Goal: Transaction & Acquisition: Purchase product/service

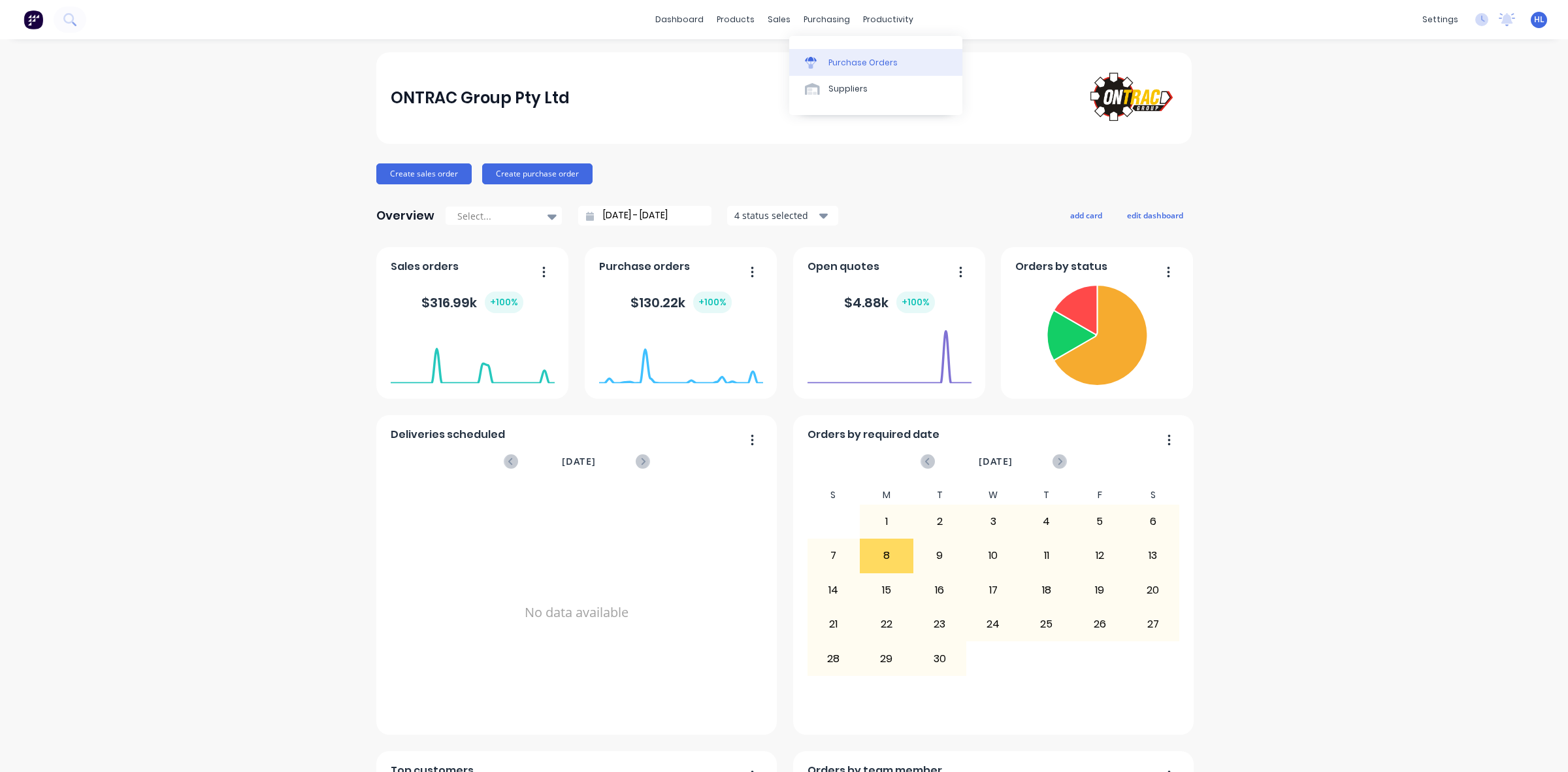
click at [860, 53] on link "Purchase Orders" at bounding box center [876, 61] width 173 height 26
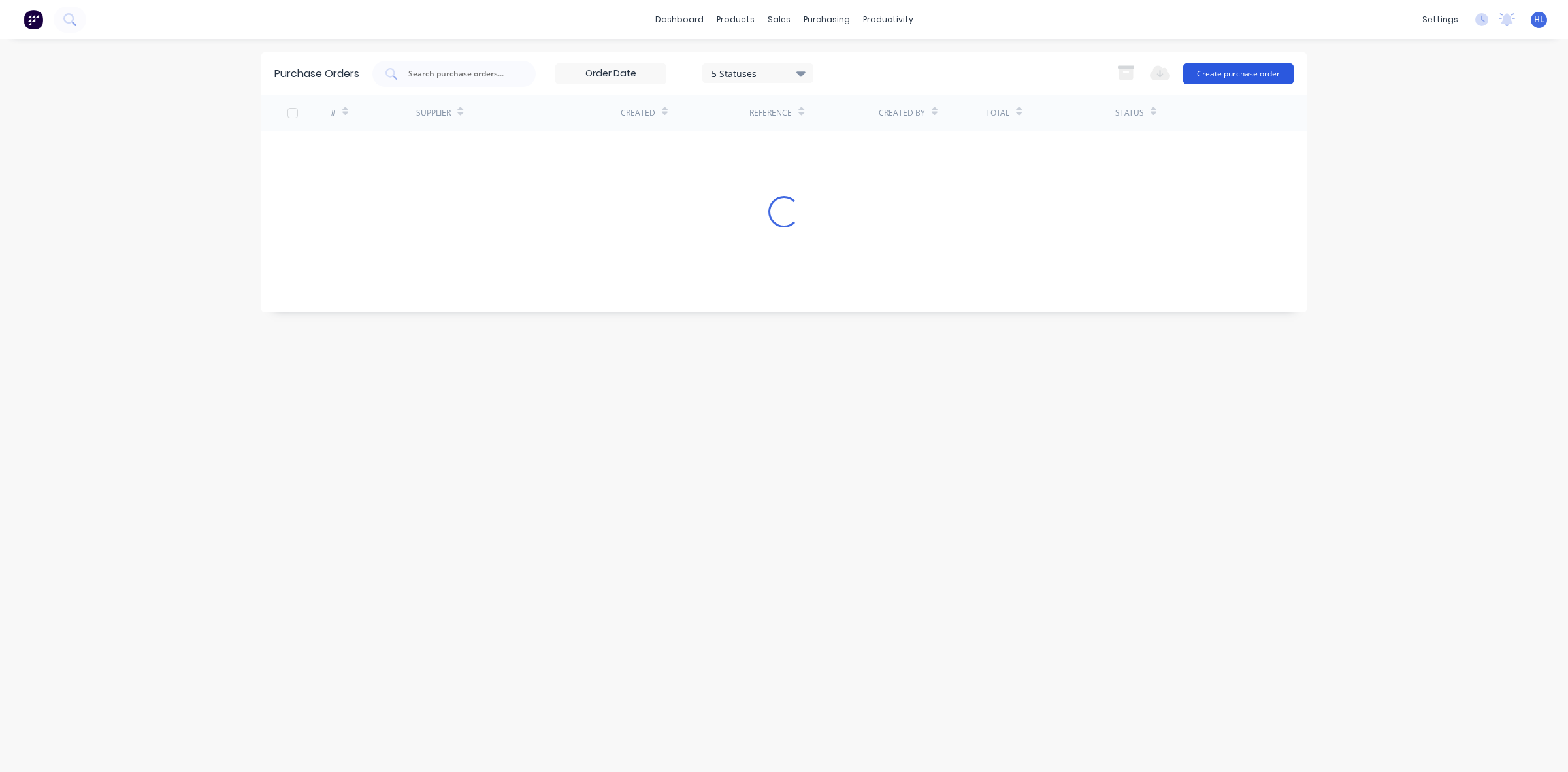
click at [1276, 63] on button "Create purchase order" at bounding box center [1238, 74] width 110 height 21
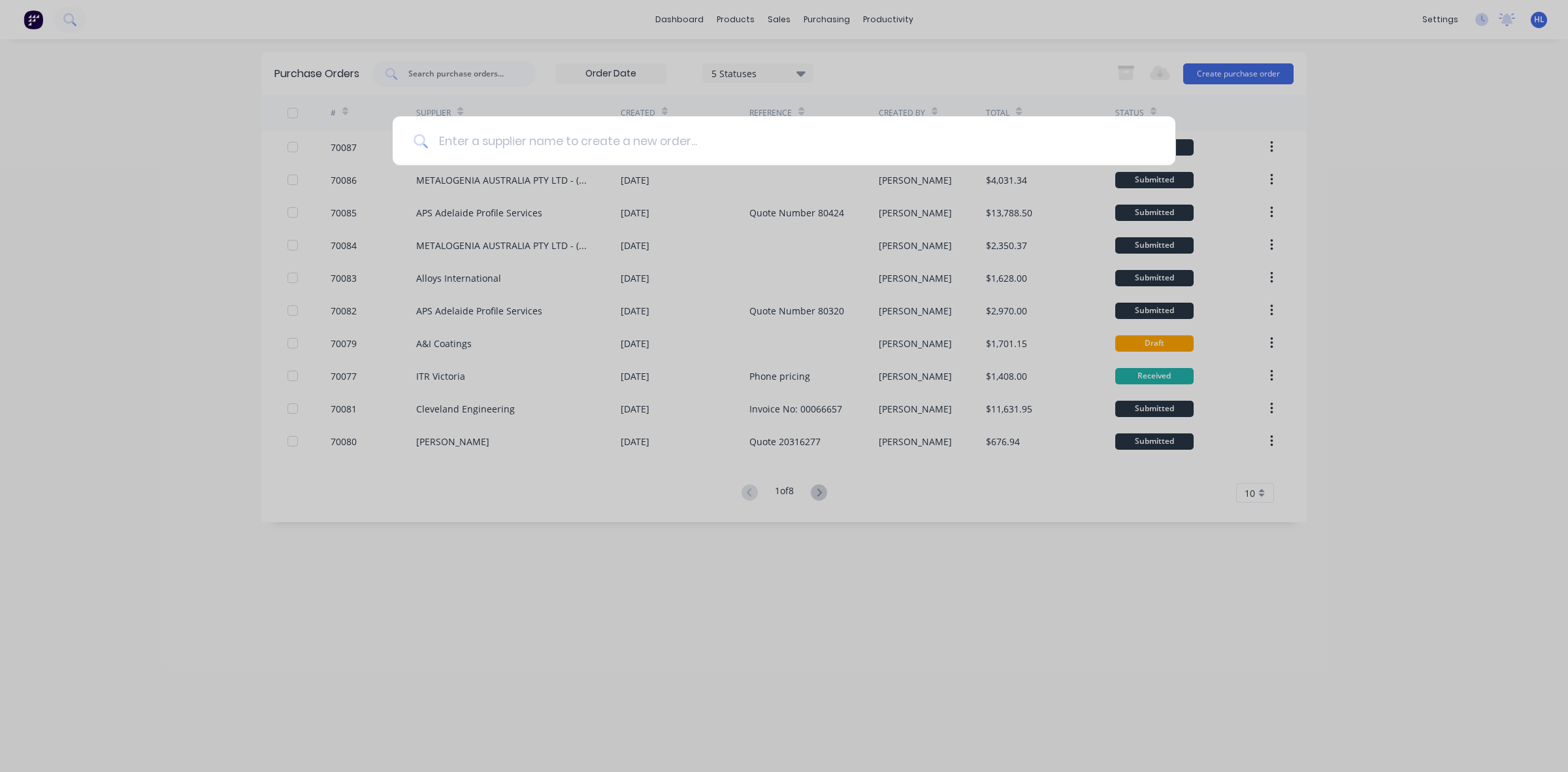
click at [1075, 139] on input at bounding box center [791, 140] width 727 height 49
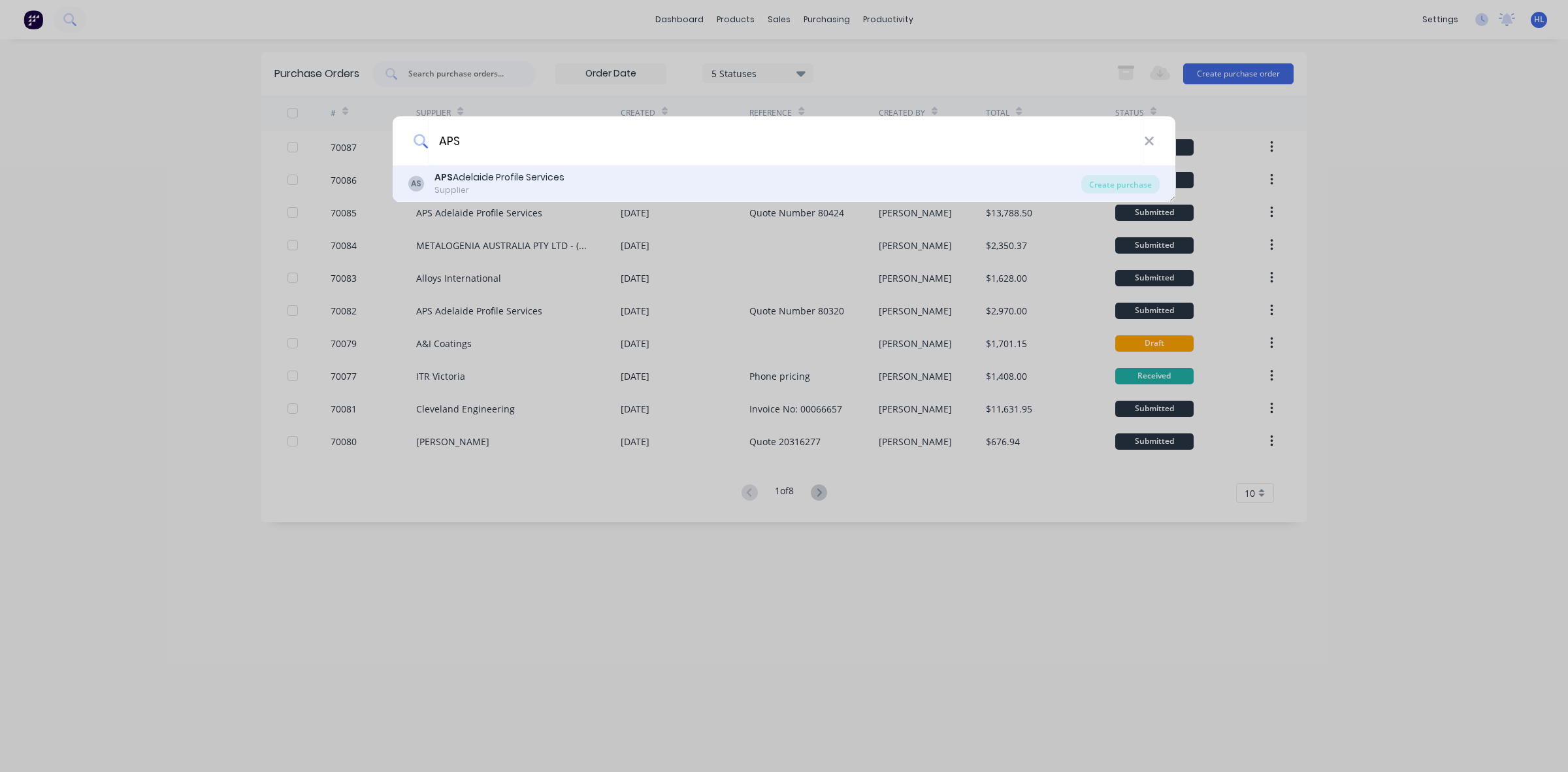
type input "APS"
click at [479, 176] on div "APS Adelaide Profile Services" at bounding box center [500, 177] width 130 height 13
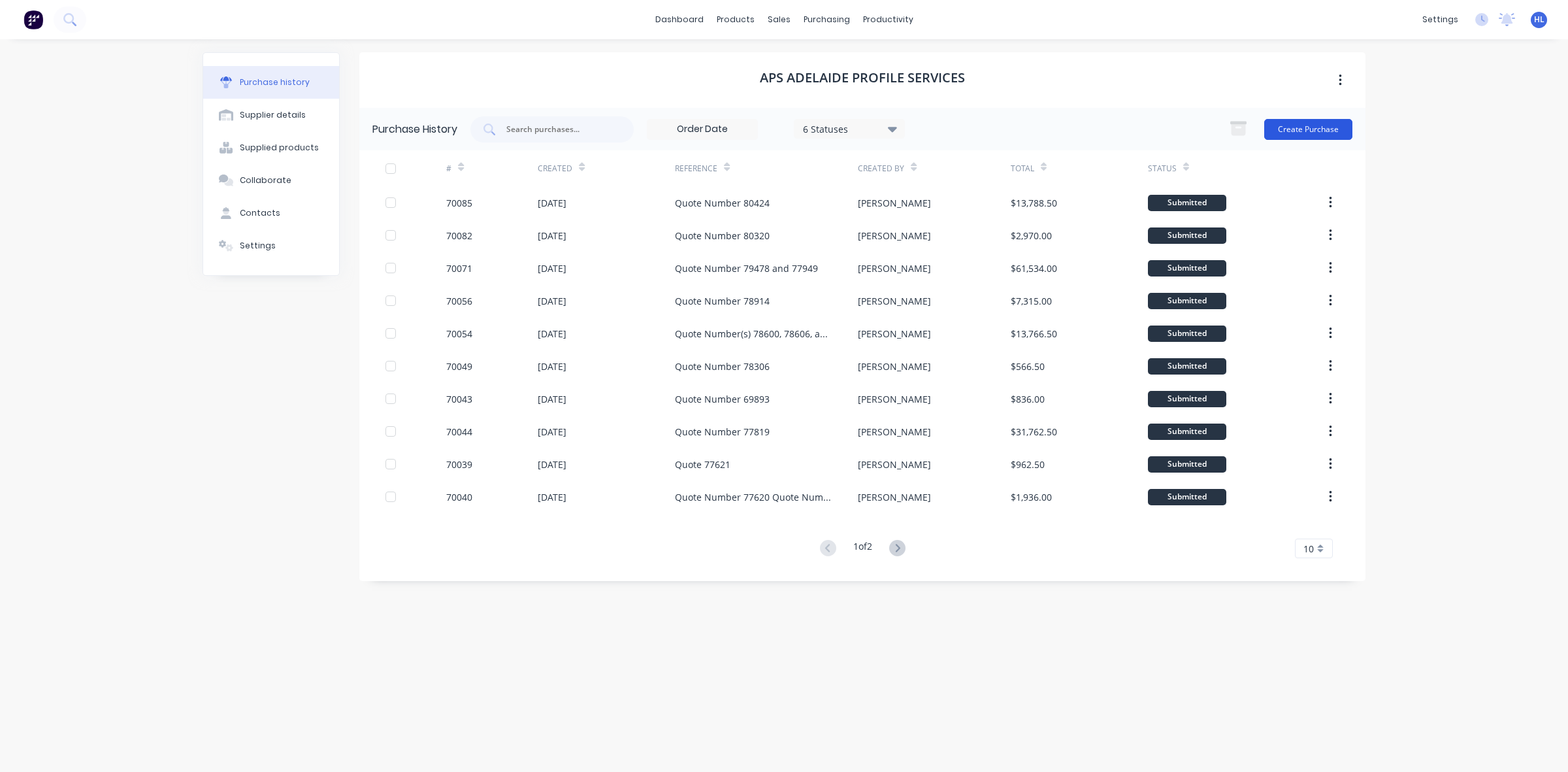
click at [1298, 122] on button "Create Purchase" at bounding box center [1309, 129] width 88 height 21
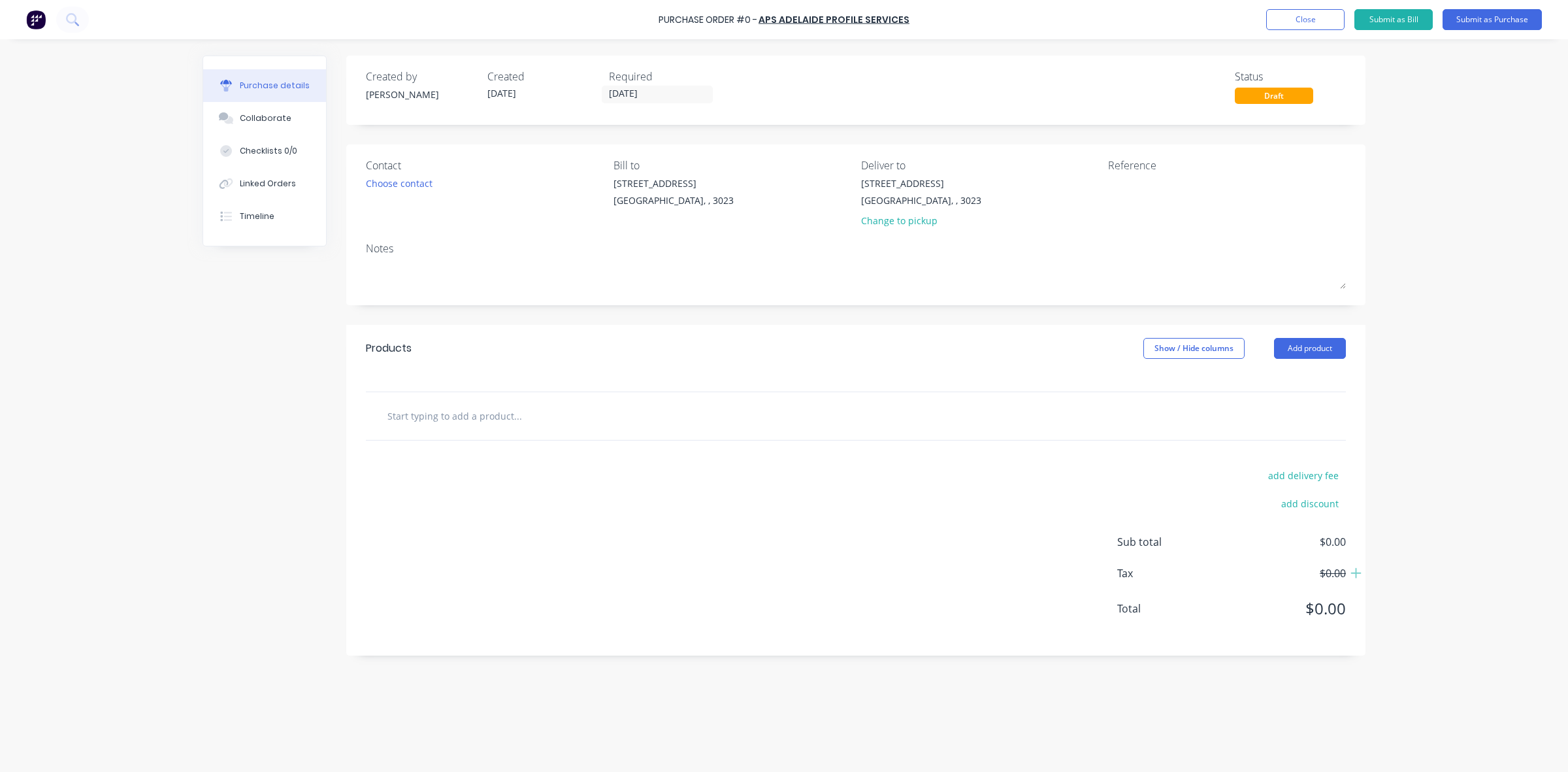
click at [1314, 337] on div "Products Show / Hide columns Add product" at bounding box center [856, 348] width 1019 height 47
click at [1320, 349] on button "Add product" at bounding box center [1310, 349] width 72 height 21
click at [1321, 371] on button "Product catalogue" at bounding box center [1284, 381] width 124 height 26
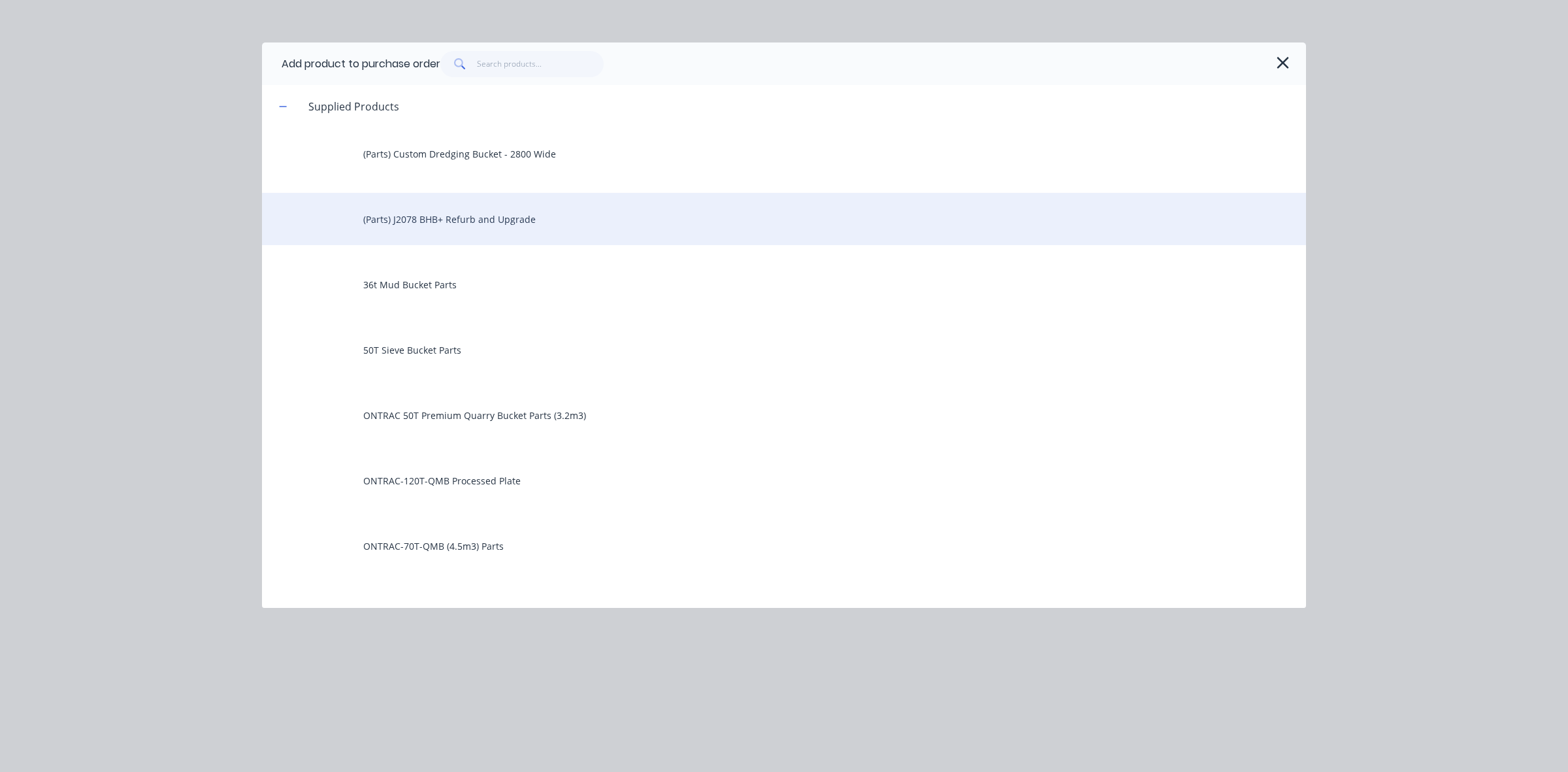
click at [476, 222] on div "(Parts) J2078 BHB+ Refurb and Upgrade" at bounding box center [784, 218] width 1044 height 53
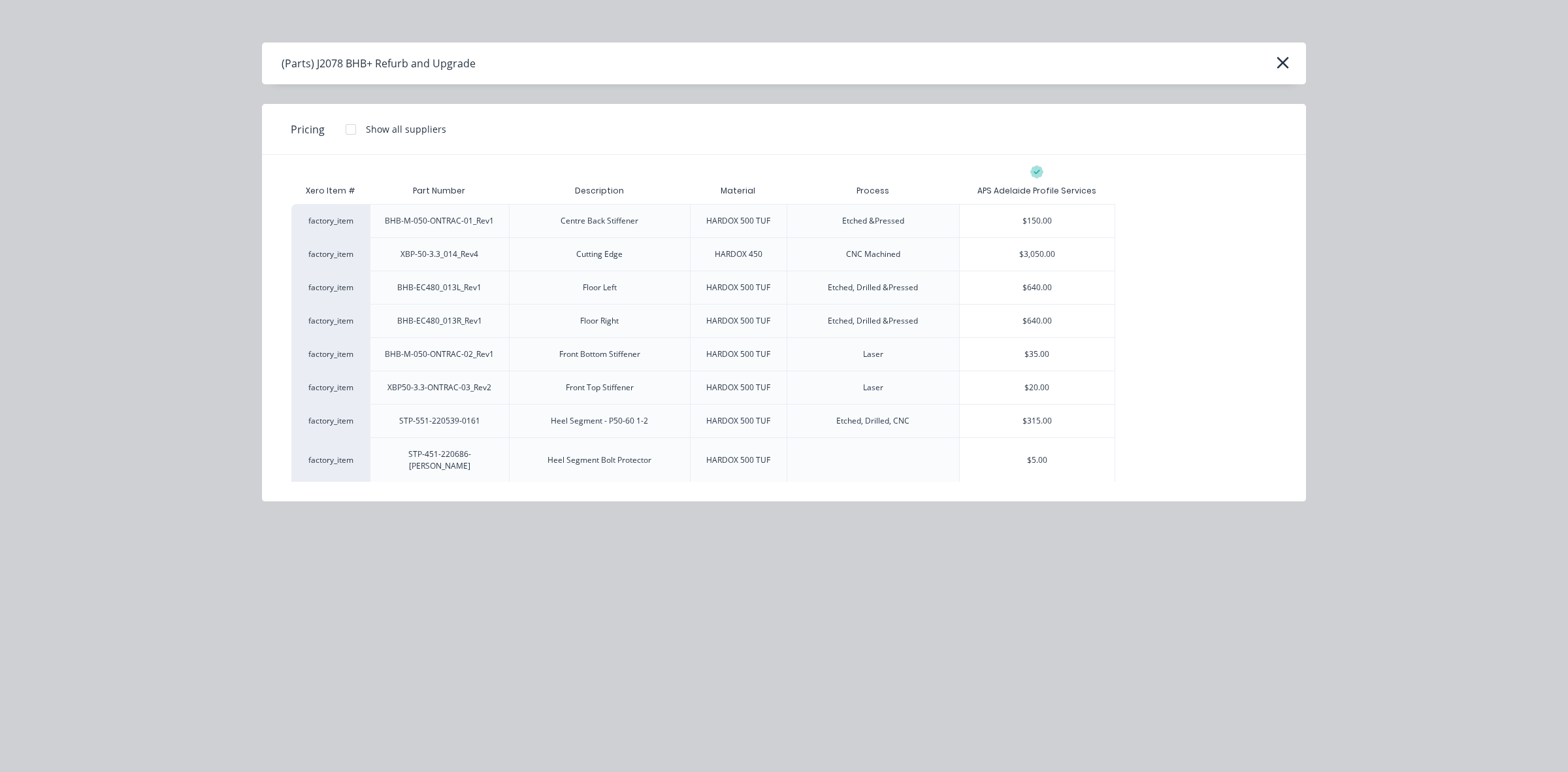
click at [1291, 57] on div "(Parts) J2078 BHB+ Refurb and Upgrade" at bounding box center [784, 63] width 1044 height 42
click at [1281, 59] on icon "button" at bounding box center [1283, 62] width 13 height 18
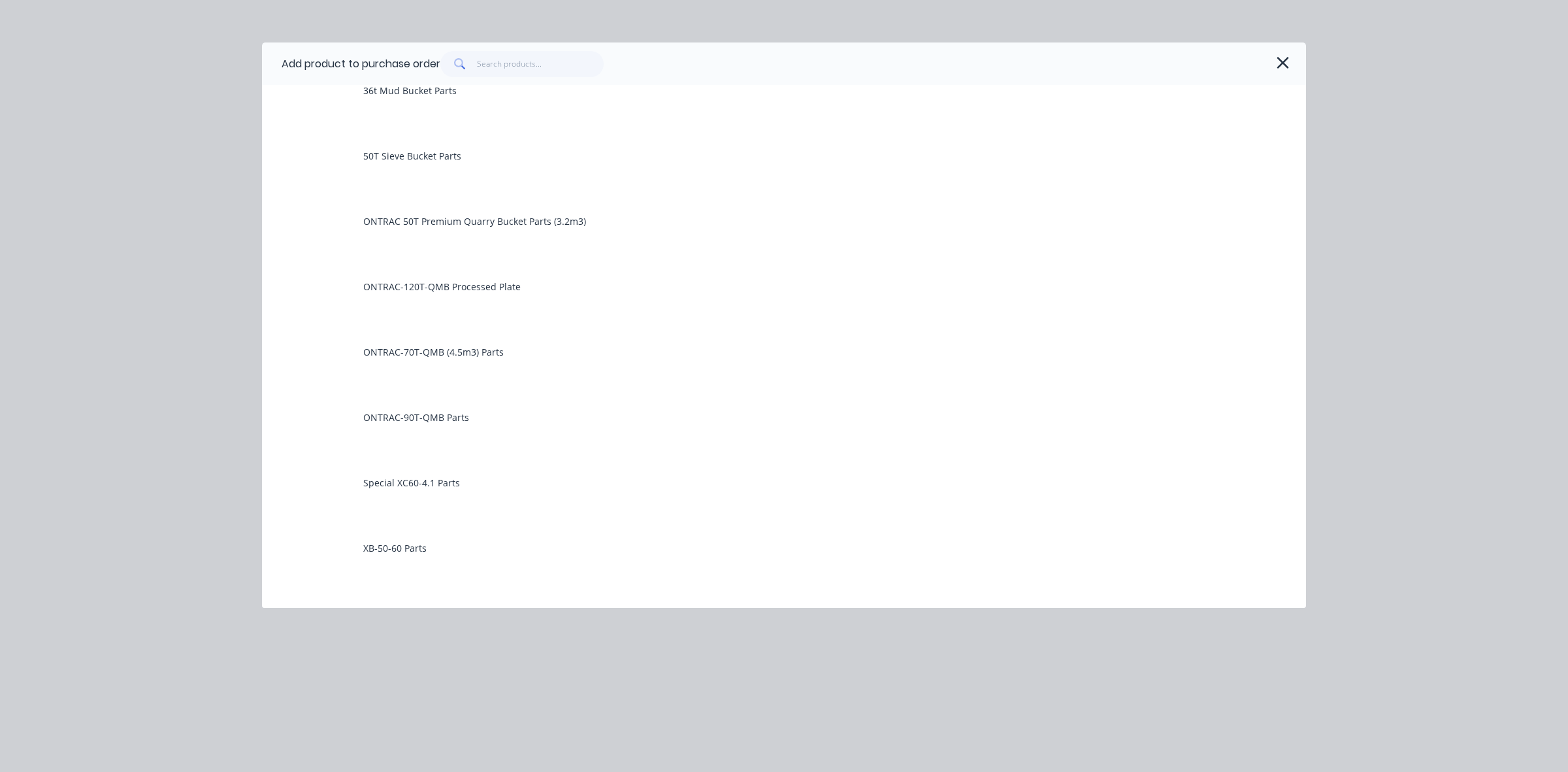
scroll to position [81, 0]
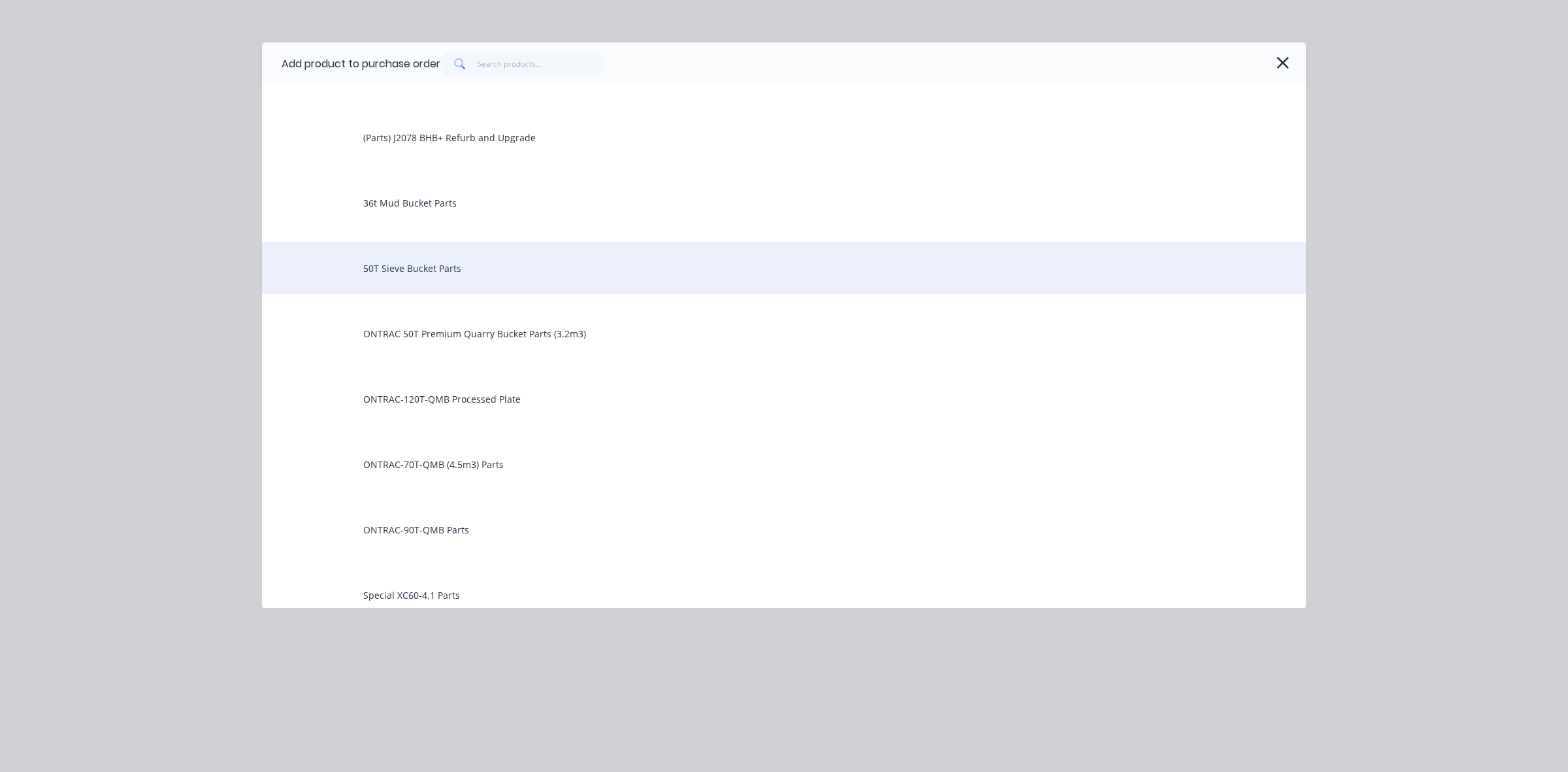
click at [439, 270] on div "50T Sieve Bucket Parts" at bounding box center [784, 268] width 1044 height 53
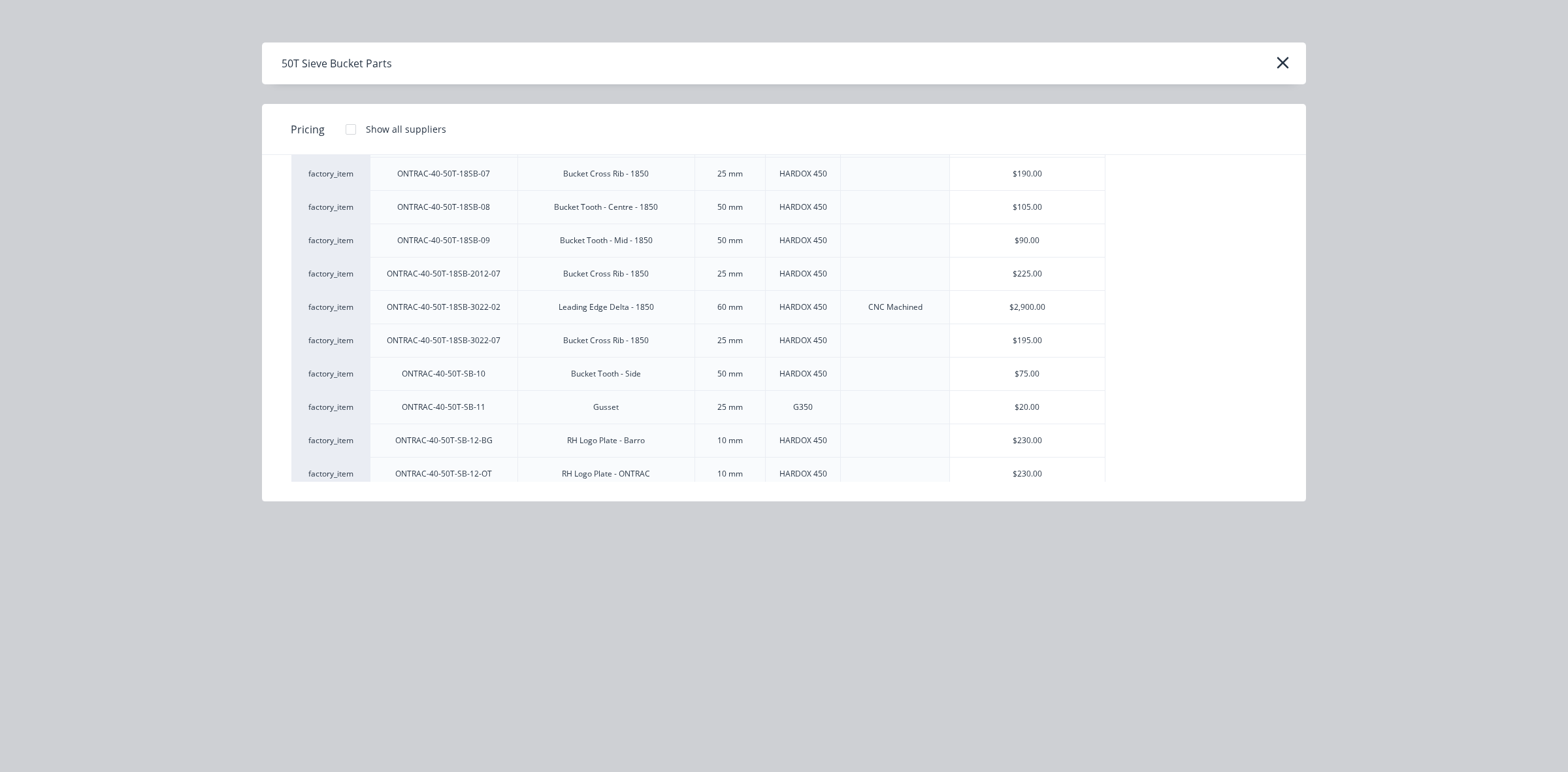
scroll to position [164, 0]
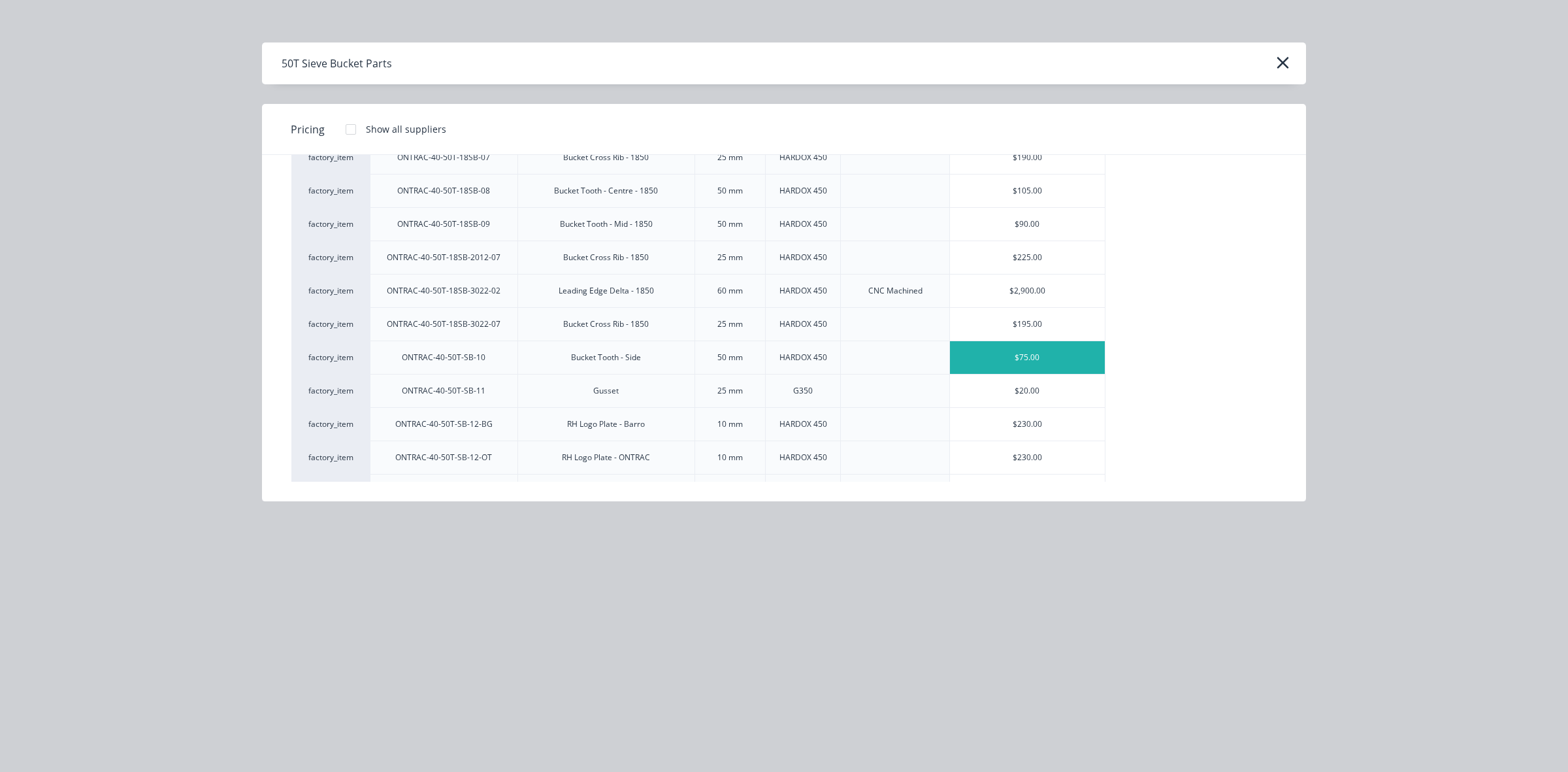
click at [1006, 355] on div "$75.00" at bounding box center [1027, 357] width 155 height 33
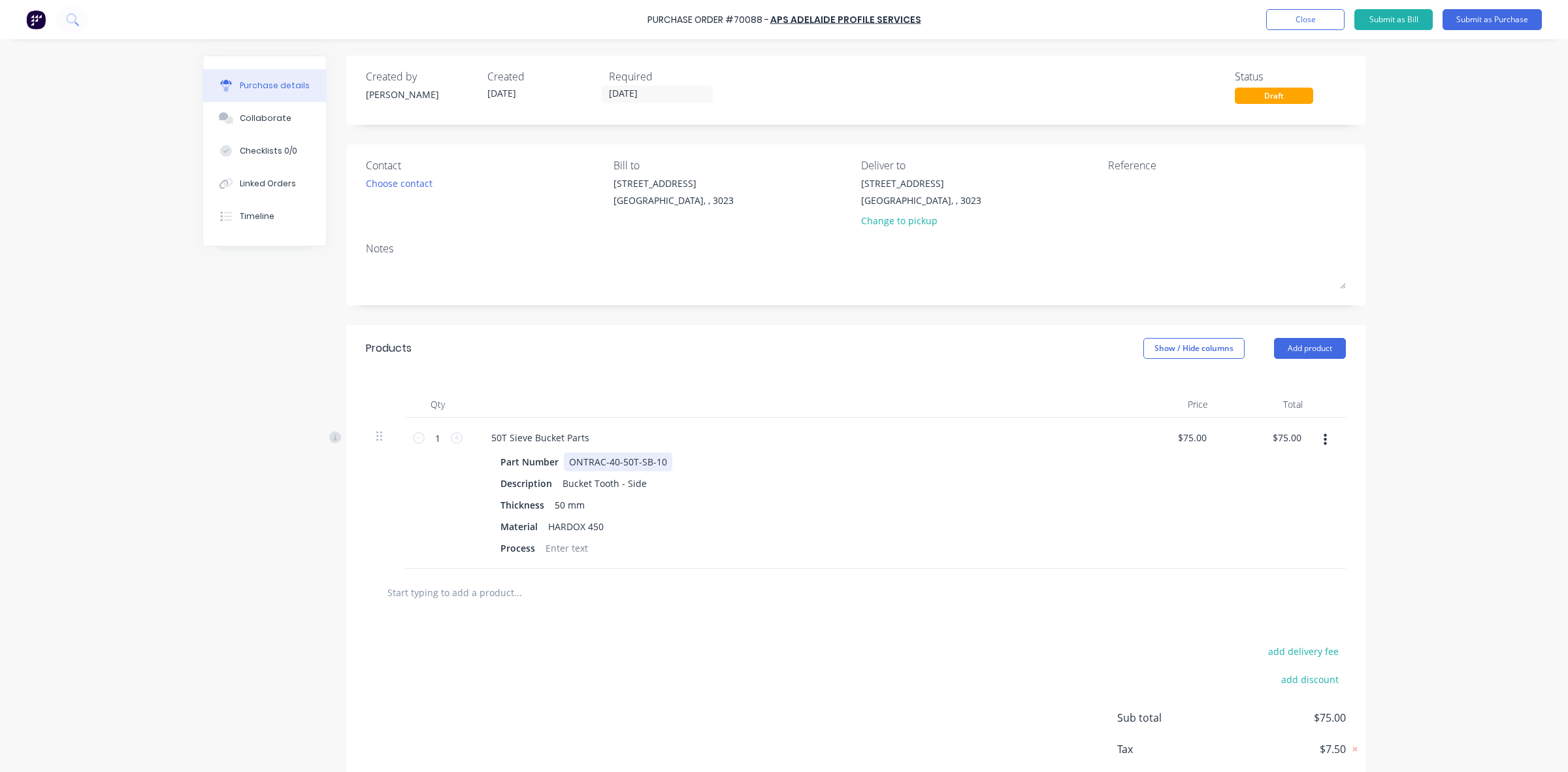
click at [587, 451] on div "50T Sieve Bucket Parts Part Number ONTRAC-40-50T-SB-10 Description Bucket Tooth…" at bounding box center [796, 493] width 654 height 151
click at [670, 461] on div "Part Number ONTRAC-40-50T-SB-10" at bounding box center [794, 462] width 598 height 19
click at [733, 570] on div at bounding box center [856, 593] width 980 height 48
click at [451, 440] on icon at bounding box center [457, 438] width 11 height 11
type input "2"
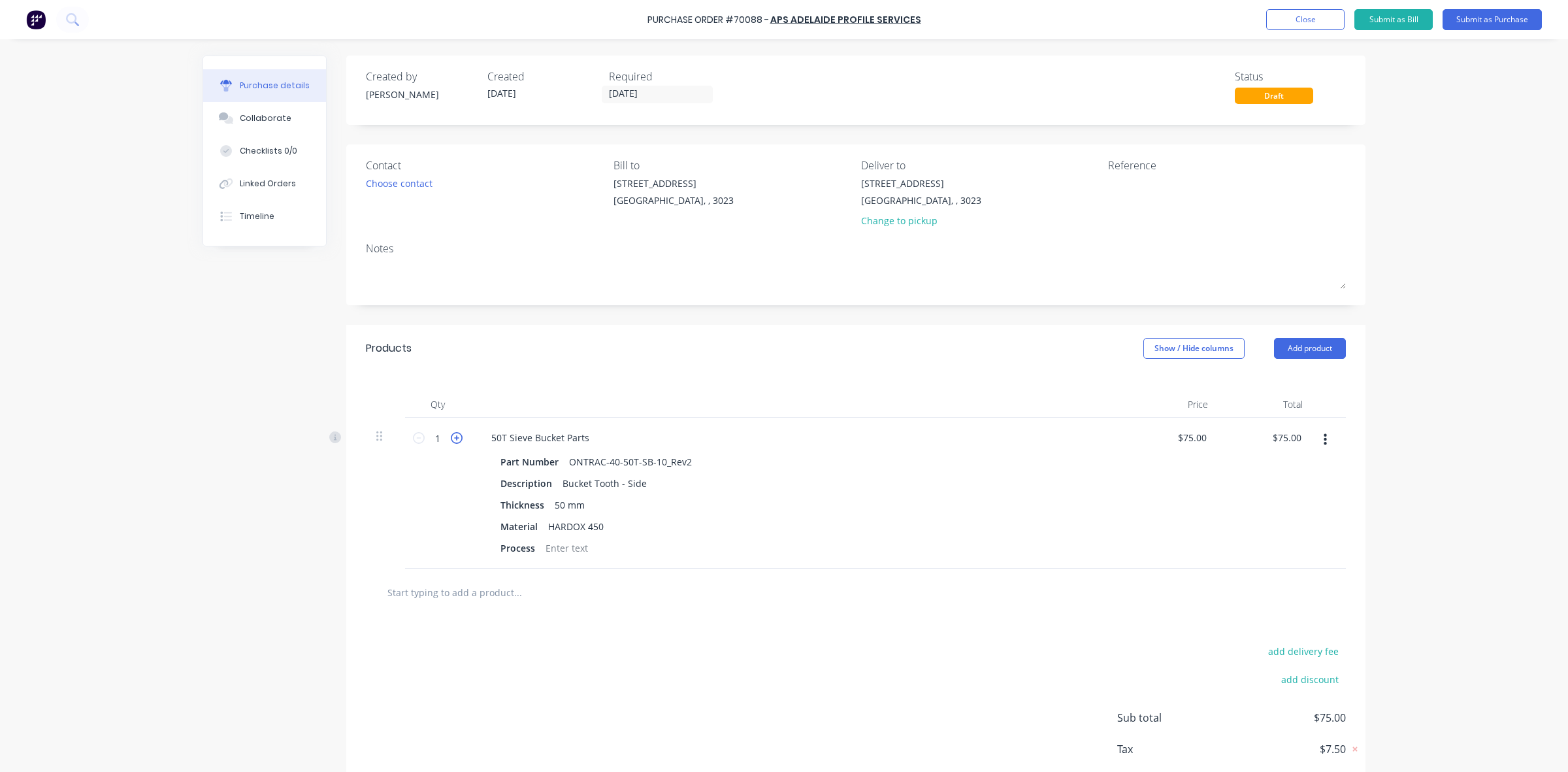
type input "$150.00"
click at [451, 440] on icon at bounding box center [457, 438] width 11 height 11
type input "3"
type input "$225.00"
click at [451, 440] on icon at bounding box center [457, 438] width 11 height 11
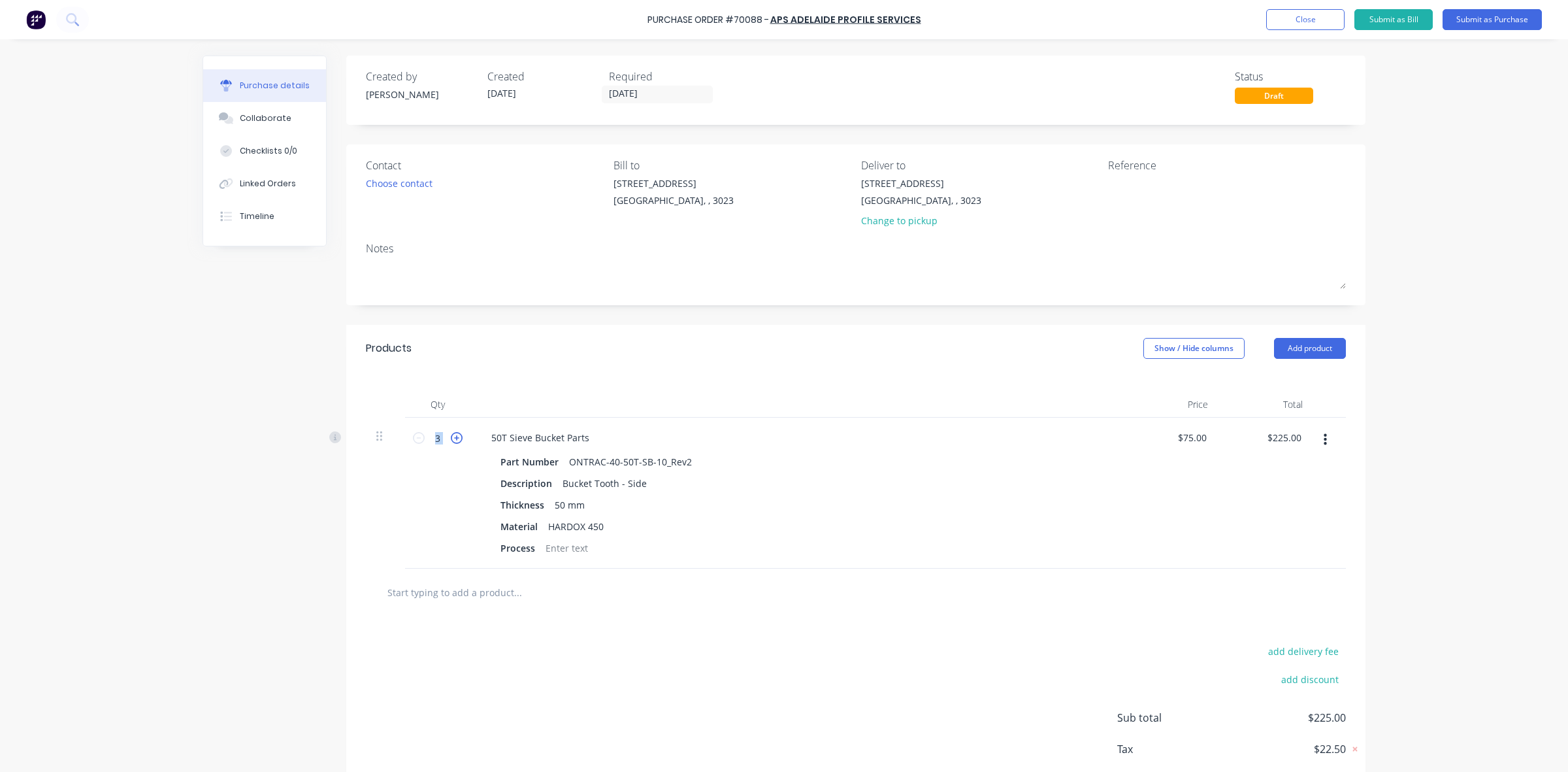
type input "4"
type input "$300.00"
click at [451, 439] on icon at bounding box center [457, 438] width 11 height 11
type input "5"
type input "$375.00"
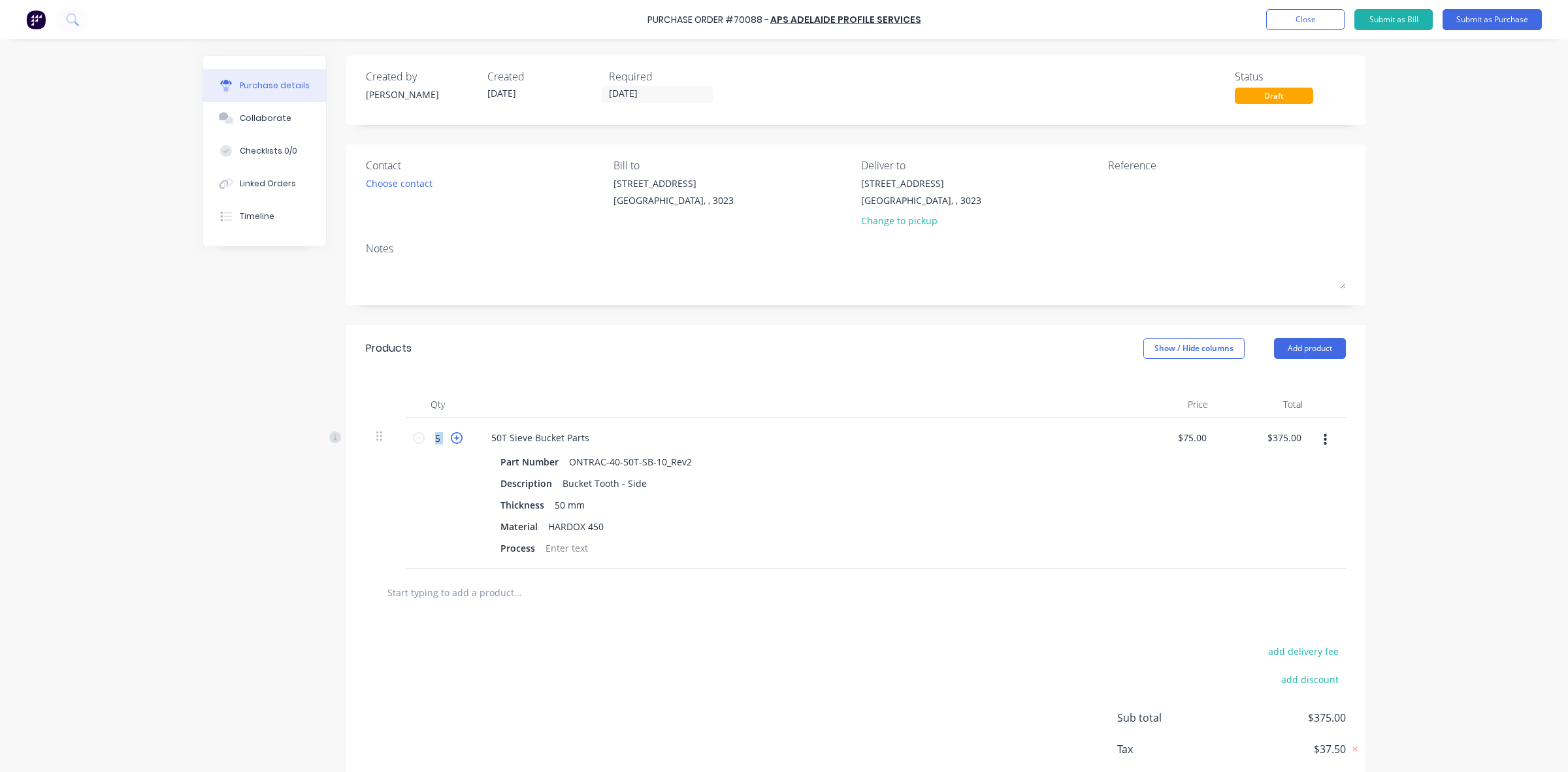
click at [451, 439] on icon at bounding box center [457, 438] width 11 height 11
type input "6"
type input "$450.00"
click at [451, 439] on icon at bounding box center [457, 438] width 11 height 11
type input "7"
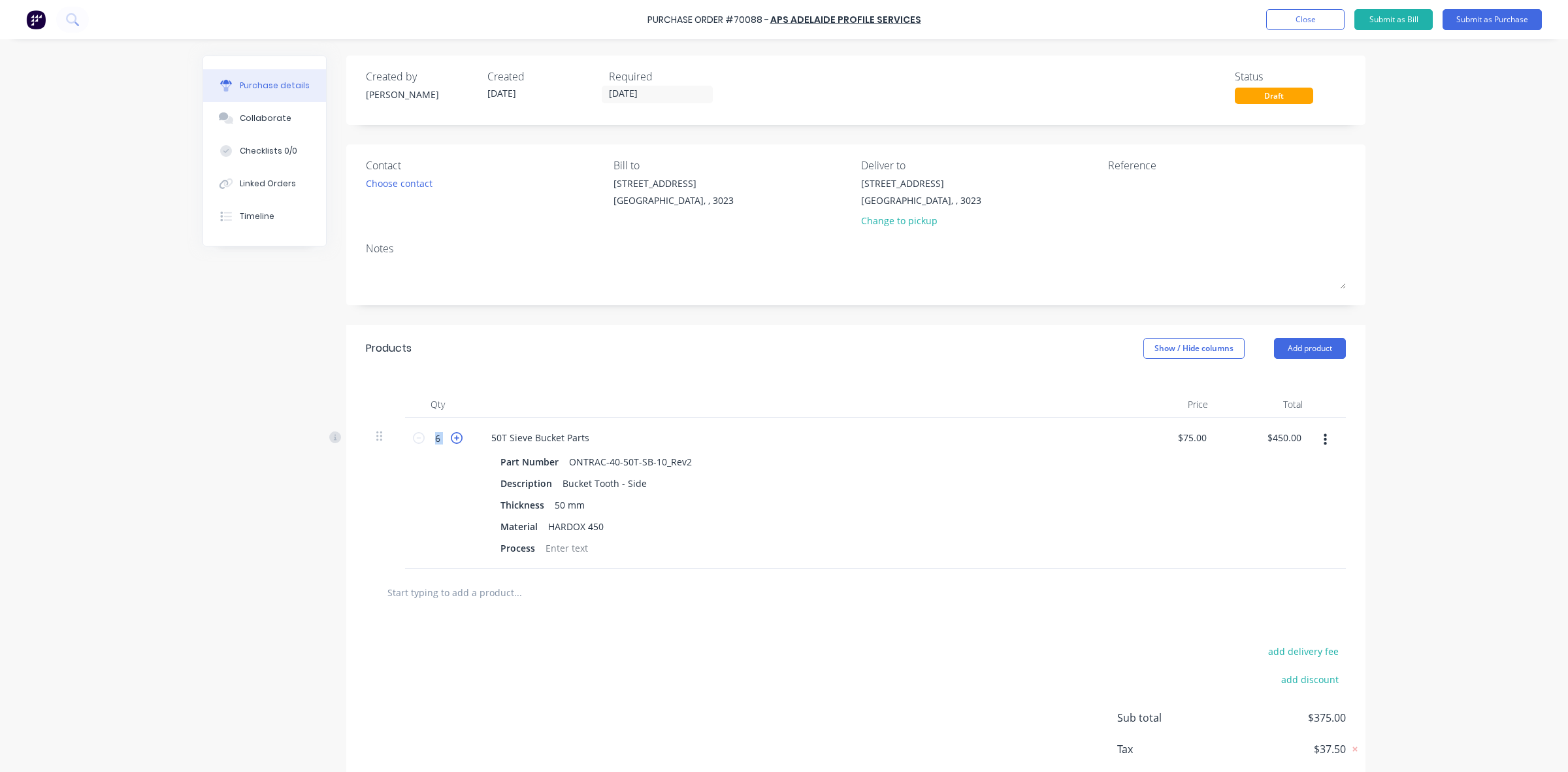
type input "$525.00"
click at [414, 440] on icon at bounding box center [418, 438] width 11 height 11
type input "6"
type input "$450.00"
click at [540, 380] on div "Qty Price Total 6 6 50T Sieve Bucket Parts Part Number ONTRAC-40-50T-SB-10_Rev2…" at bounding box center [856, 469] width 1019 height 196
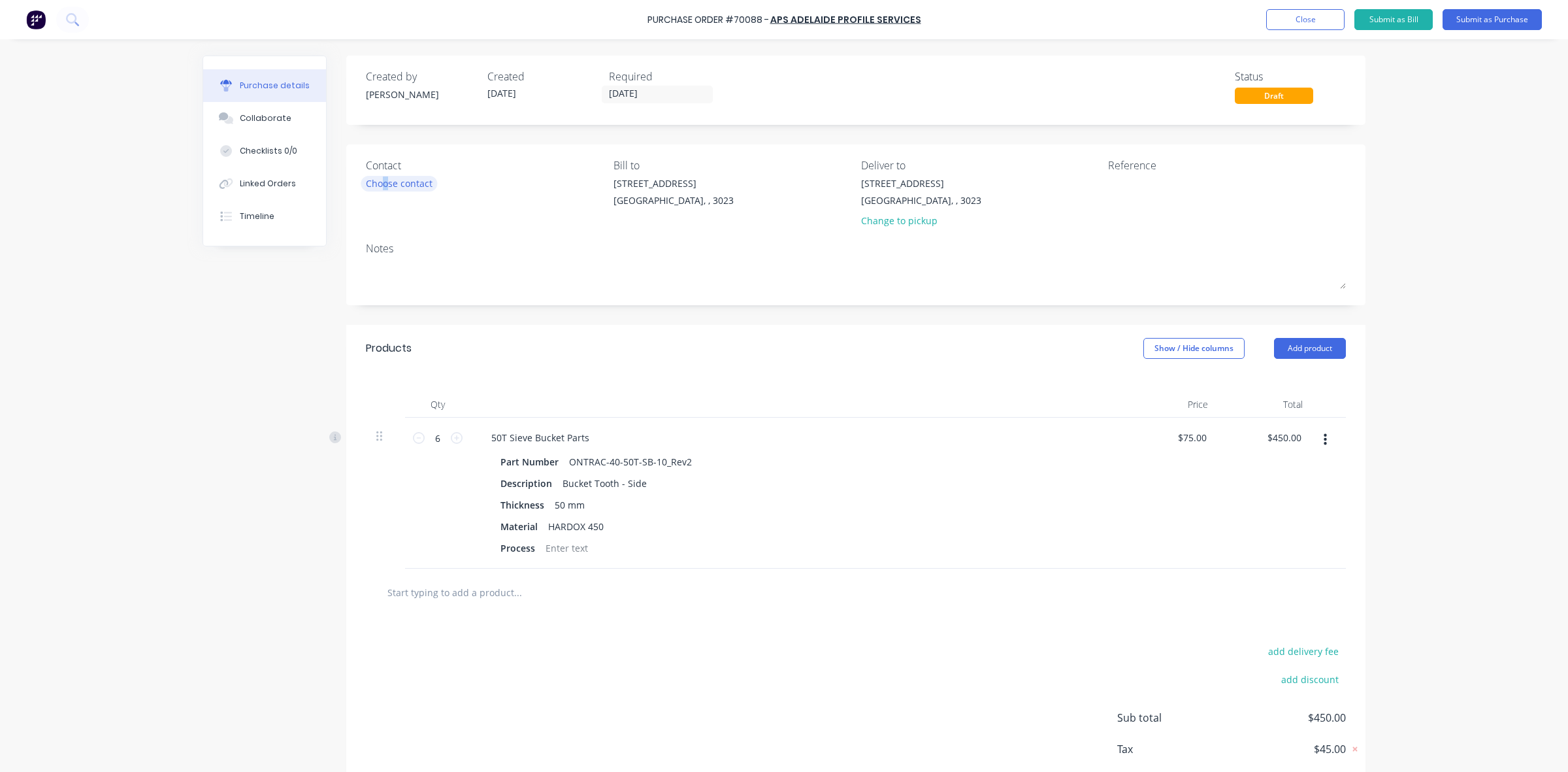
click at [381, 182] on div "Choose contact" at bounding box center [399, 183] width 67 height 13
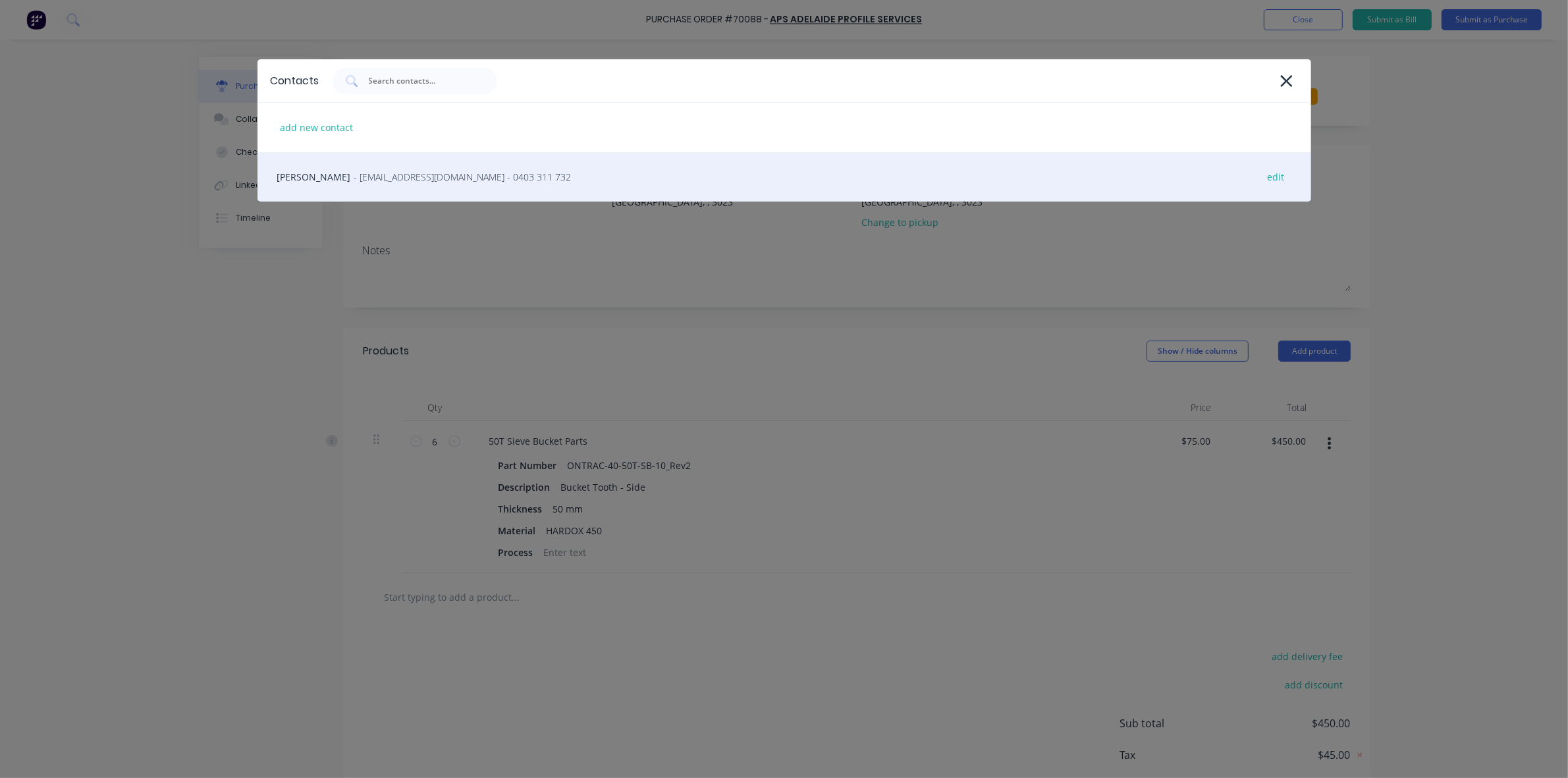
click at [412, 177] on span "- AOzolins@adelaideprofile.com.au - 0403 311 732" at bounding box center [462, 177] width 217 height 14
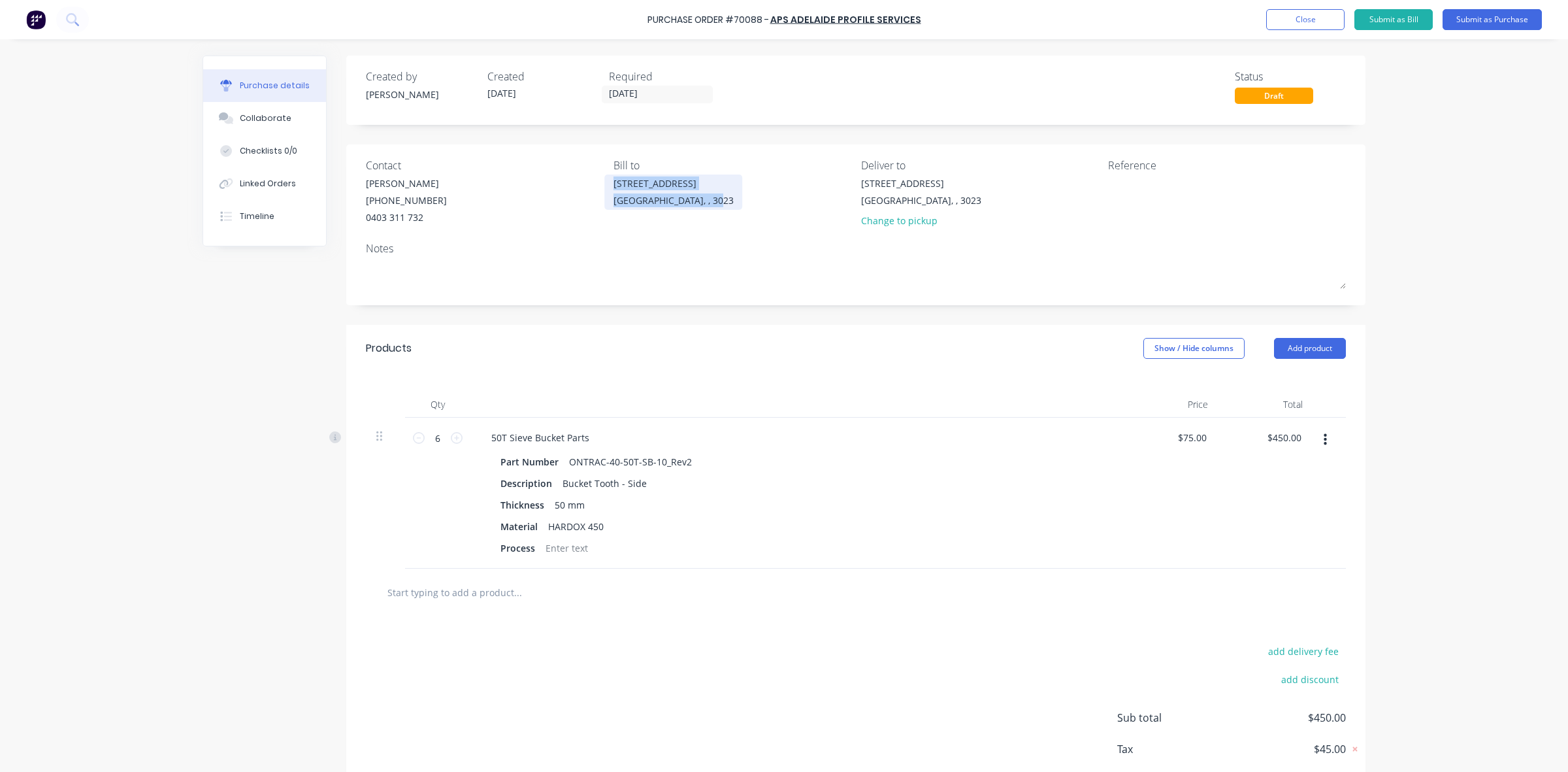
click at [668, 192] on div "20 Ravenhall Way Ravenhall, , 3023" at bounding box center [674, 192] width 121 height 31
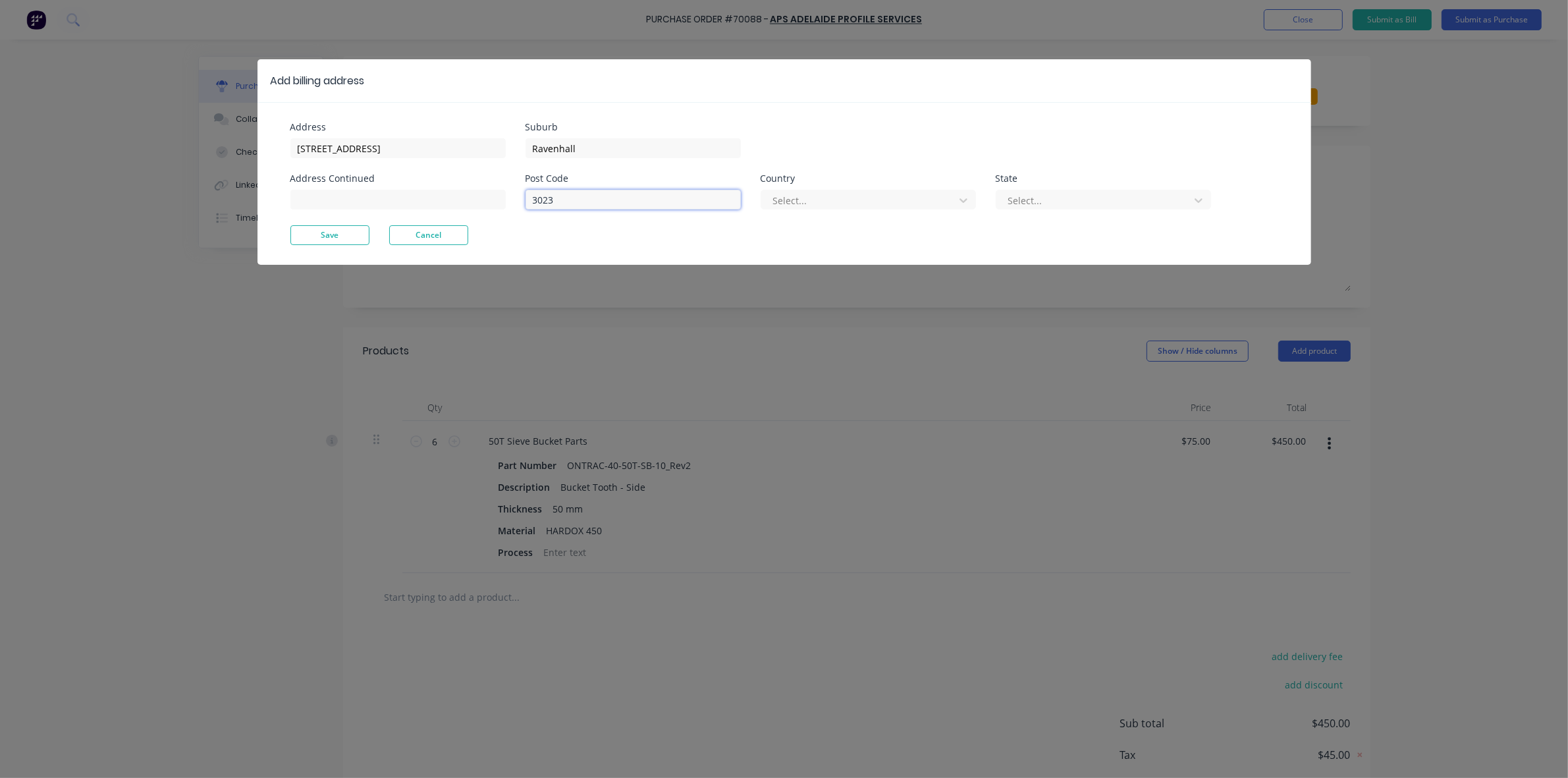
click at [671, 198] on input "3023" at bounding box center [633, 200] width 215 height 19
click at [835, 202] on div at bounding box center [860, 200] width 176 height 16
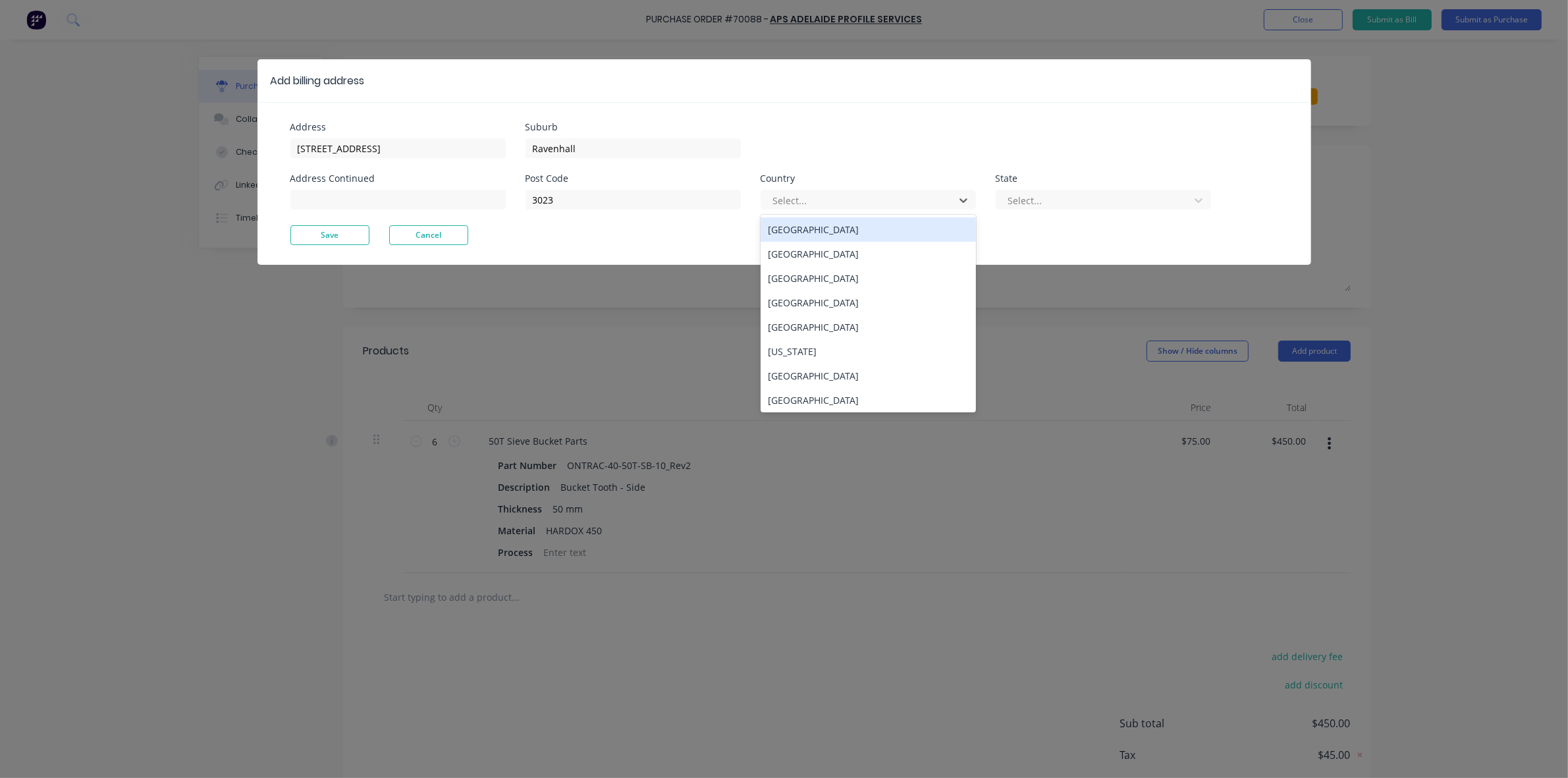
drag, startPoint x: 843, startPoint y: 231, endPoint x: 980, endPoint y: 211, distance: 138.5
click at [844, 231] on div "Australia" at bounding box center [867, 229] width 215 height 24
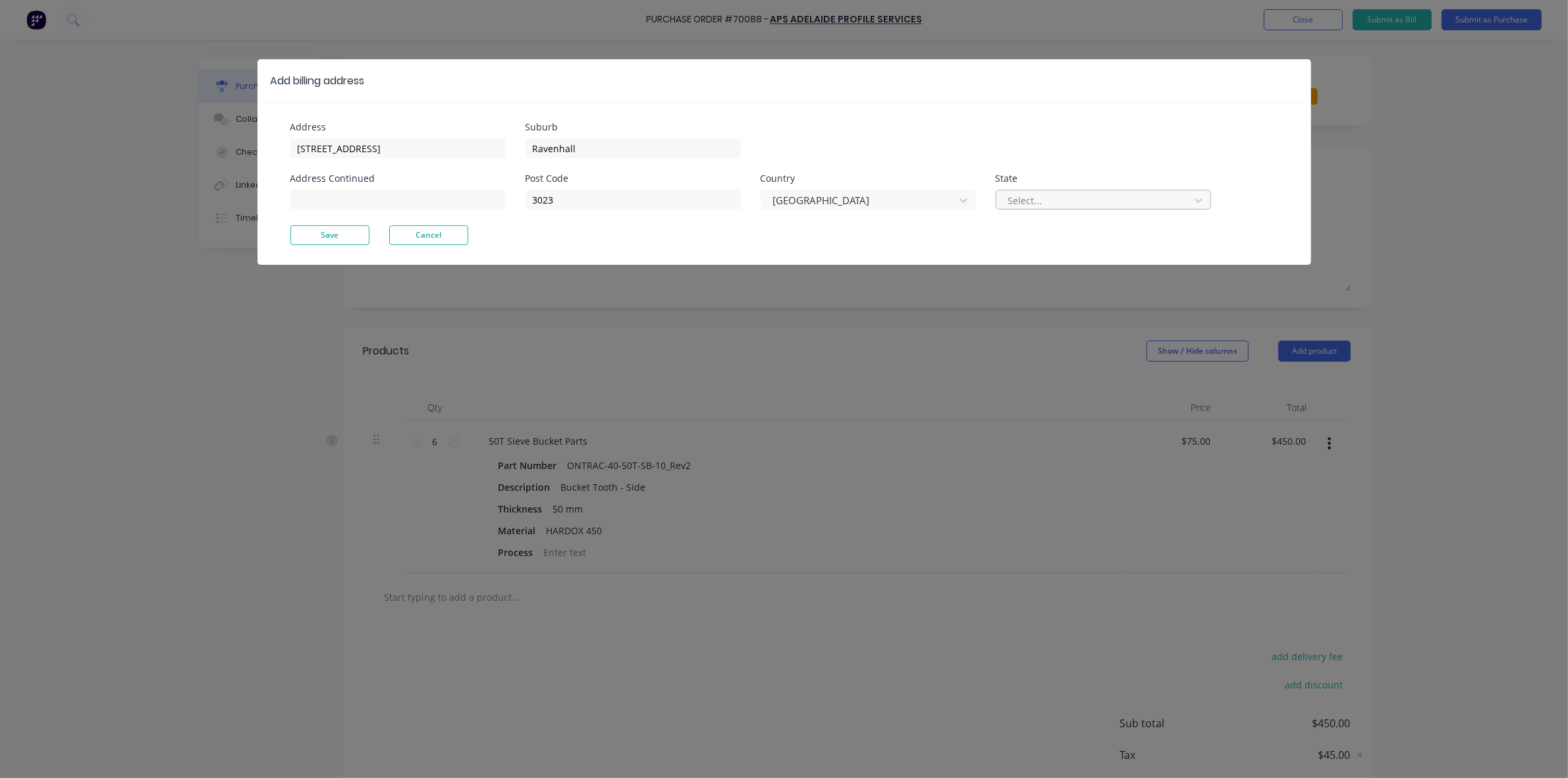
click at [1048, 200] on div at bounding box center [1095, 200] width 176 height 16
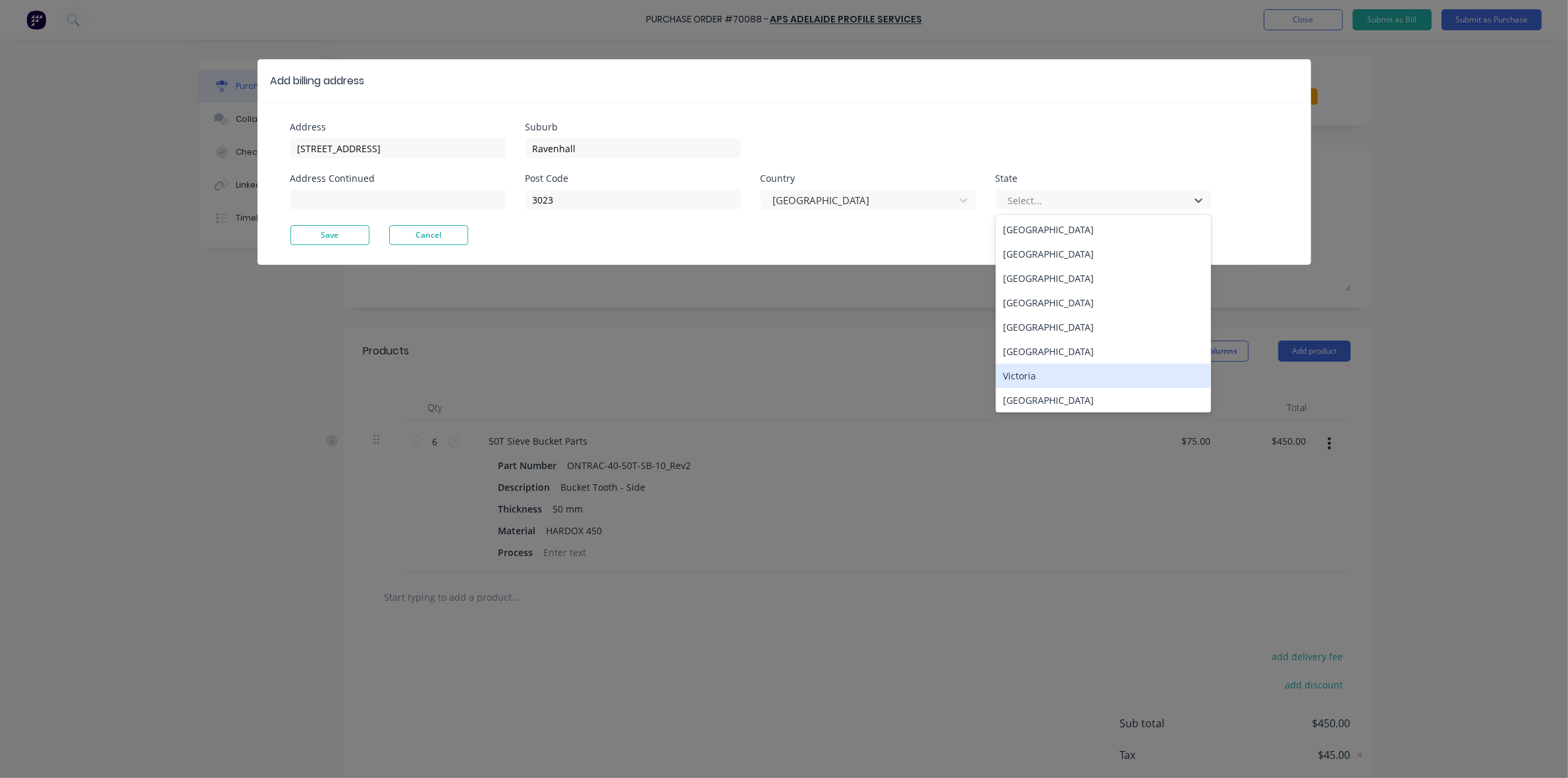
click at [1077, 367] on div "Victoria" at bounding box center [1103, 375] width 215 height 24
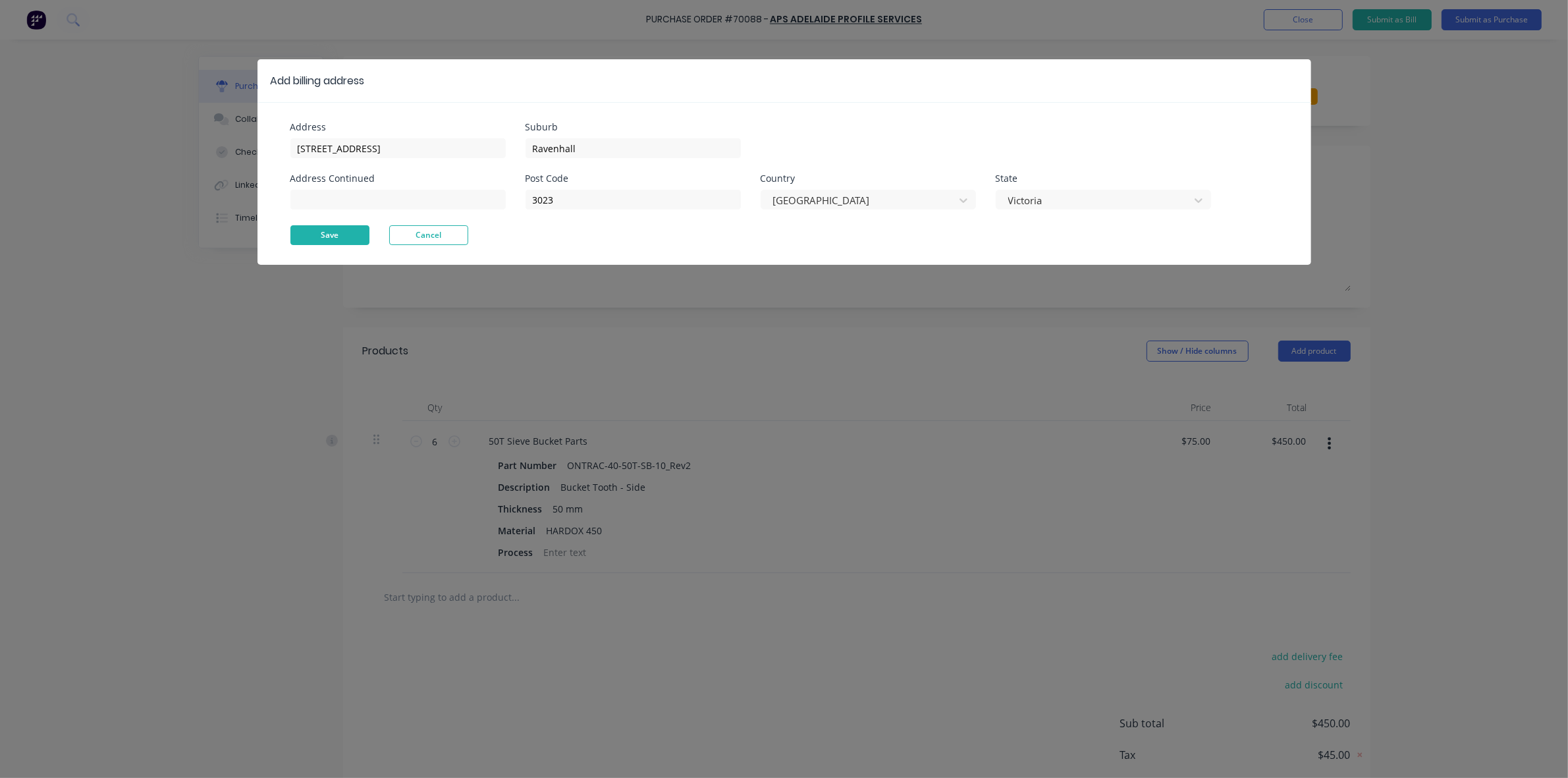
click at [324, 233] on button "Save" at bounding box center [330, 235] width 79 height 19
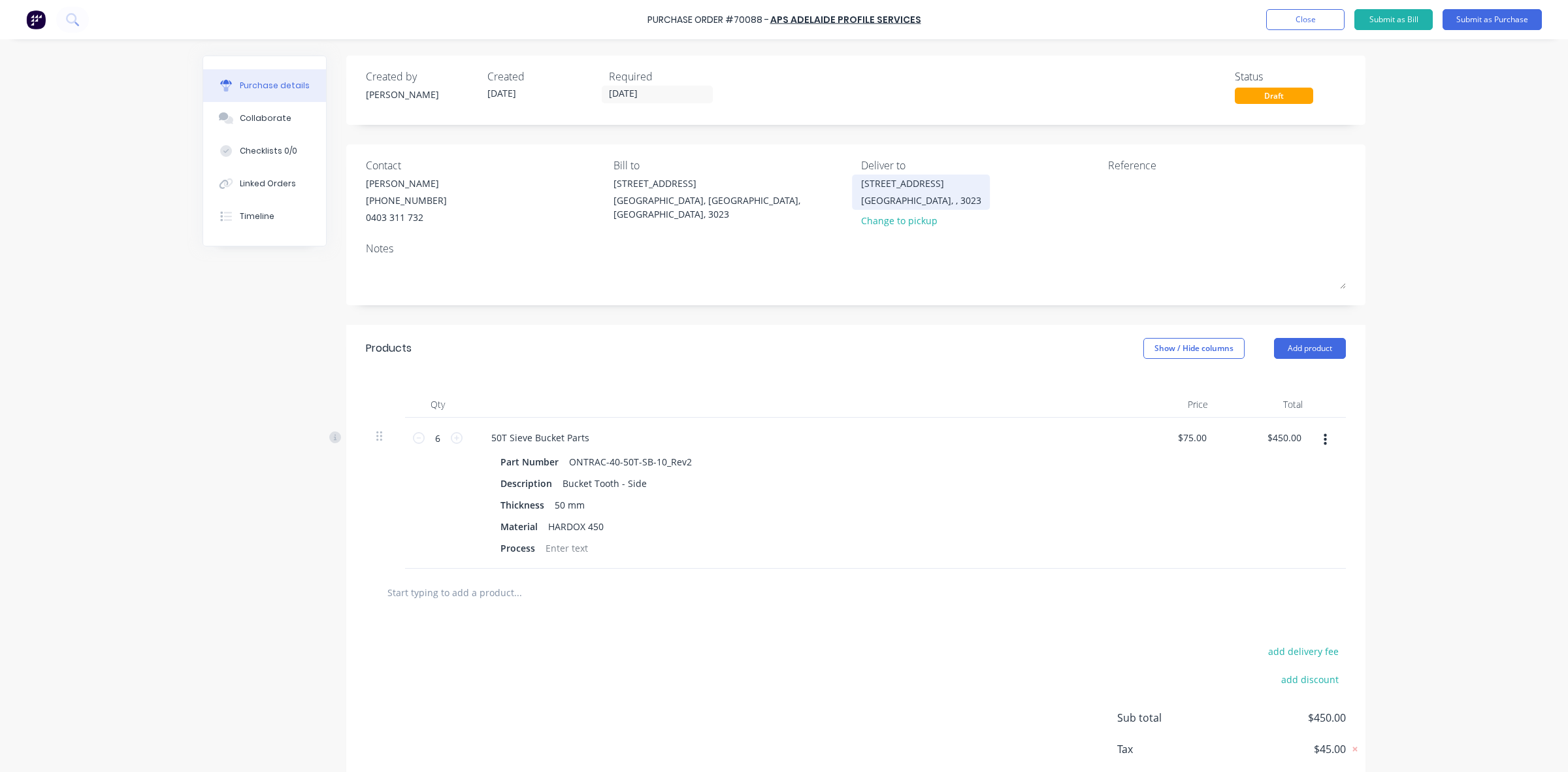
click at [903, 191] on div "20 Ravenhall Way Ravenhall, , 3023" at bounding box center [922, 192] width 121 height 31
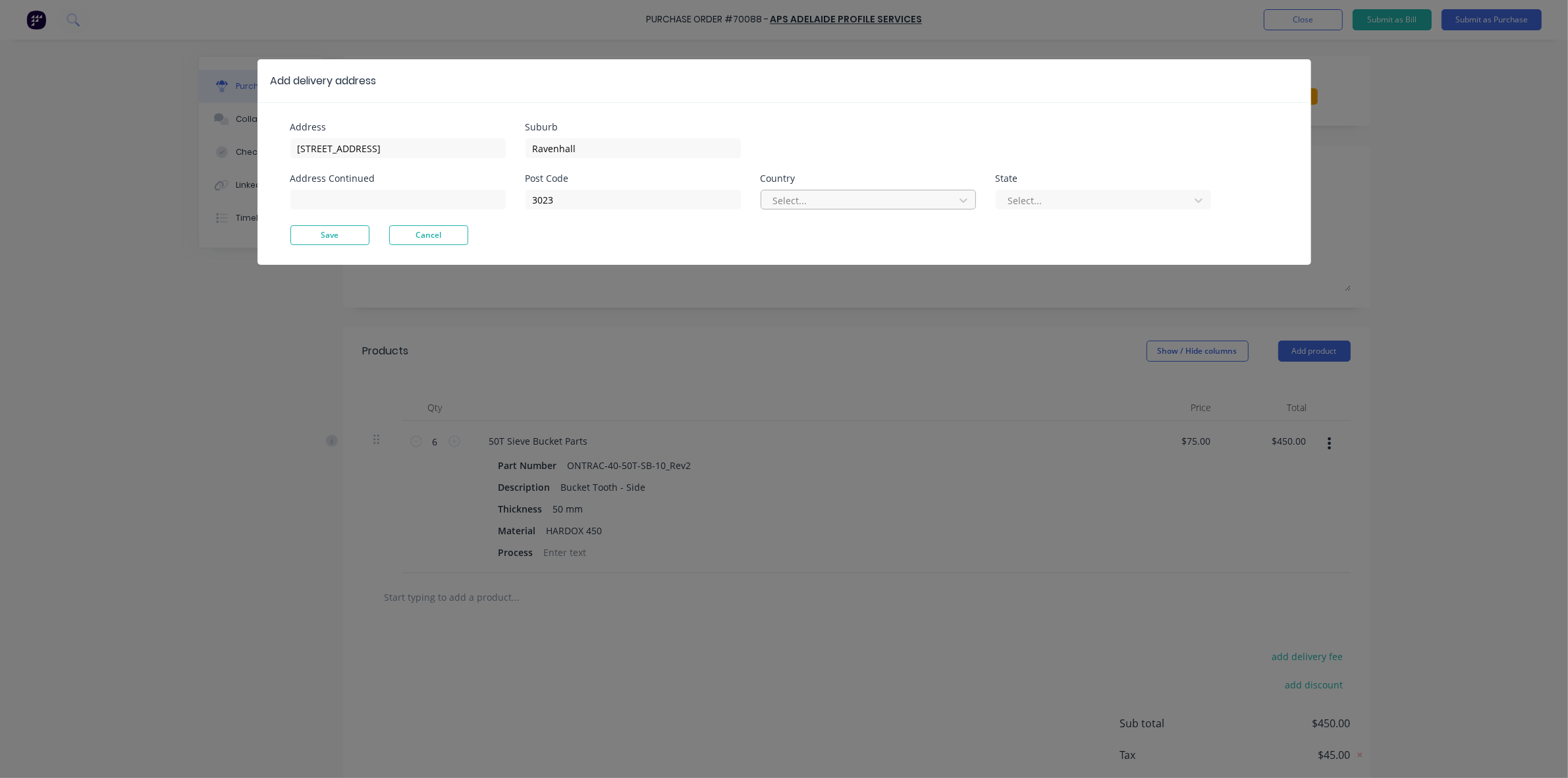
click at [841, 203] on div at bounding box center [860, 200] width 176 height 16
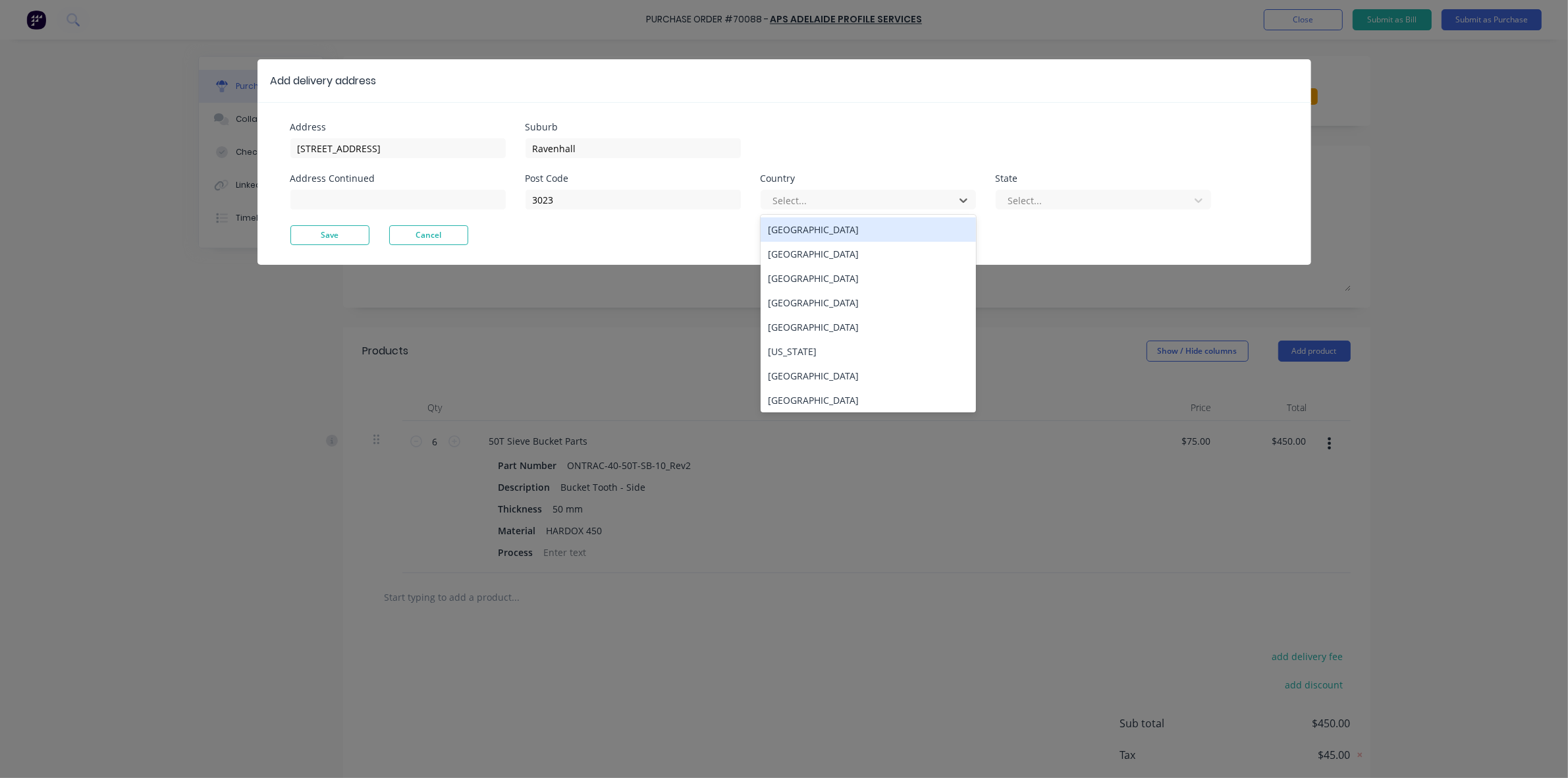
click at [867, 229] on div "Australia" at bounding box center [867, 229] width 215 height 24
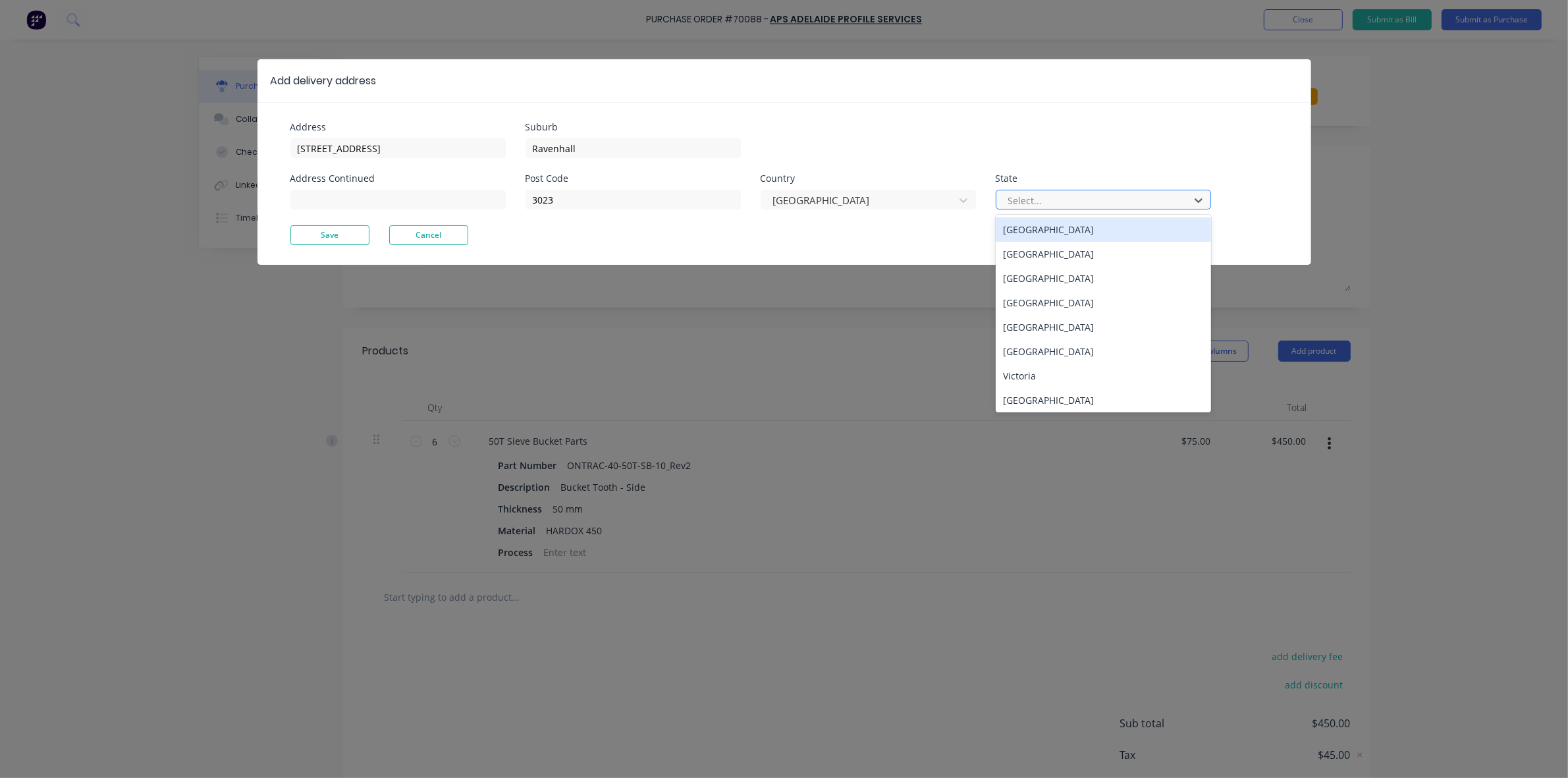
click at [1055, 190] on div "Select..." at bounding box center [1103, 200] width 215 height 19
click at [1074, 373] on div "Victoria" at bounding box center [1103, 375] width 215 height 24
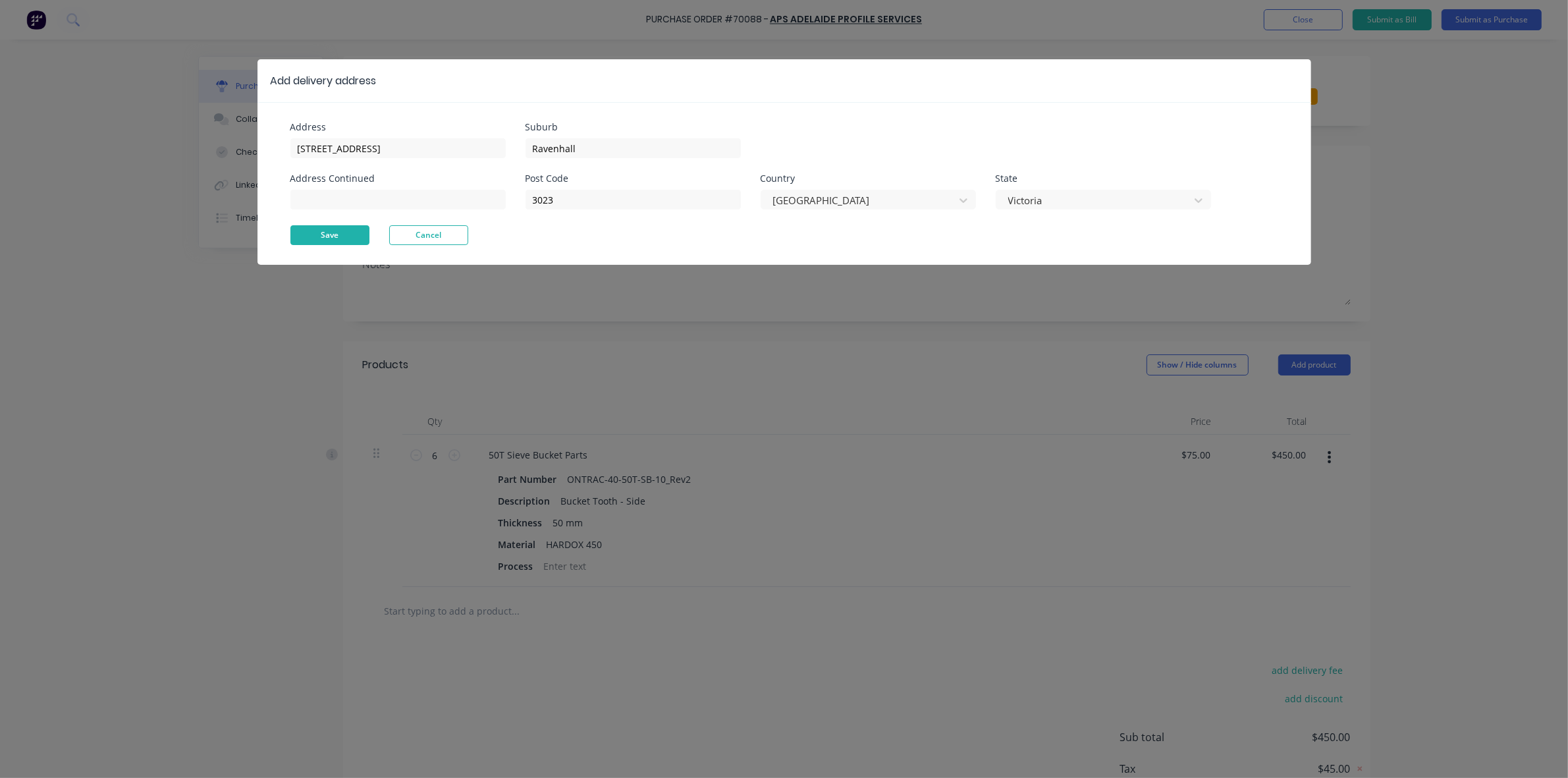
click at [310, 230] on button "Save" at bounding box center [330, 235] width 79 height 19
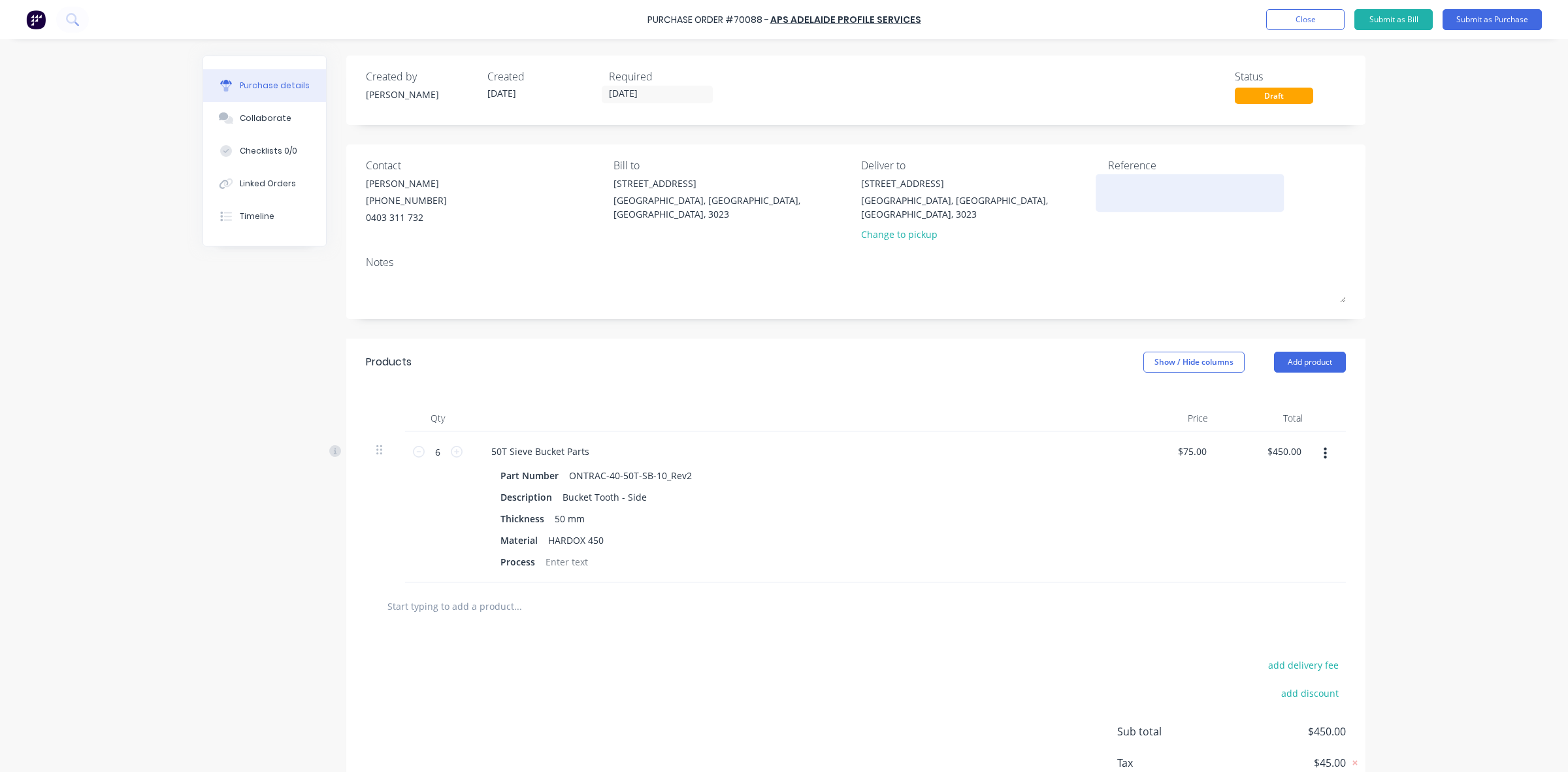
click at [1115, 193] on textarea at bounding box center [1190, 191] width 164 height 30
type textarea "Quote Number"
type textarea "x"
type textarea "Quote Number 8"
type textarea "x"
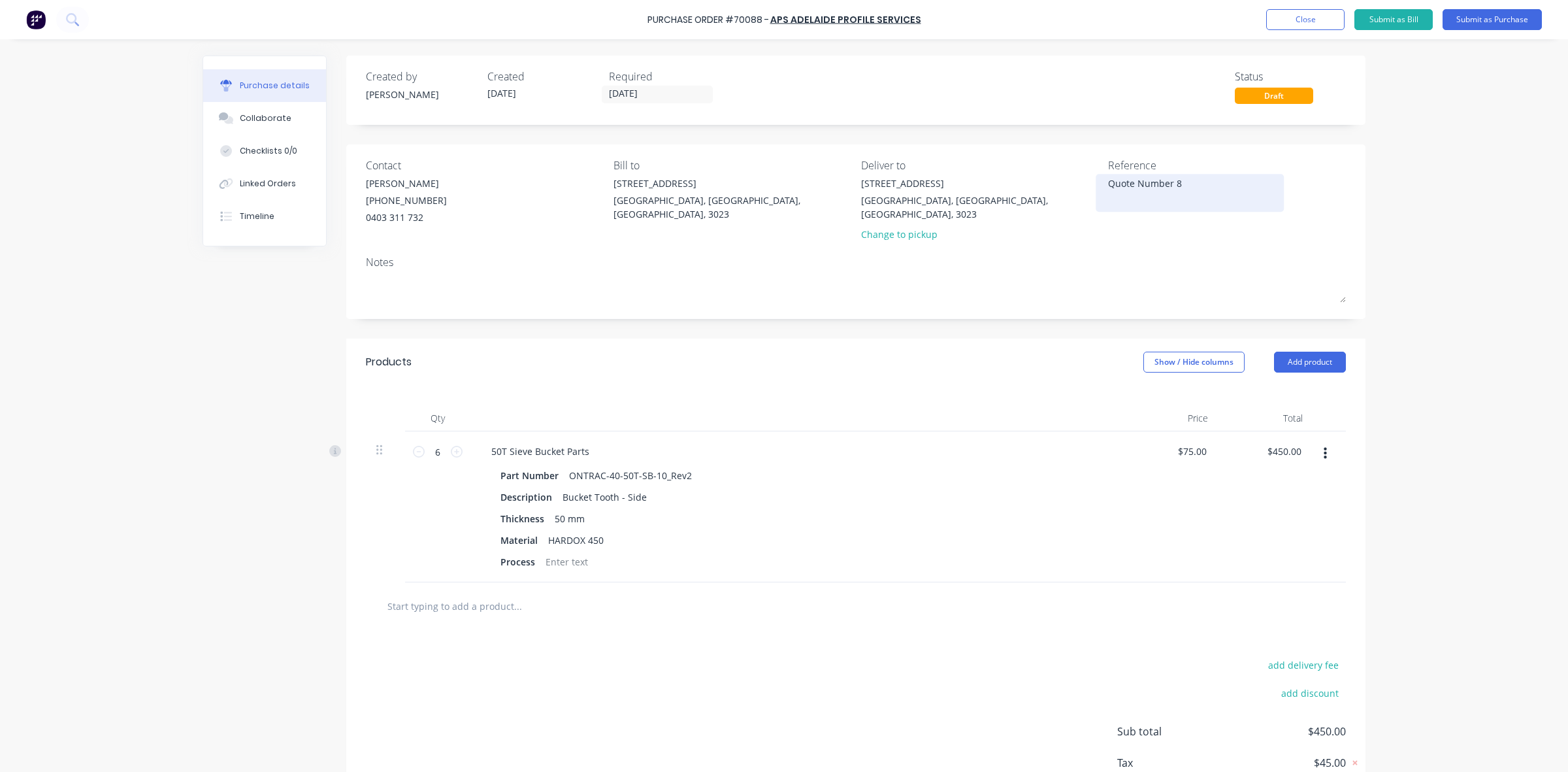
type textarea "Quote Number 80"
type textarea "x"
type textarea "Quote Number 805"
type textarea "x"
type textarea "Quote Number 80554"
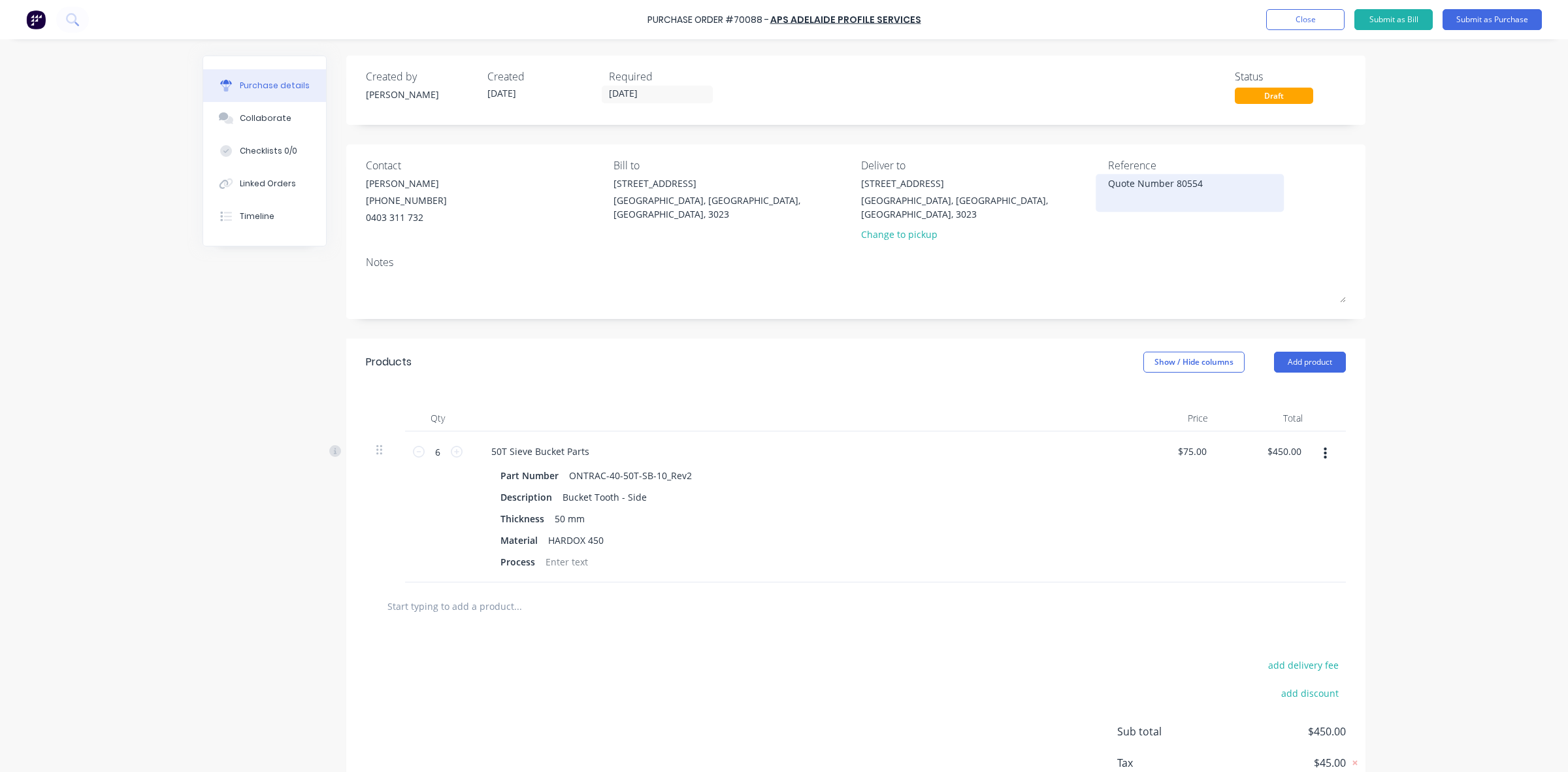
type textarea "x"
type textarea "Quote Number 805545"
type textarea "x"
type textarea "Quote Number 80554"
type textarea "x"
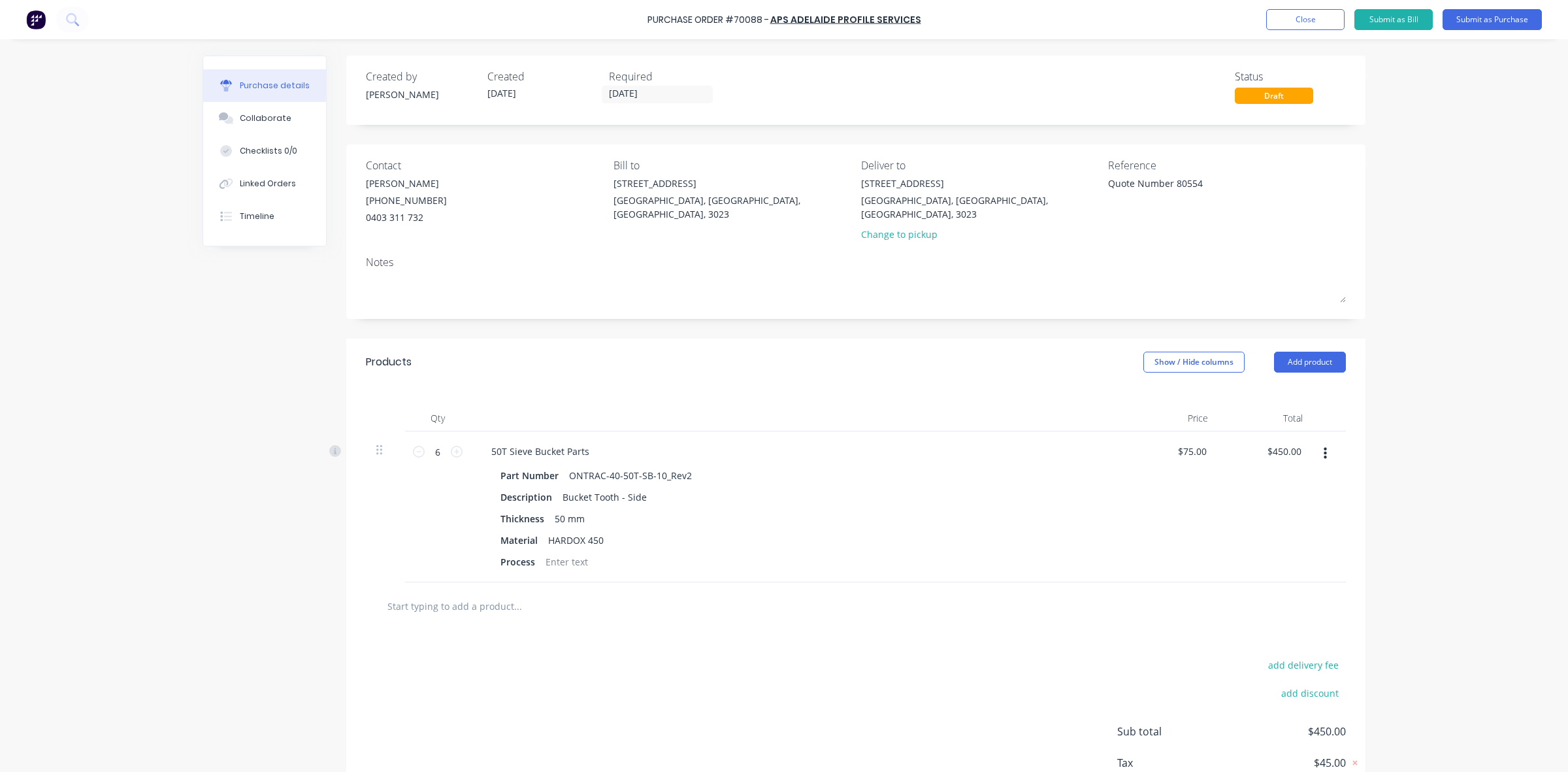
type textarea "Quote Number 80554"
click at [1325, 220] on div "Reference Quote Number 80554" at bounding box center [1227, 202] width 237 height 90
click at [1526, 15] on button "Submit as Purchase" at bounding box center [1492, 20] width 100 height 21
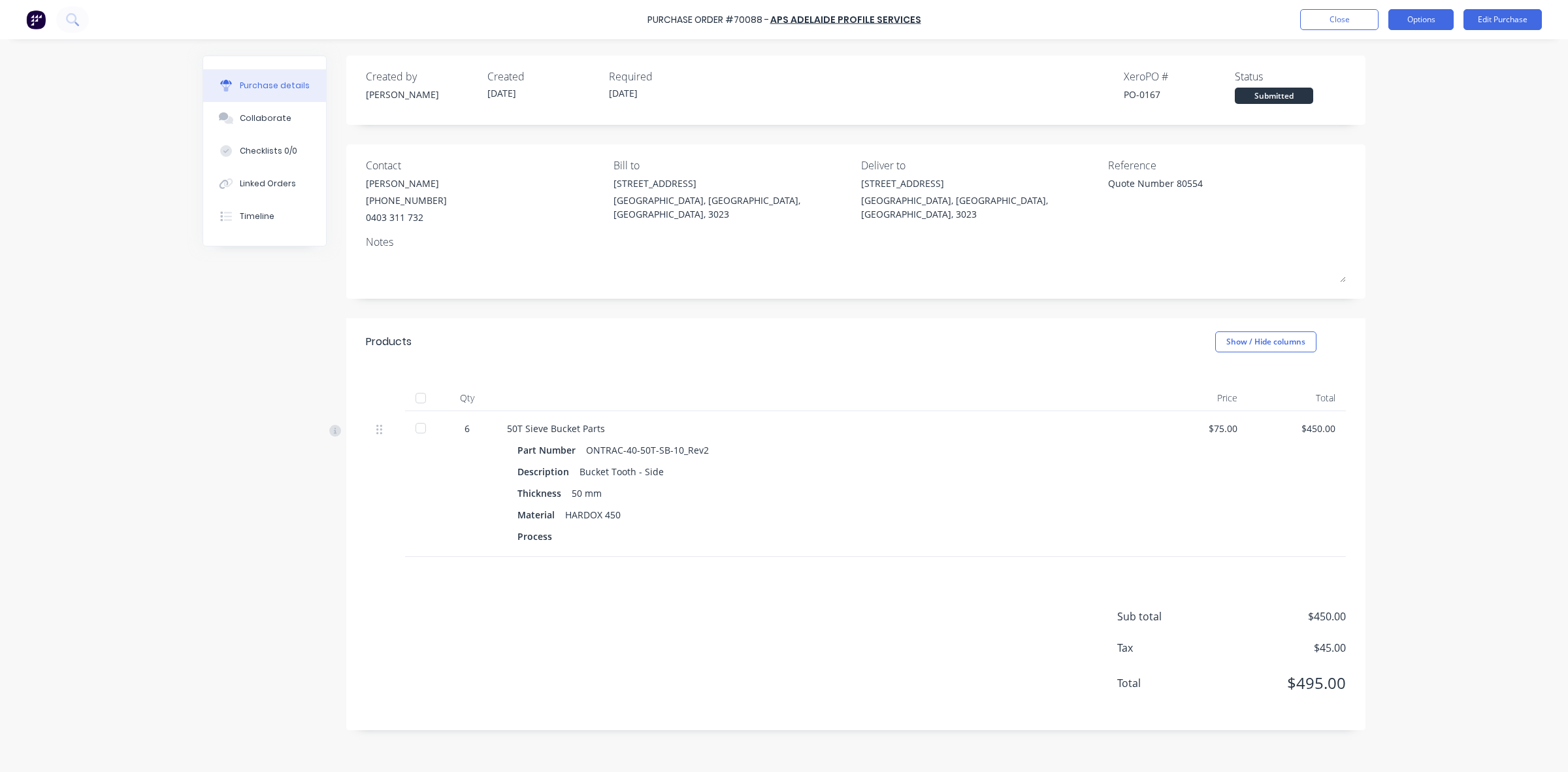
click at [1411, 20] on button "Options" at bounding box center [1421, 20] width 65 height 21
click at [1402, 51] on div "Print / Email" at bounding box center [1391, 54] width 101 height 19
click at [1396, 81] on div "With pricing" at bounding box center [1391, 79] width 101 height 19
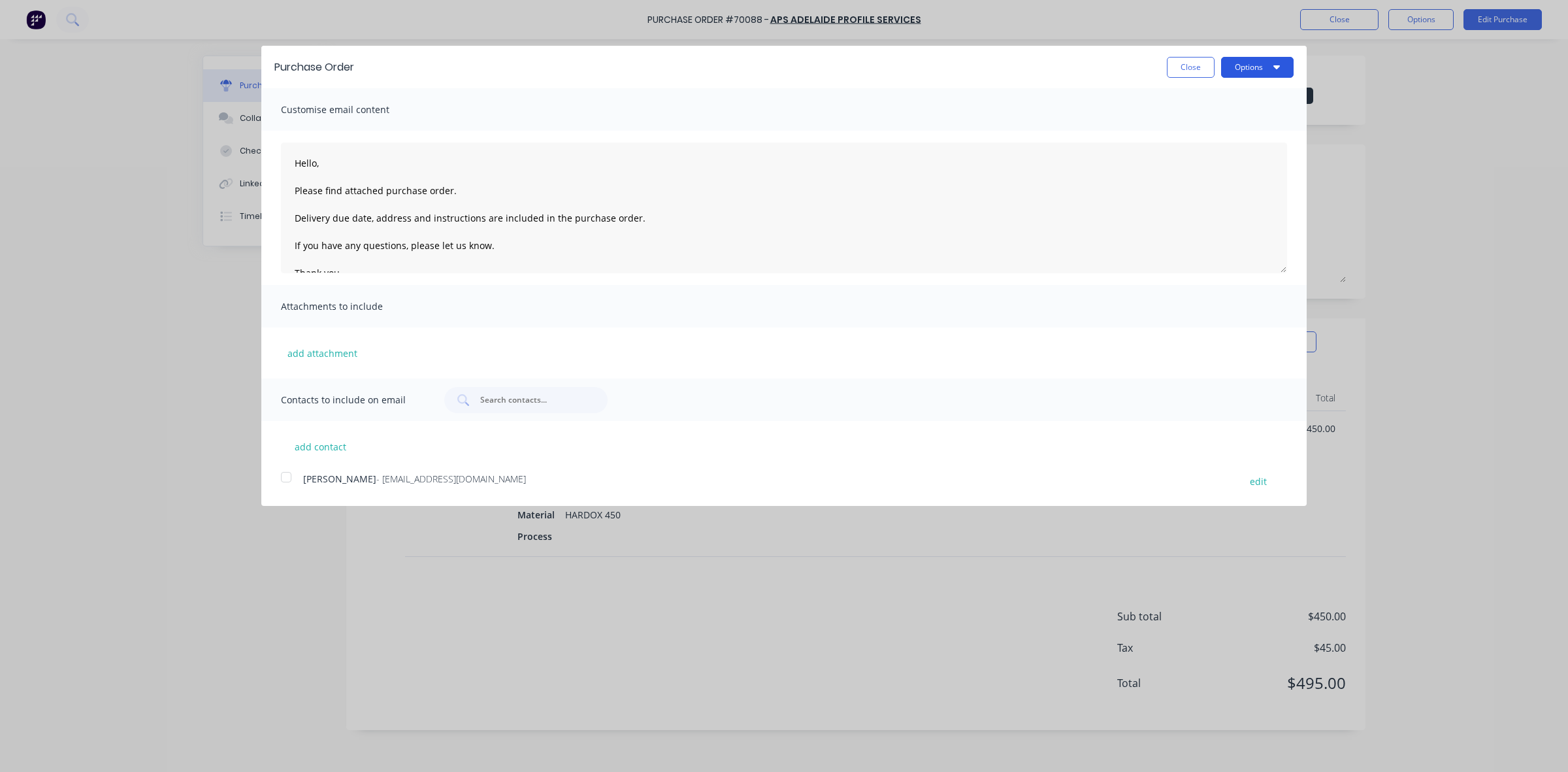
click at [1273, 63] on button "Options" at bounding box center [1258, 67] width 73 height 21
click at [1223, 100] on div "Print" at bounding box center [1231, 101] width 101 height 19
click at [1194, 76] on button "Close" at bounding box center [1191, 67] width 48 height 21
type textarea "x"
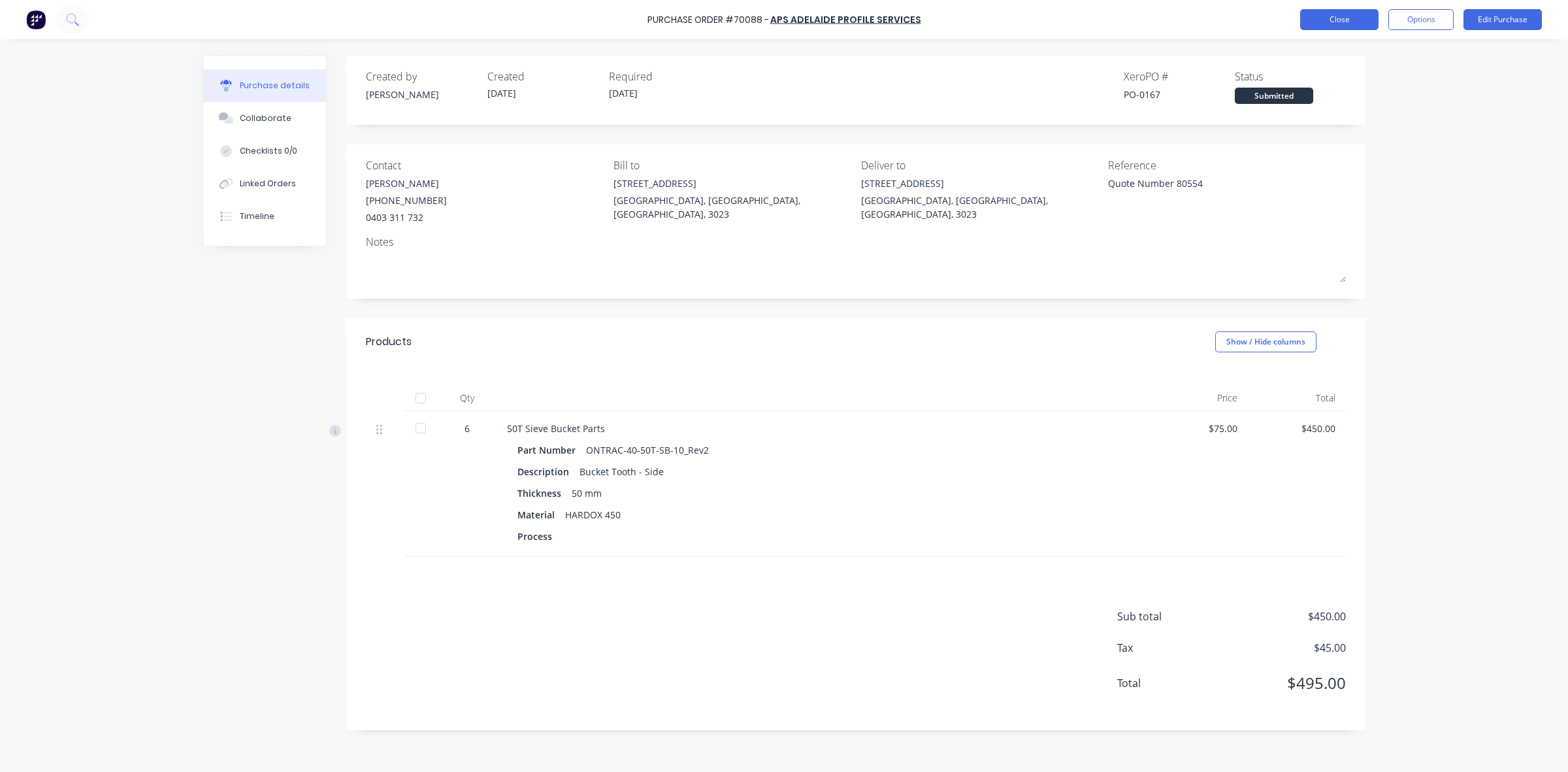
click at [1331, 19] on button "Close" at bounding box center [1339, 20] width 78 height 21
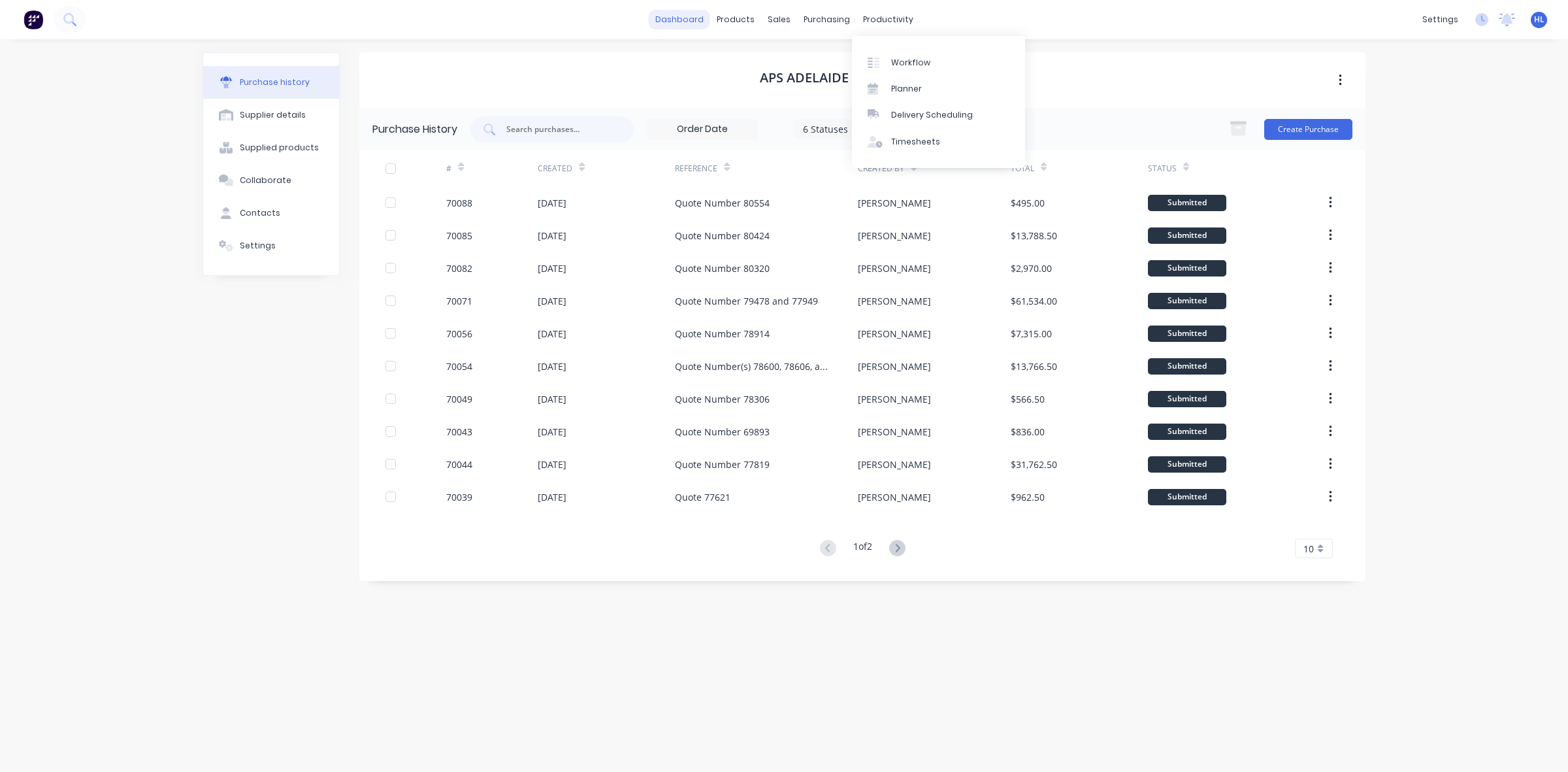
click at [691, 22] on link "dashboard" at bounding box center [680, 19] width 61 height 19
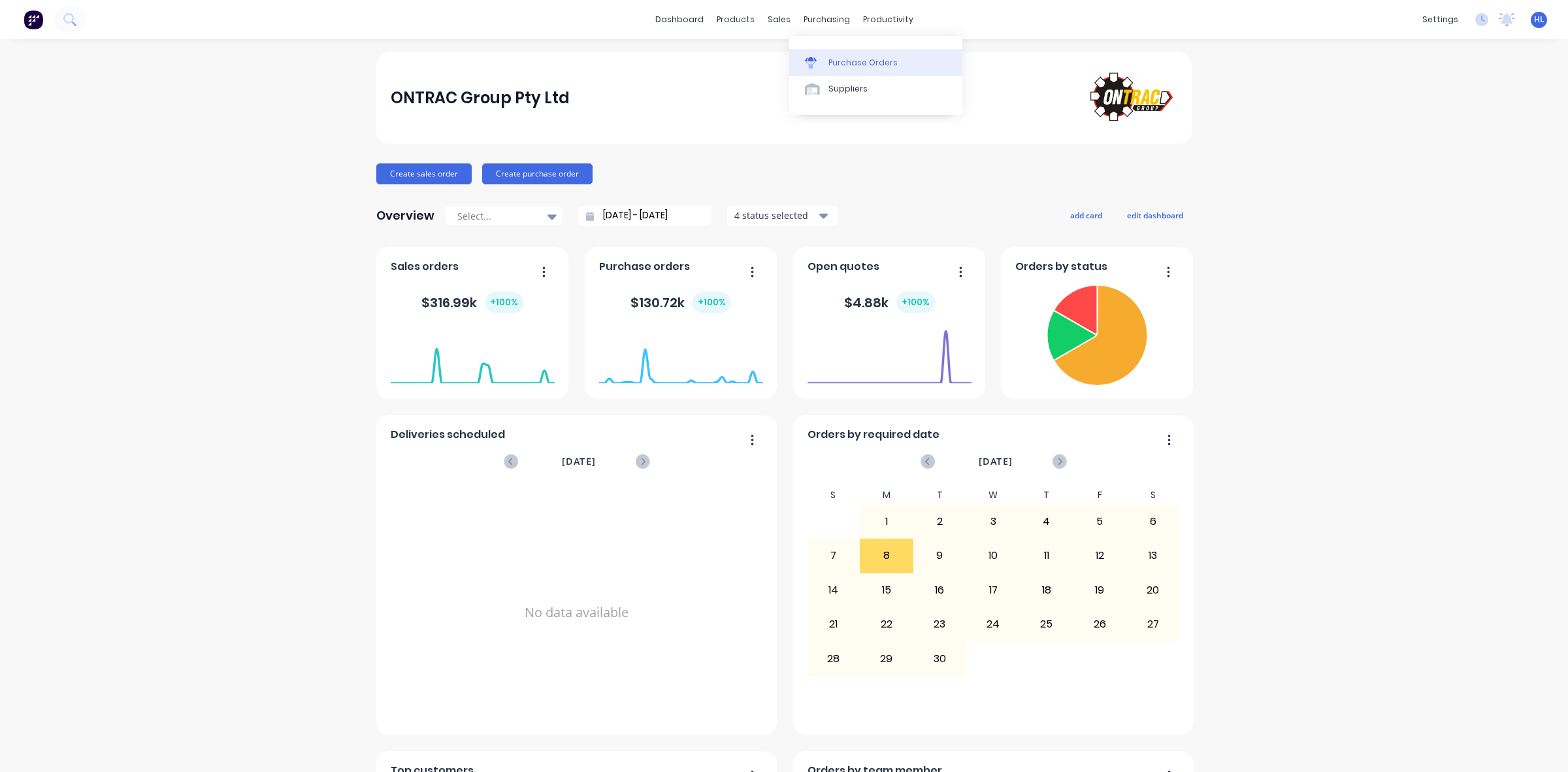
click at [835, 51] on link "Purchase Orders" at bounding box center [876, 61] width 173 height 26
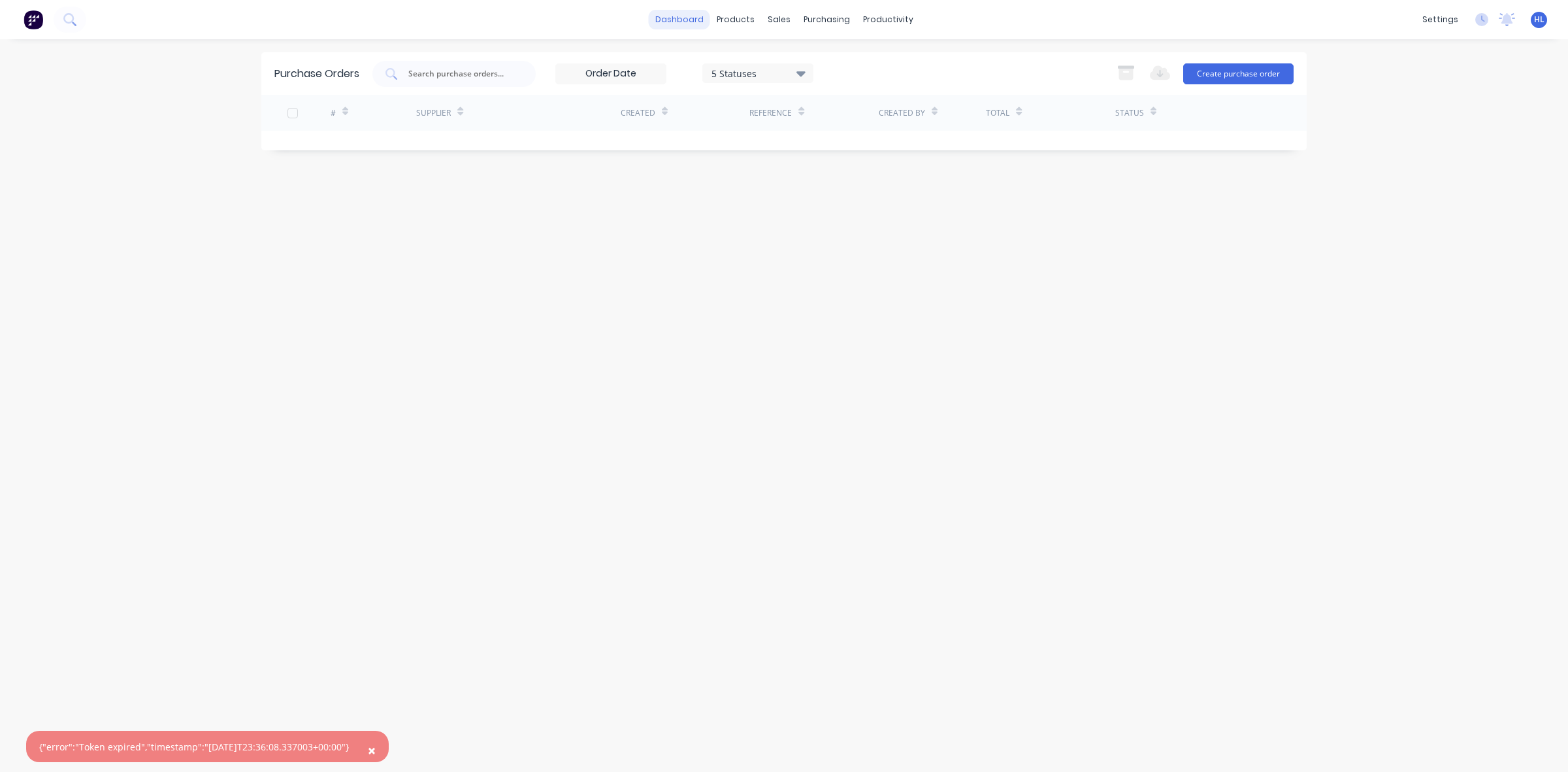
click at [696, 27] on link "dashboard" at bounding box center [680, 19] width 61 height 19
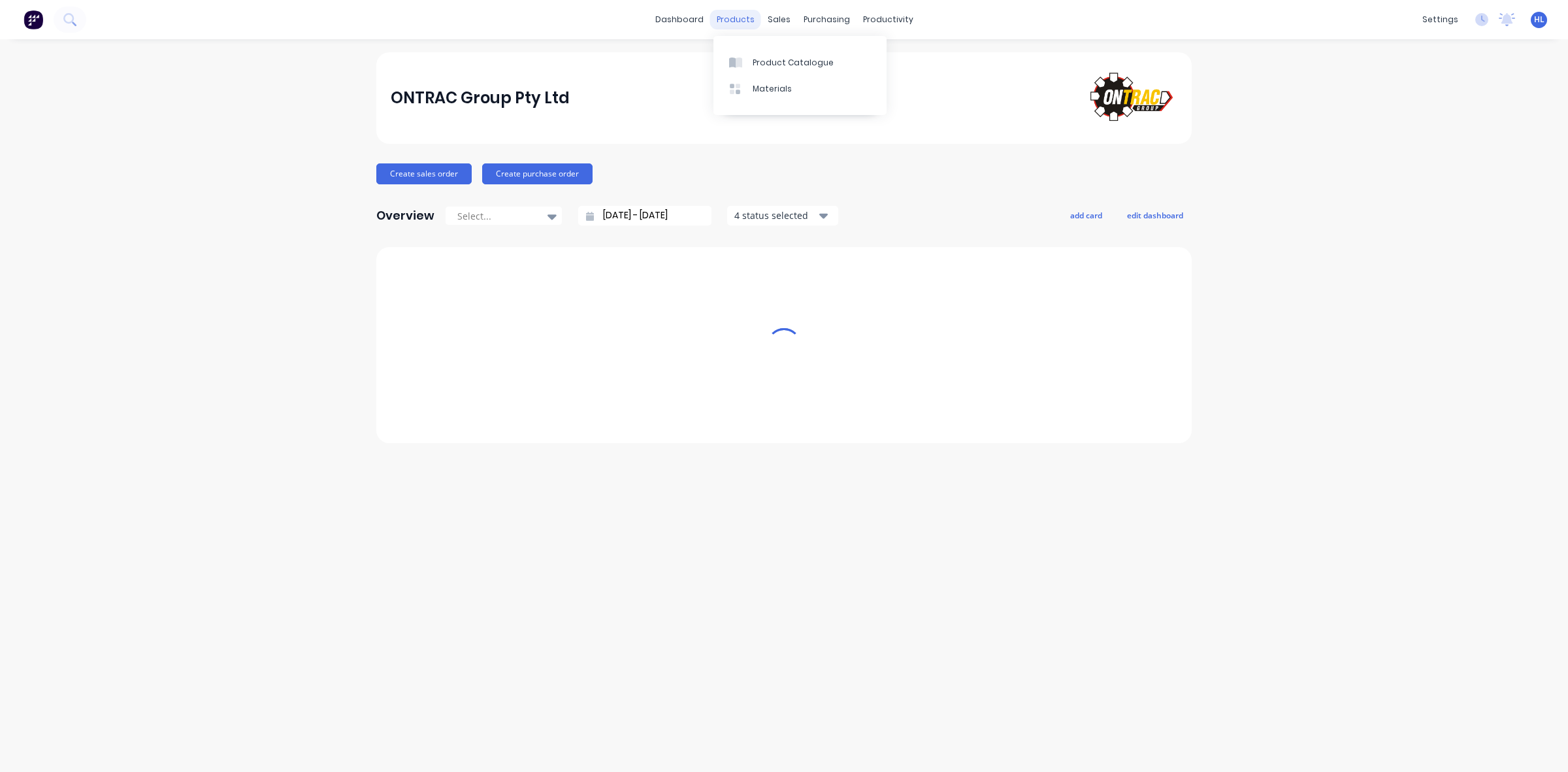
click at [742, 16] on div "products" at bounding box center [735, 19] width 51 height 19
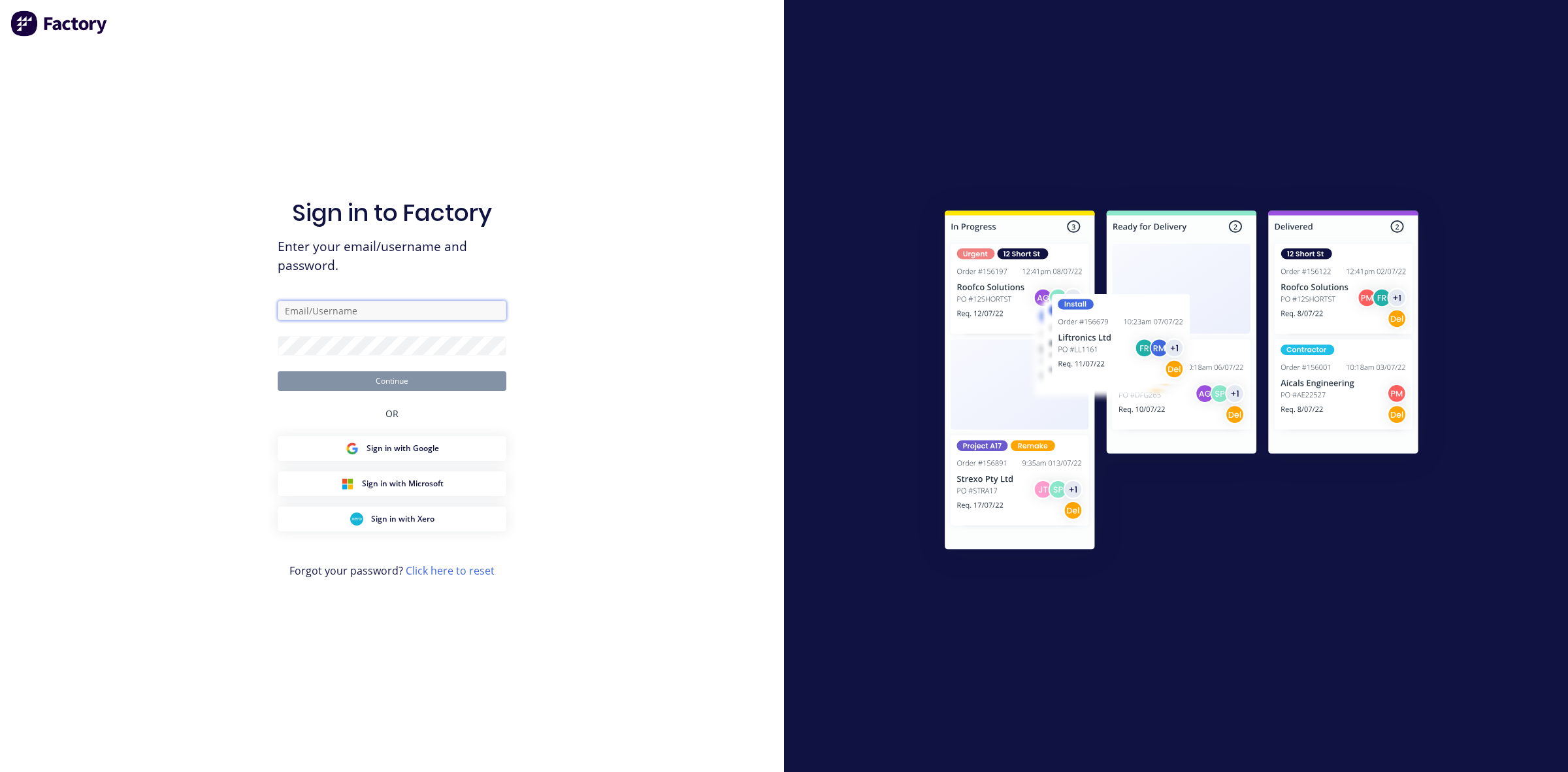
type input "hayden.l@ontracgroup.com.au"
click at [390, 373] on button "Continue" at bounding box center [392, 381] width 229 height 19
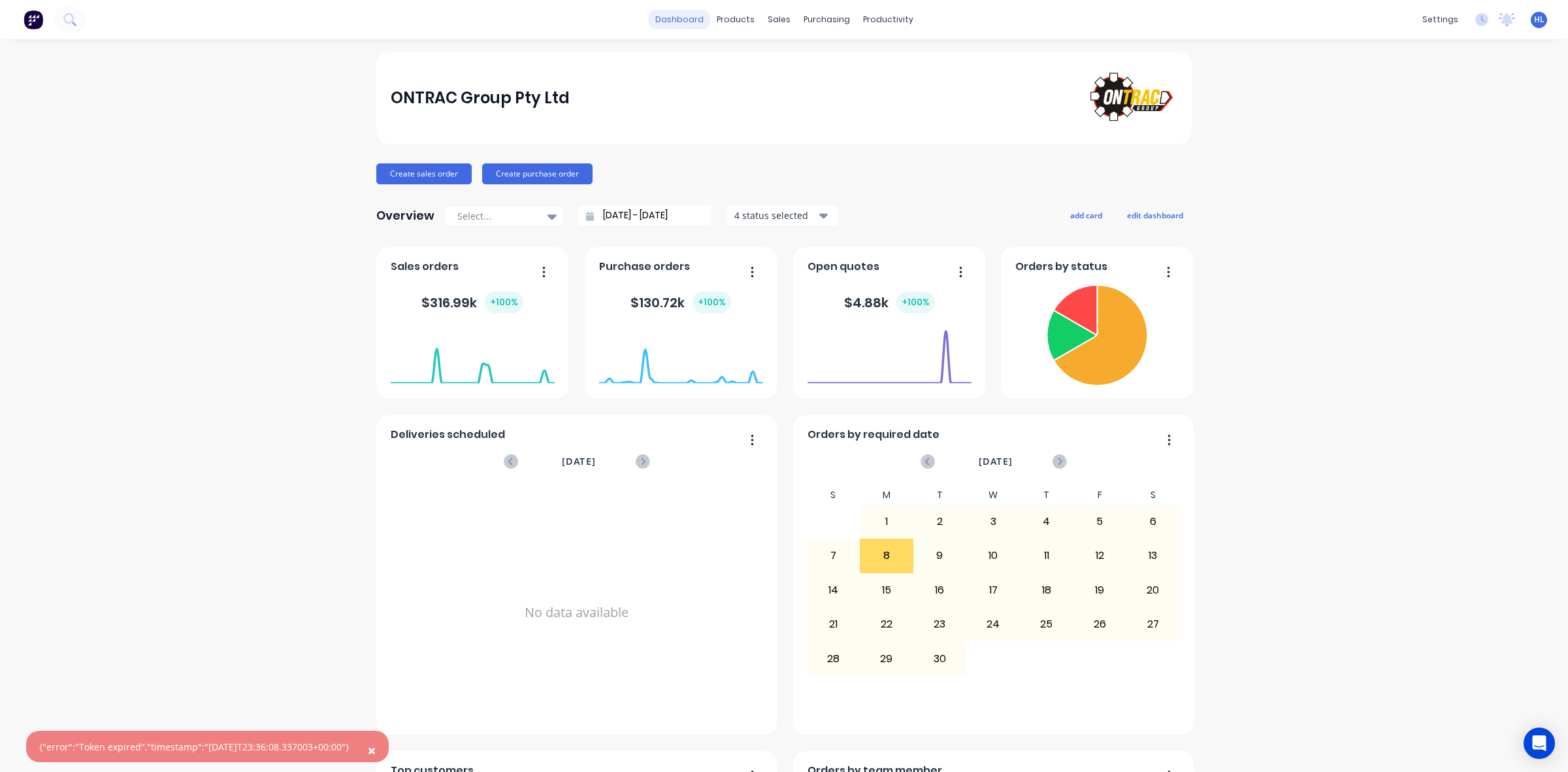
click at [681, 24] on link "dashboard" at bounding box center [680, 19] width 61 height 19
click at [726, 24] on div "products" at bounding box center [735, 19] width 51 height 19
click at [774, 55] on link "Product Catalogue" at bounding box center [794, 61] width 173 height 26
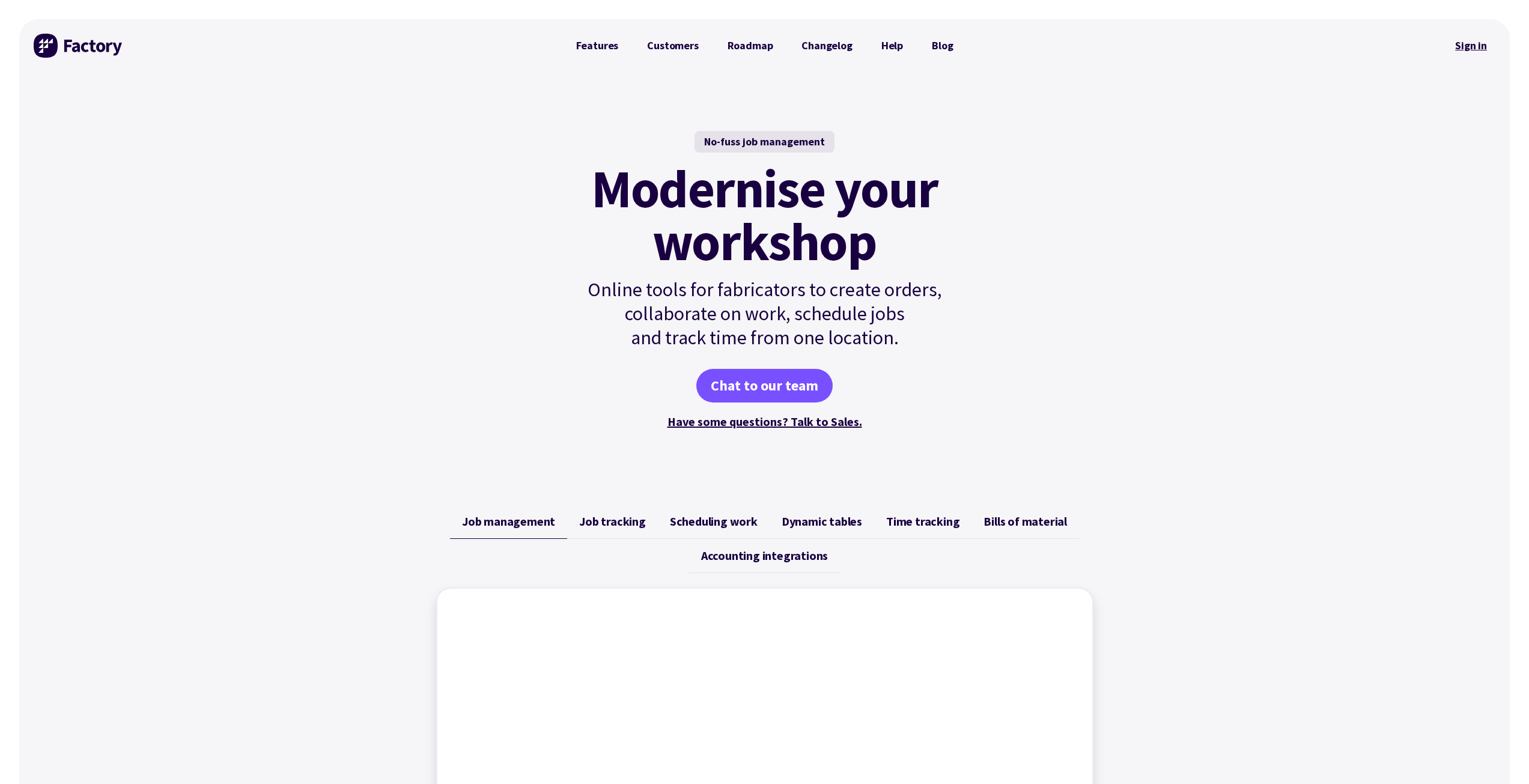
click at [1489, 58] on div "Sign in" at bounding box center [1471, 46] width 48 height 53
click at [1483, 48] on link "Sign in" at bounding box center [1471, 45] width 48 height 27
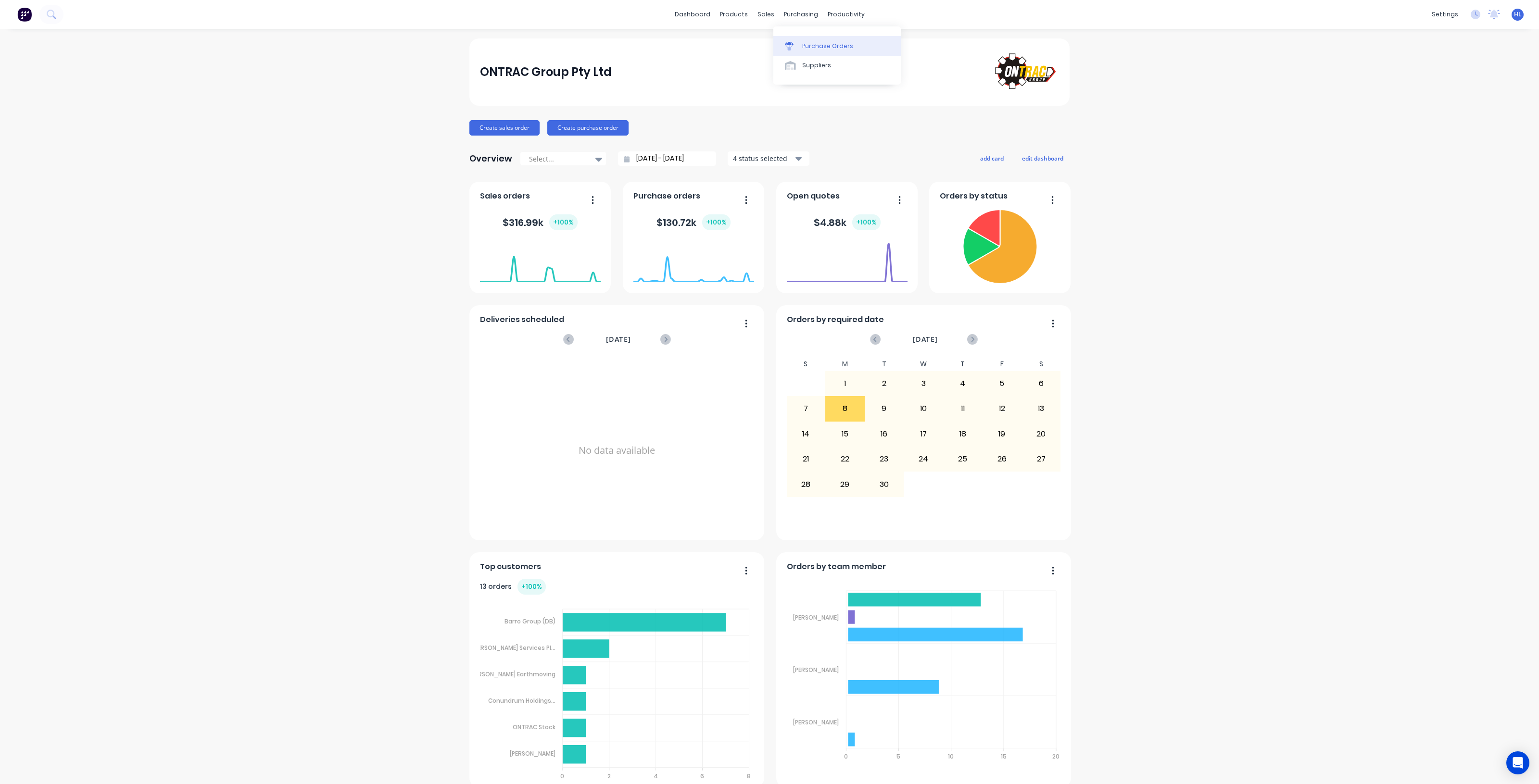
click at [808, 40] on link "Purchase Orders" at bounding box center [837, 45] width 128 height 19
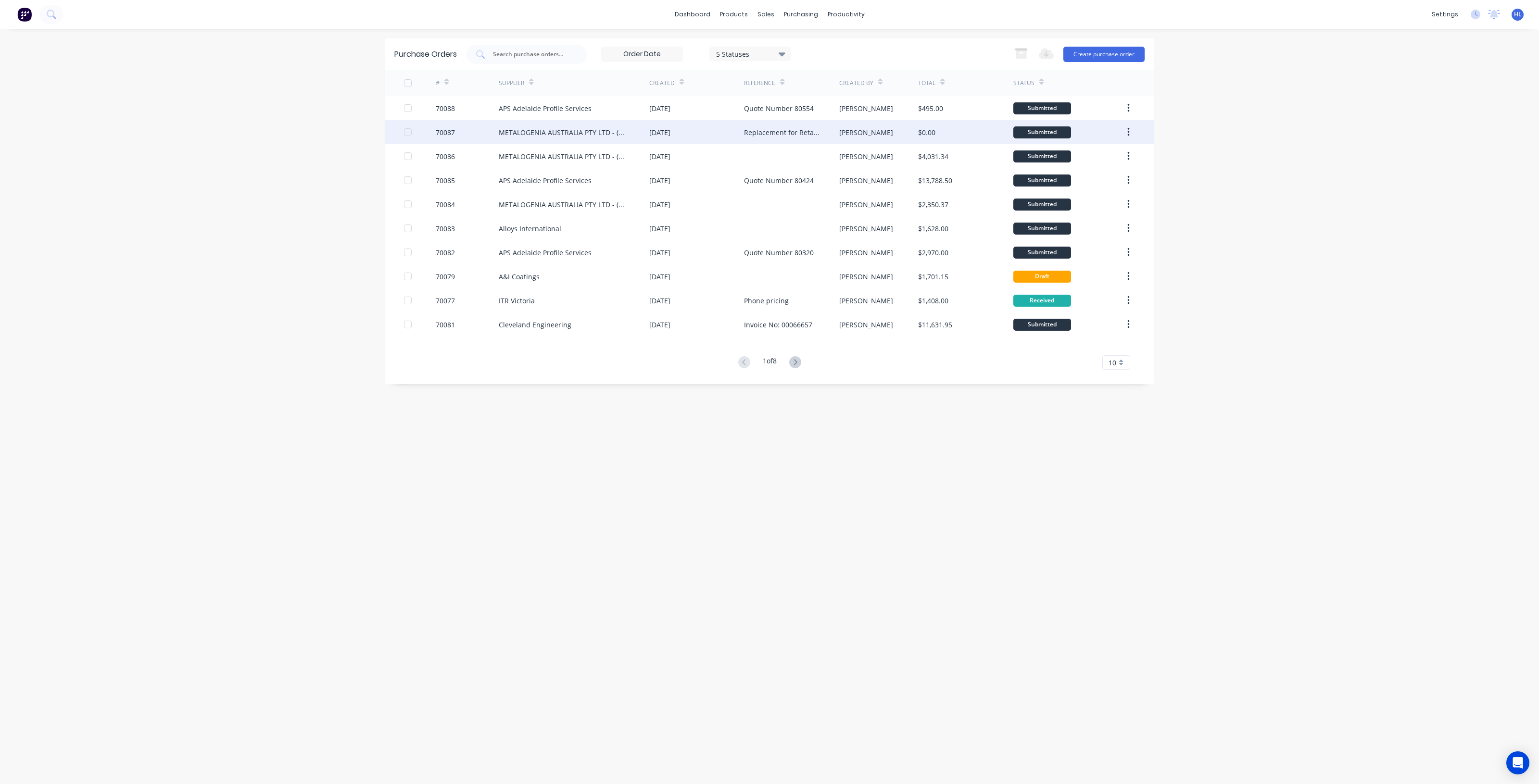
click at [463, 135] on div "70087" at bounding box center [467, 132] width 63 height 24
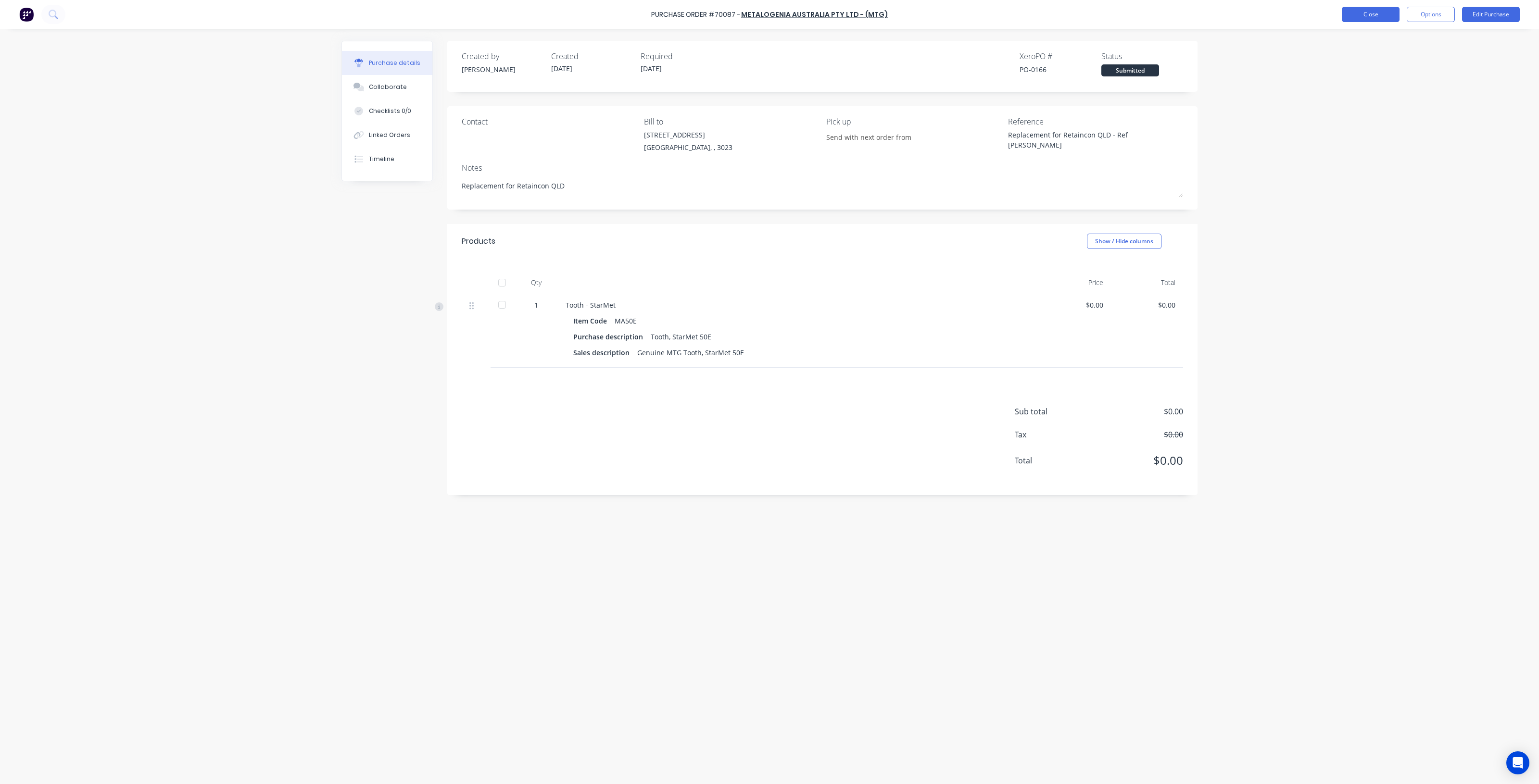
click at [1383, 13] on button "Close" at bounding box center [1371, 15] width 58 height 15
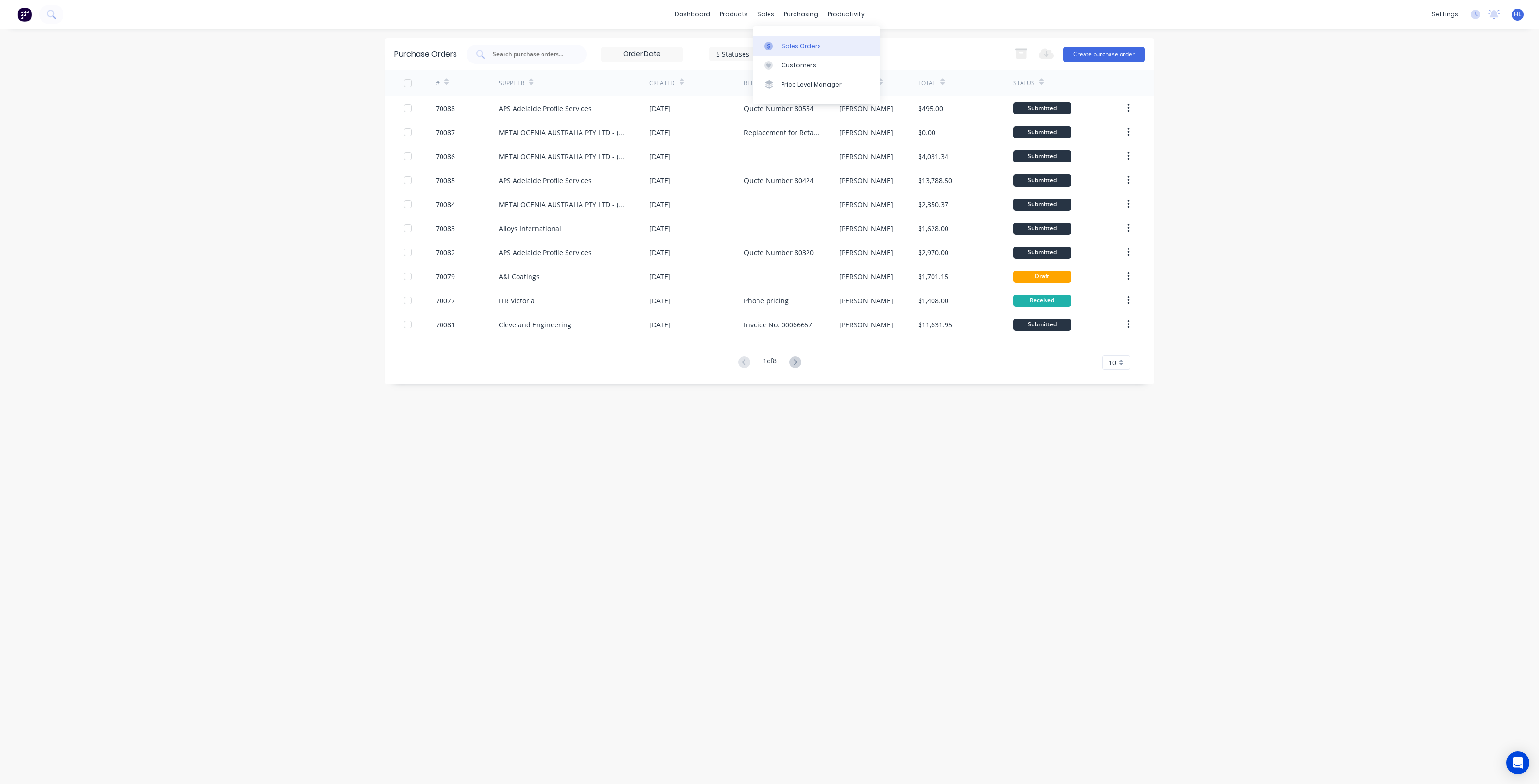
click at [793, 42] on div "Sales Orders" at bounding box center [801, 46] width 39 height 8
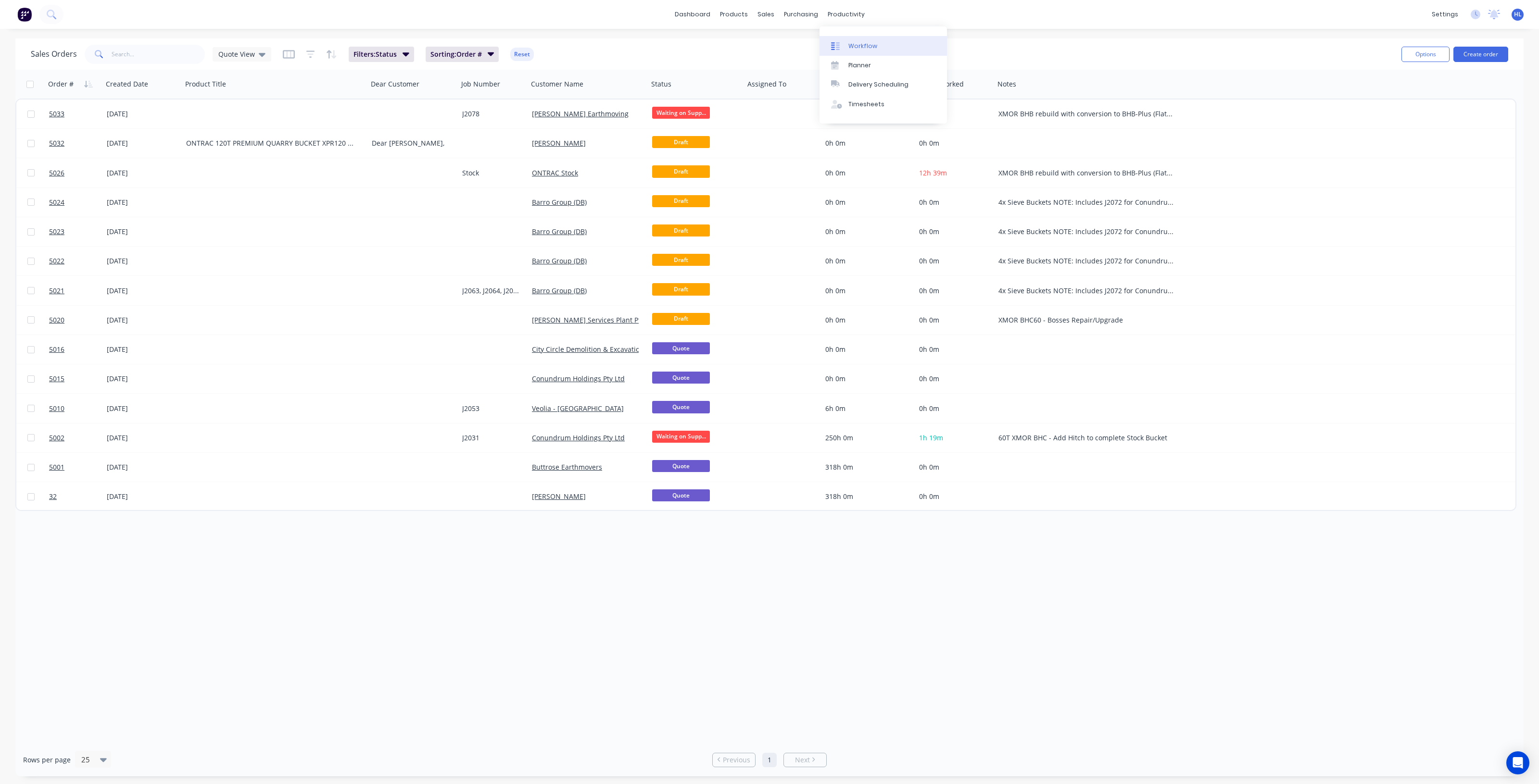
click at [852, 41] on link "Workflow" at bounding box center [883, 45] width 128 height 19
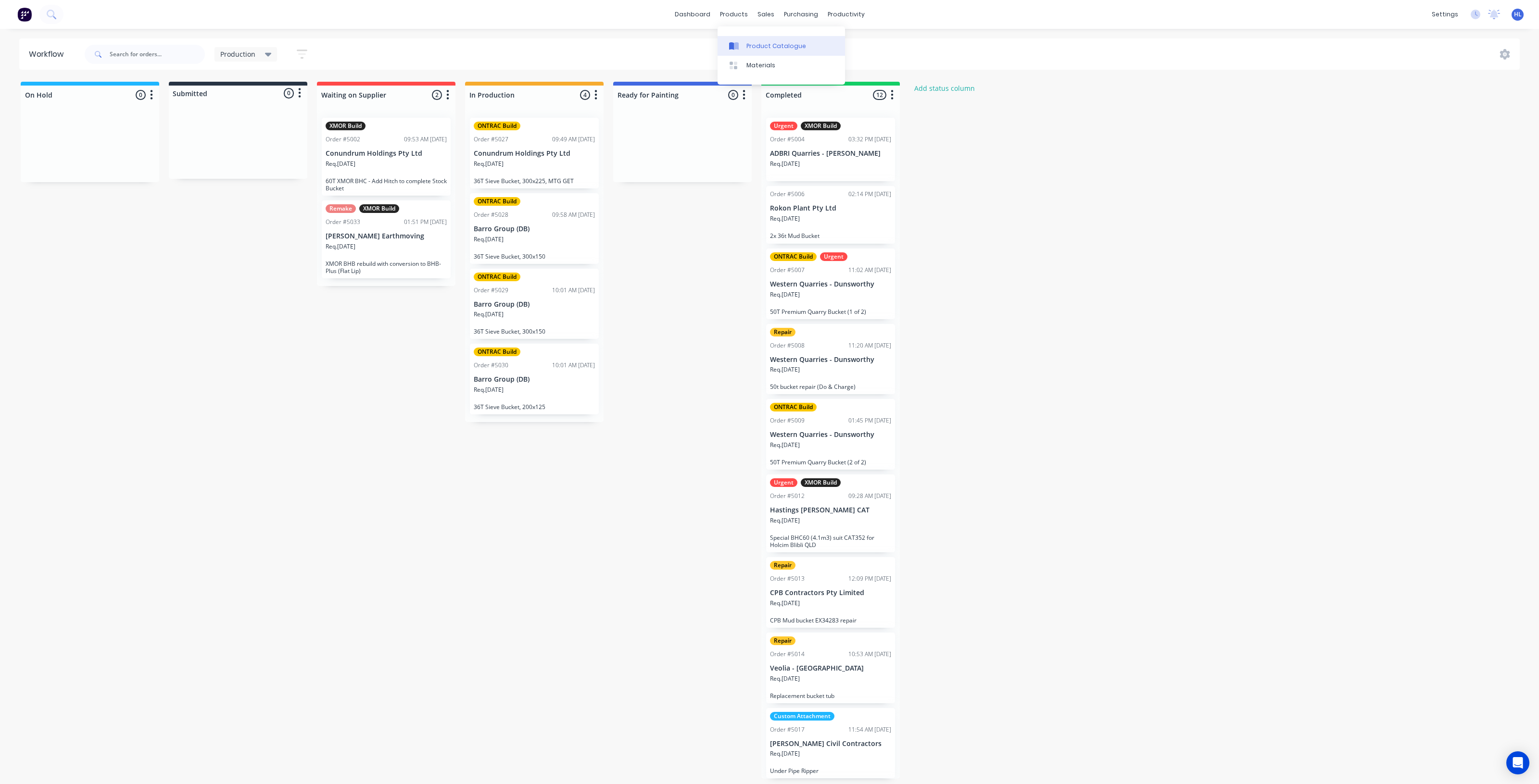
click at [754, 39] on link "Product Catalogue" at bounding box center [781, 45] width 128 height 19
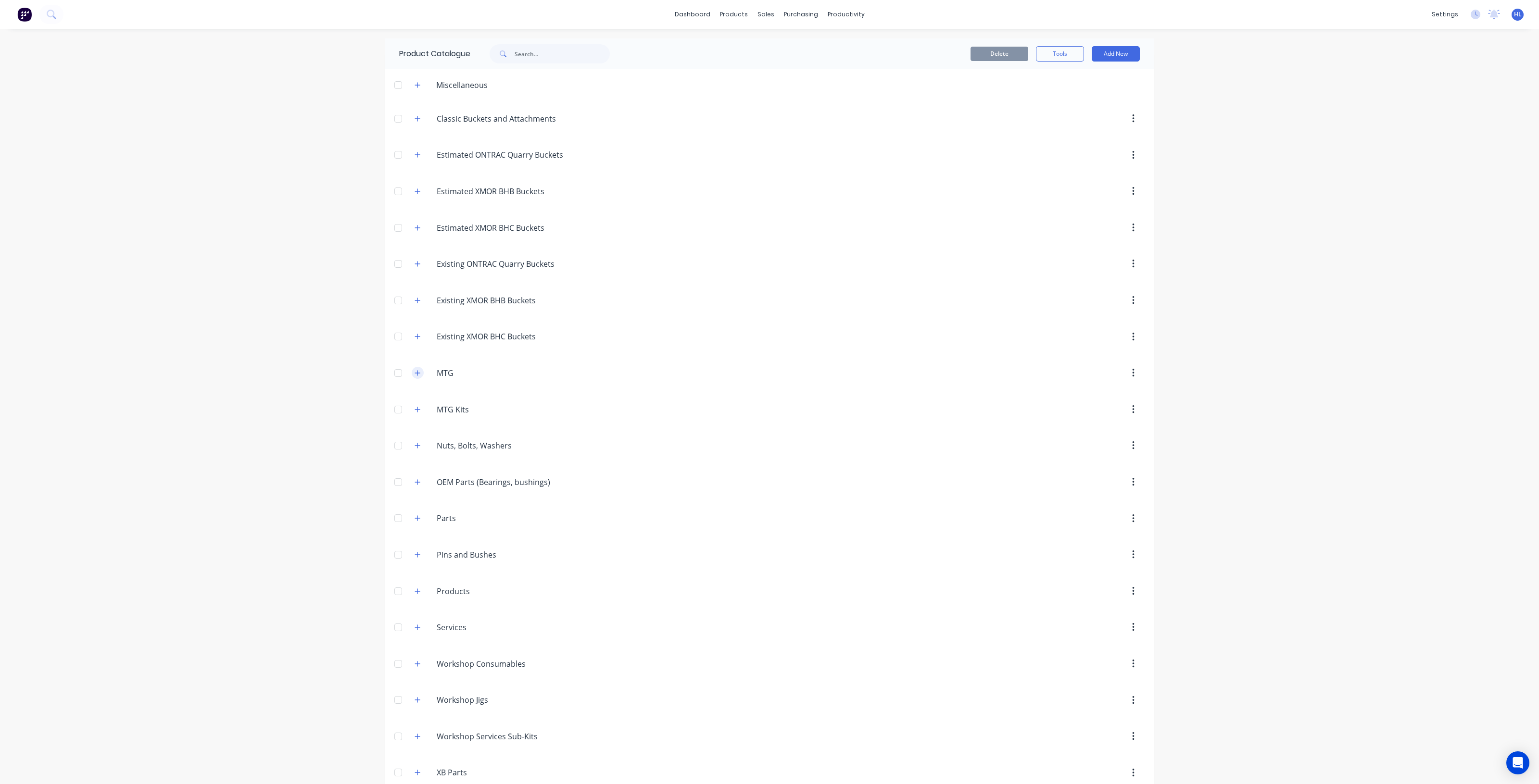
click at [415, 375] on icon "button" at bounding box center [418, 373] width 6 height 6
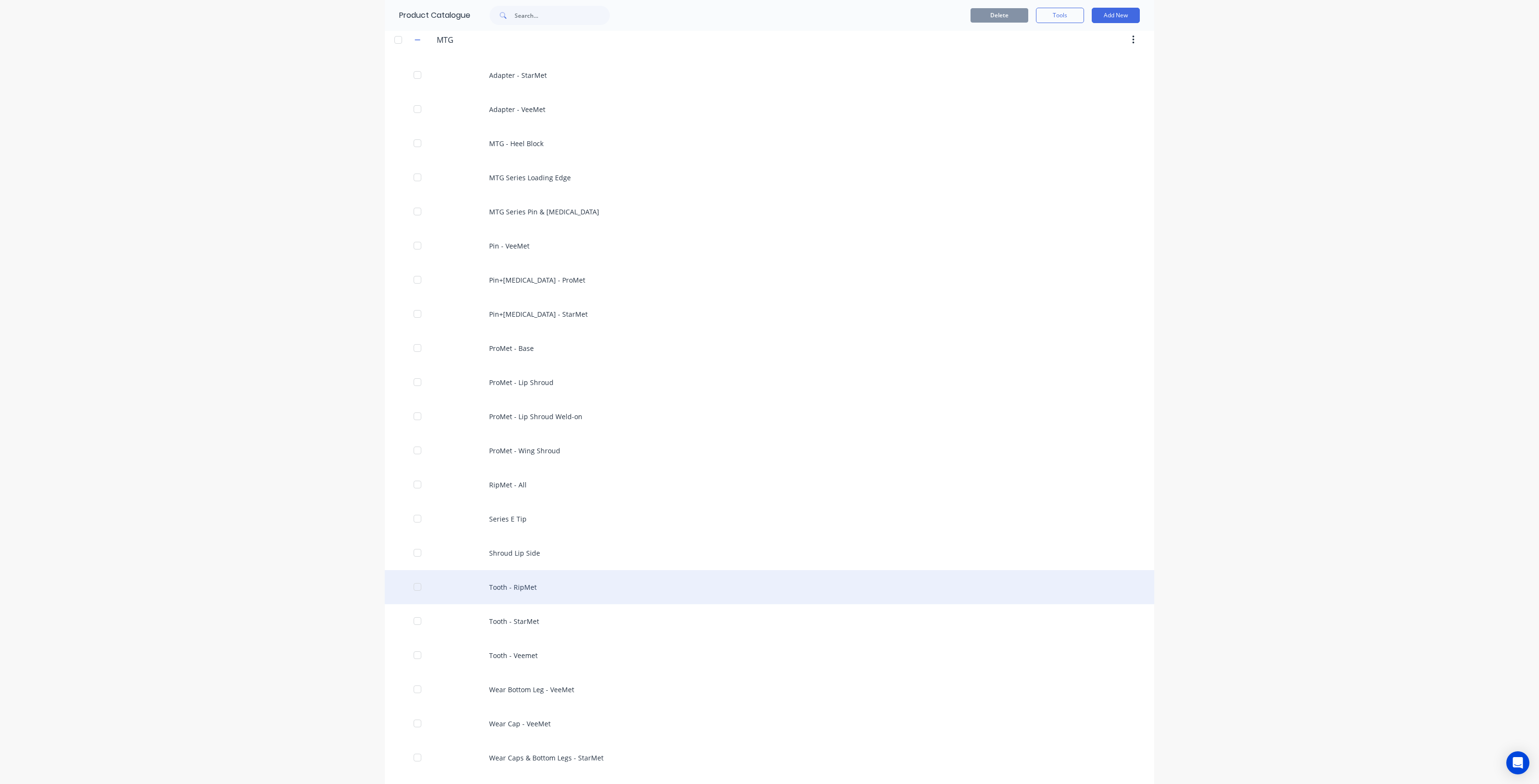
scroll to position [361, 0]
click at [561, 605] on div "Tooth - StarMet" at bounding box center [770, 594] width 770 height 34
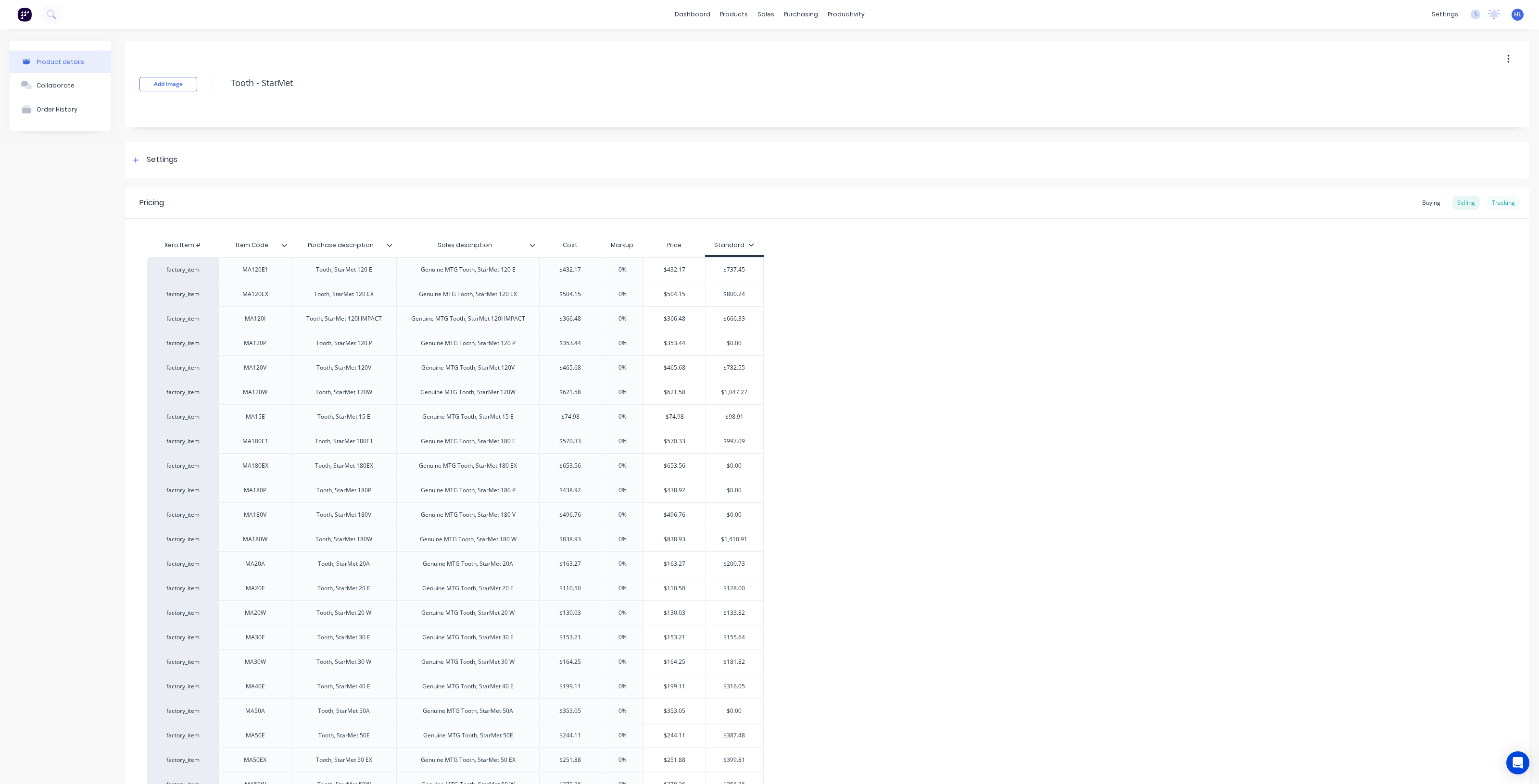
click at [1491, 208] on div "Tracking" at bounding box center [1503, 203] width 32 height 14
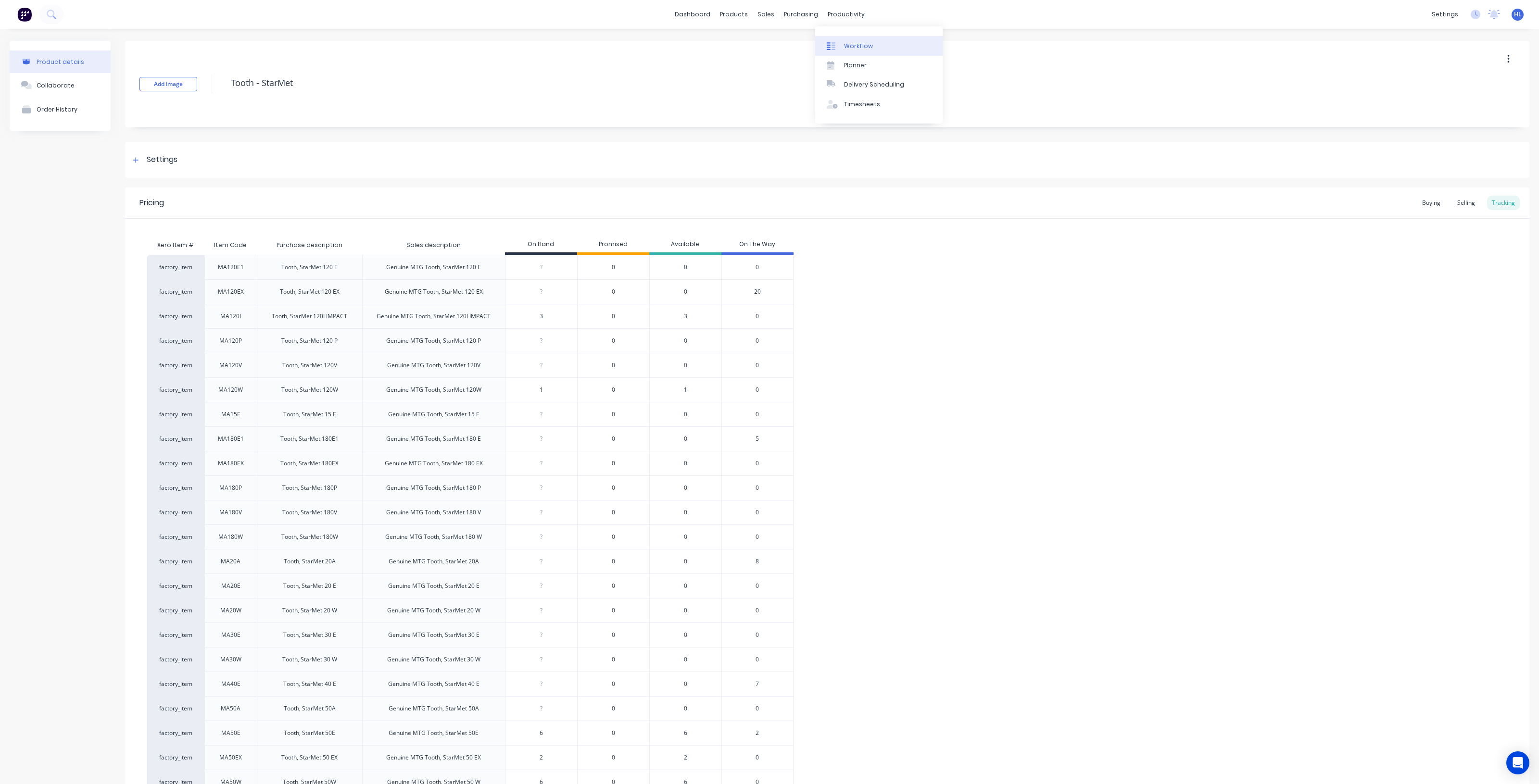
click at [863, 41] on link "Workflow" at bounding box center [879, 45] width 128 height 19
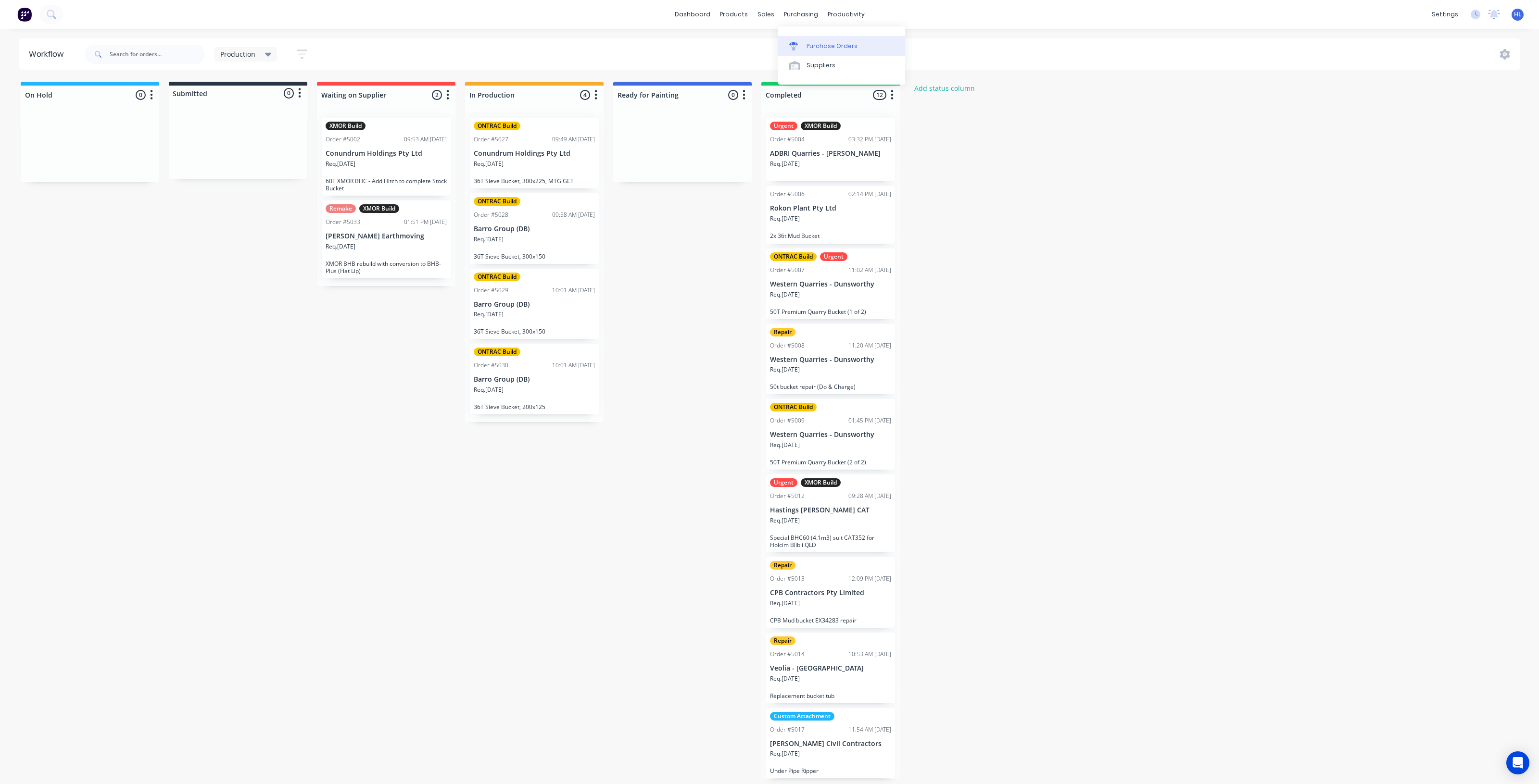
click at [819, 44] on div "Purchase Orders" at bounding box center [832, 46] width 51 height 8
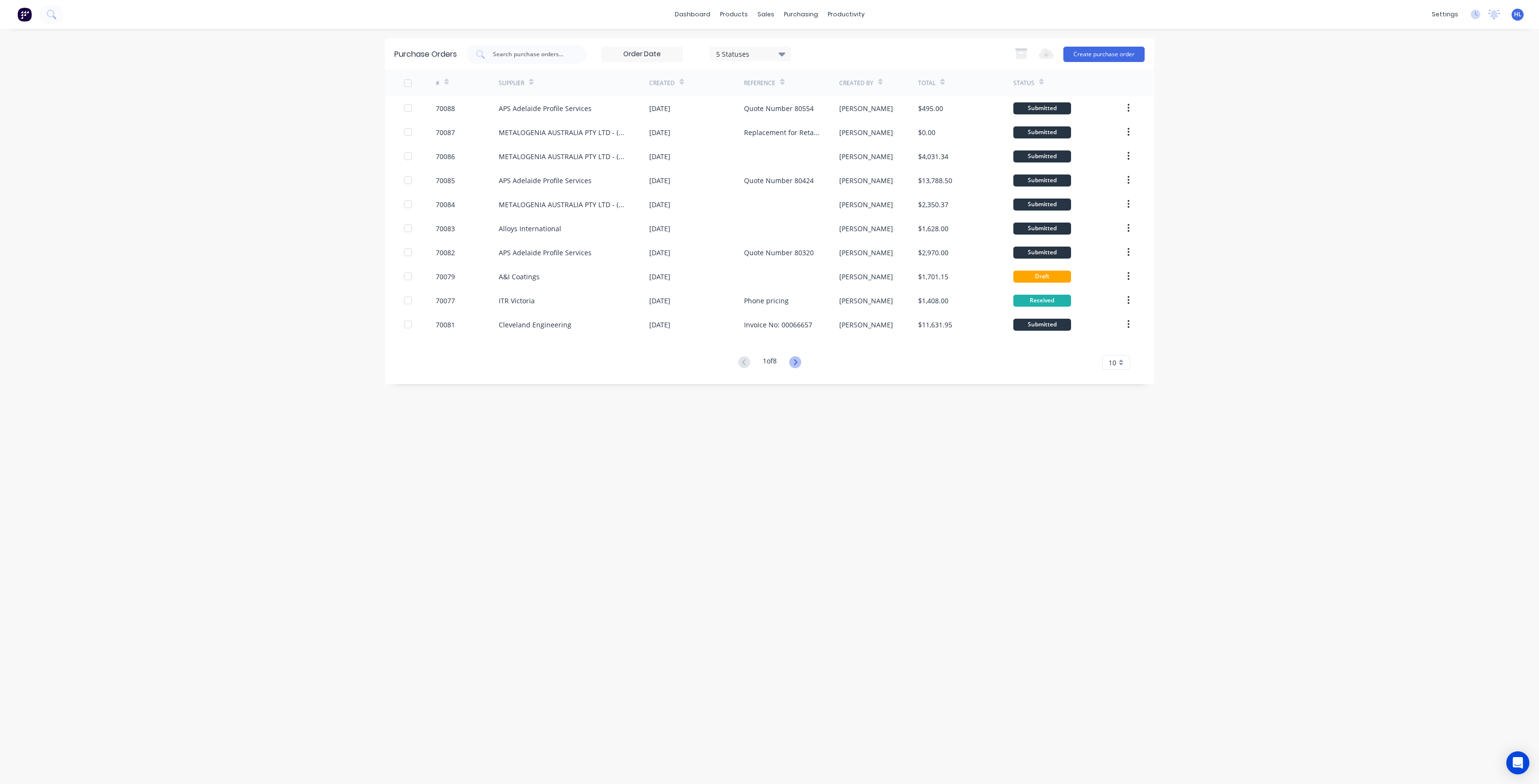
click at [799, 363] on icon at bounding box center [795, 362] width 12 height 12
click at [741, 358] on icon at bounding box center [744, 362] width 12 height 12
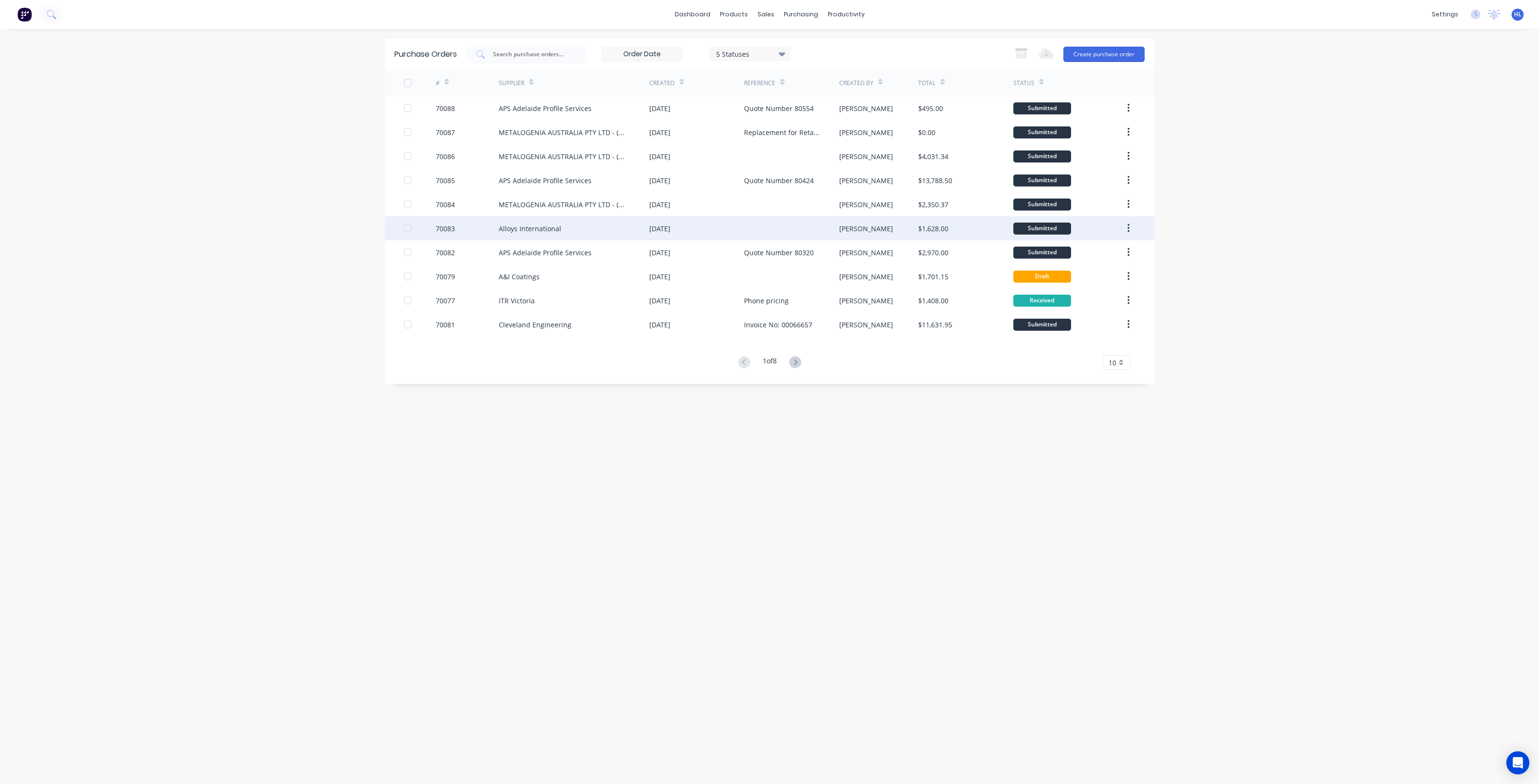
click at [422, 230] on div at bounding box center [419, 228] width 32 height 24
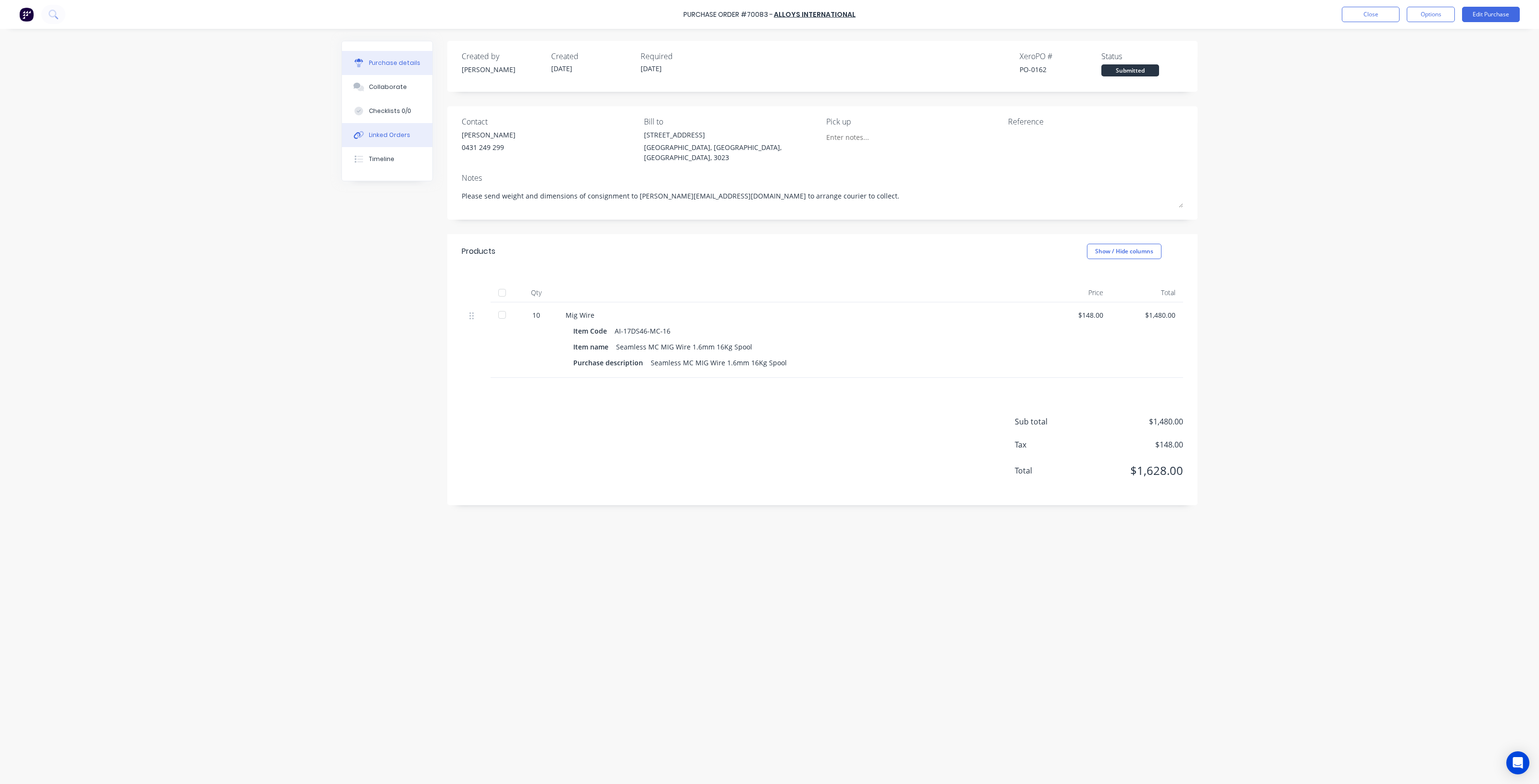
click at [395, 132] on div "Linked Orders" at bounding box center [390, 135] width 42 height 8
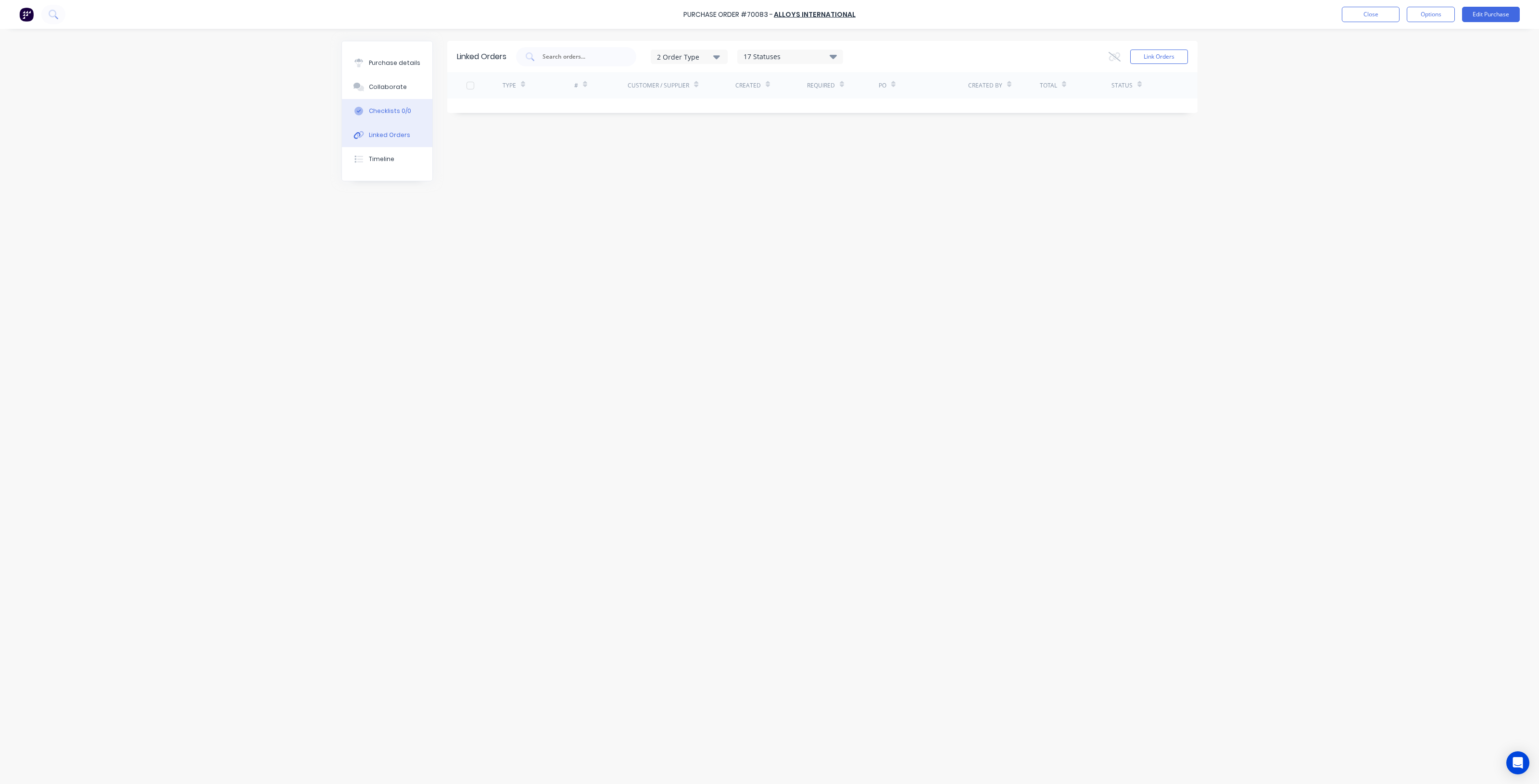
click at [401, 109] on div "Checklists 0/0" at bounding box center [390, 111] width 42 height 8
click at [398, 87] on div "Collaborate" at bounding box center [388, 87] width 38 height 8
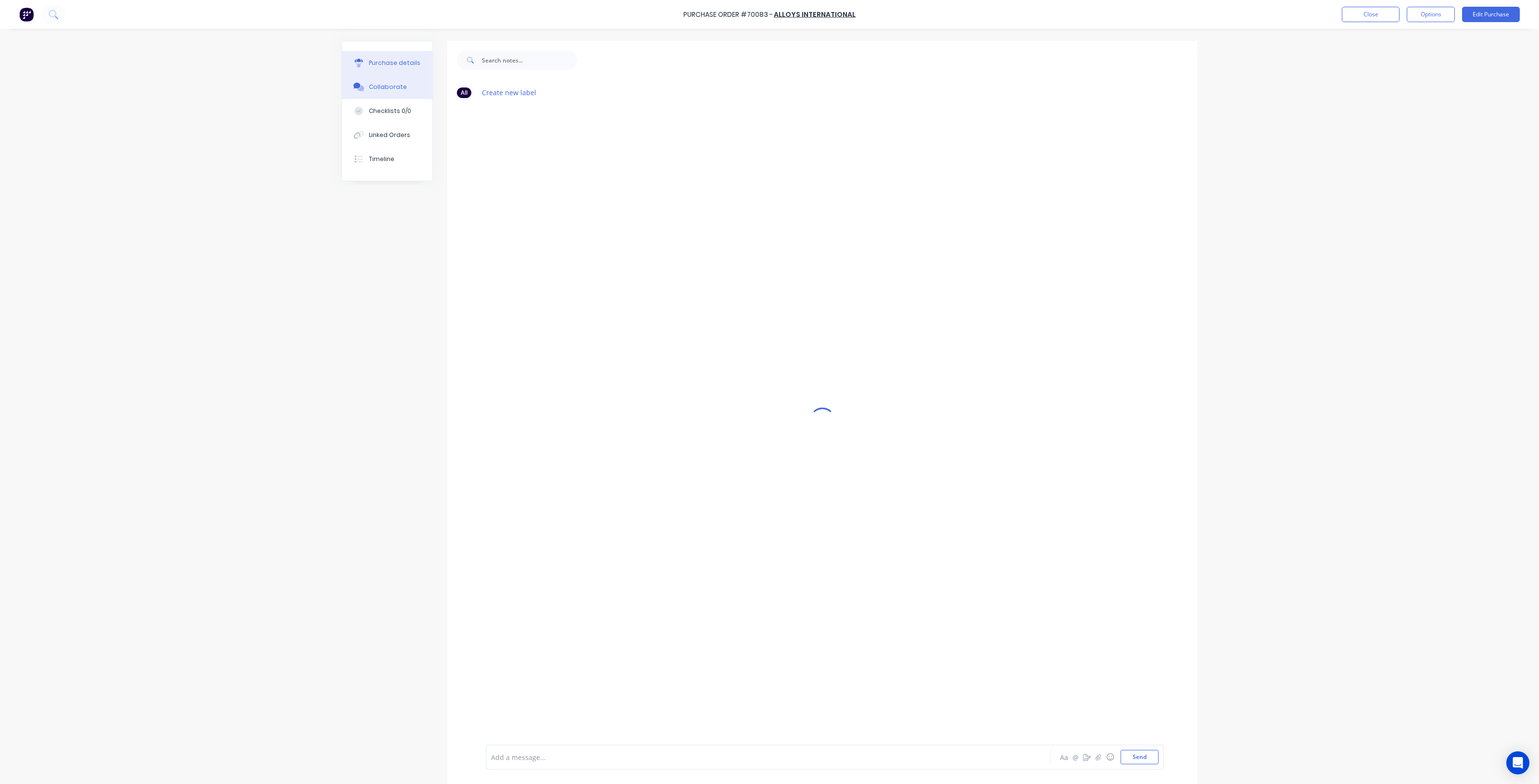
click at [393, 61] on div "Purchase details" at bounding box center [395, 63] width 51 height 8
type textarea "x"
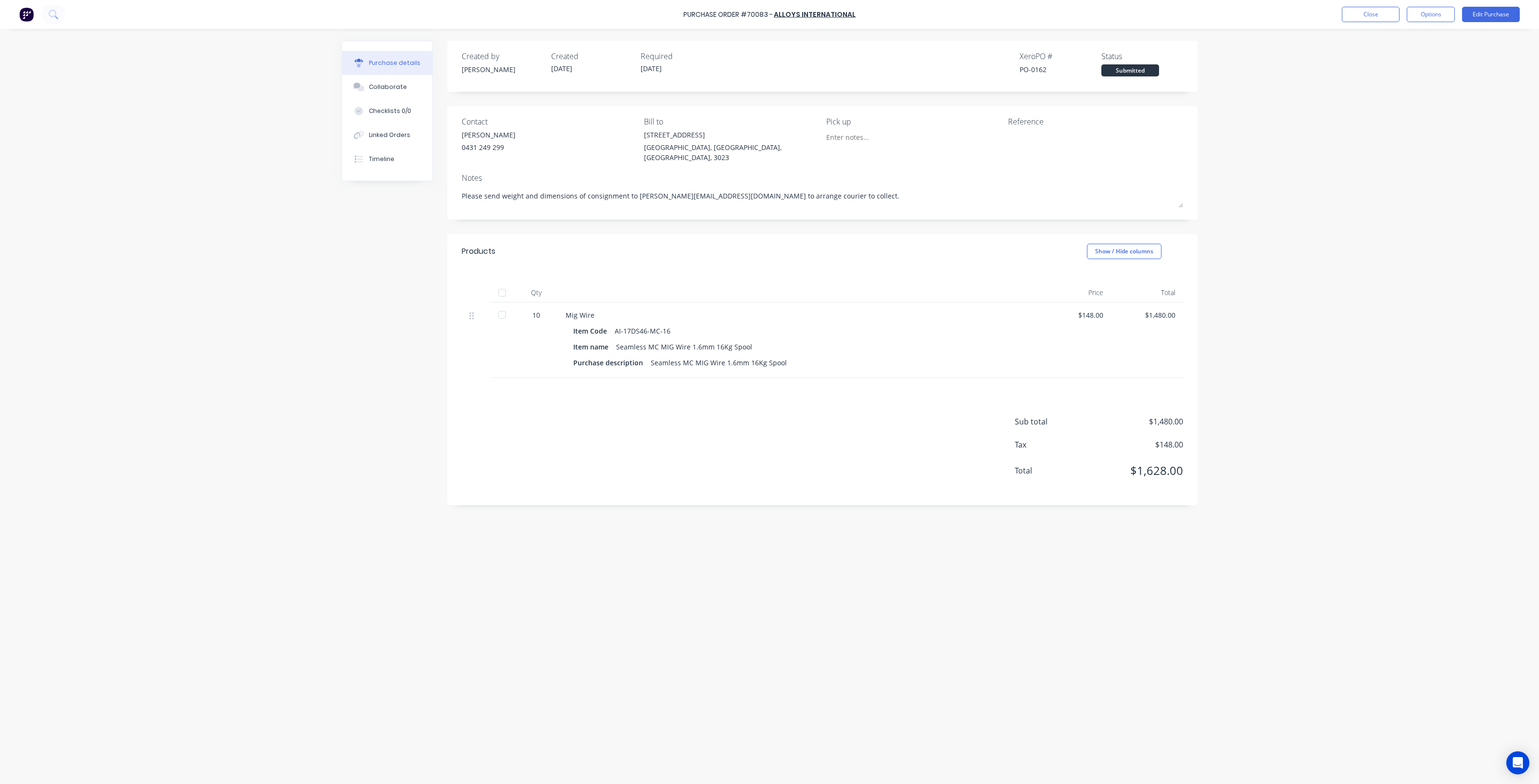
click at [371, 173] on div "Purchase details Collaborate Checklists 0/0 Linked Orders Timeline" at bounding box center [387, 111] width 90 height 139
click at [379, 161] on div "Timeline" at bounding box center [382, 159] width 25 height 8
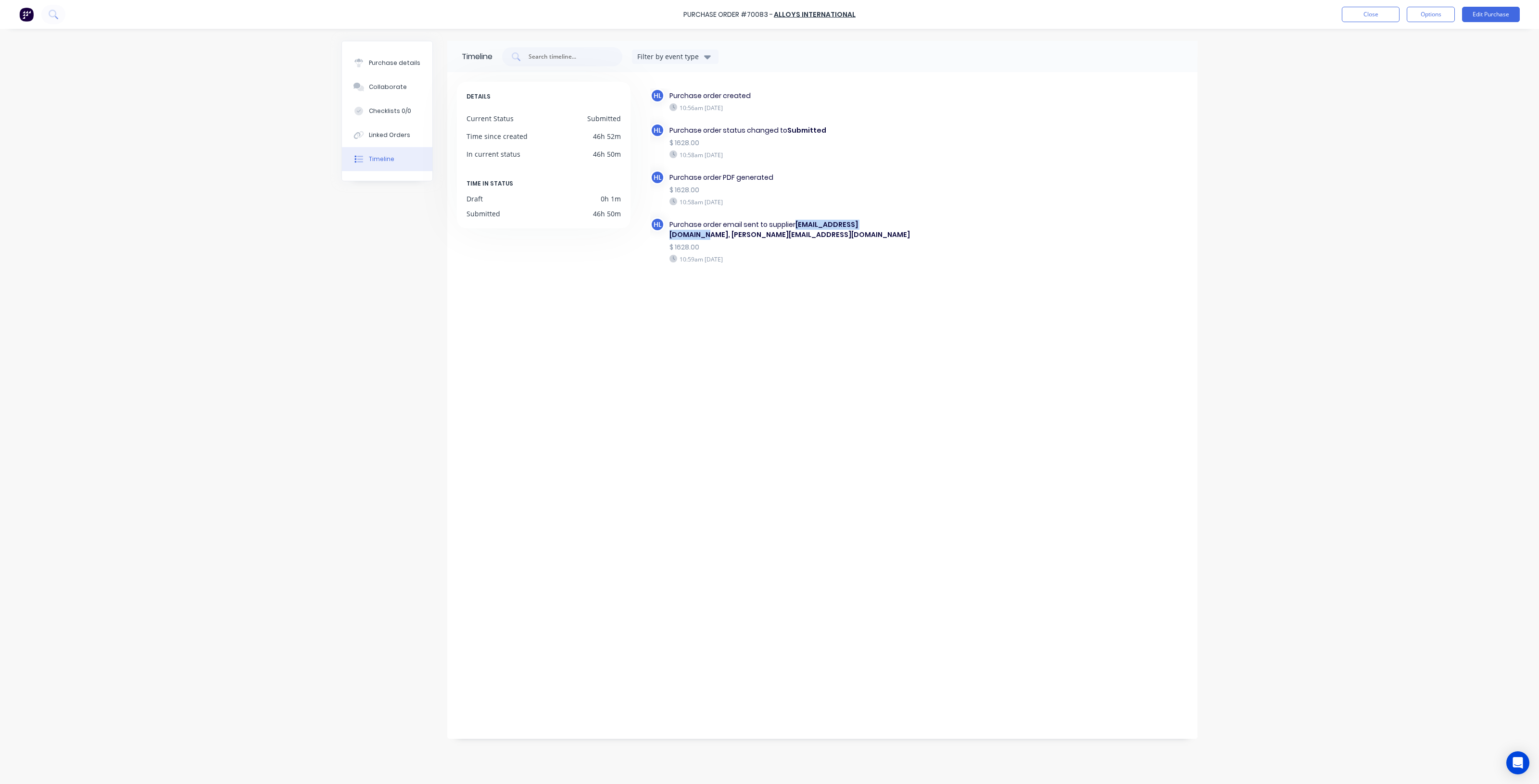
drag, startPoint x: 795, startPoint y: 227, endPoint x: 886, endPoint y: 226, distance: 91.0
click at [886, 226] on div "Purchase order email sent to supplier DavidC@alloysint.com.au, kelisha.a@ontrac…" at bounding box center [793, 230] width 249 height 20
copy b "DavidC@alloysint.com.au,"
click at [890, 230] on div "Purchase order email sent to supplier DavidC@alloysint.com.au, kelisha.a@ontrac…" at bounding box center [793, 230] width 249 height 20
drag, startPoint x: 885, startPoint y: 226, endPoint x: 796, endPoint y: 229, distance: 89.1
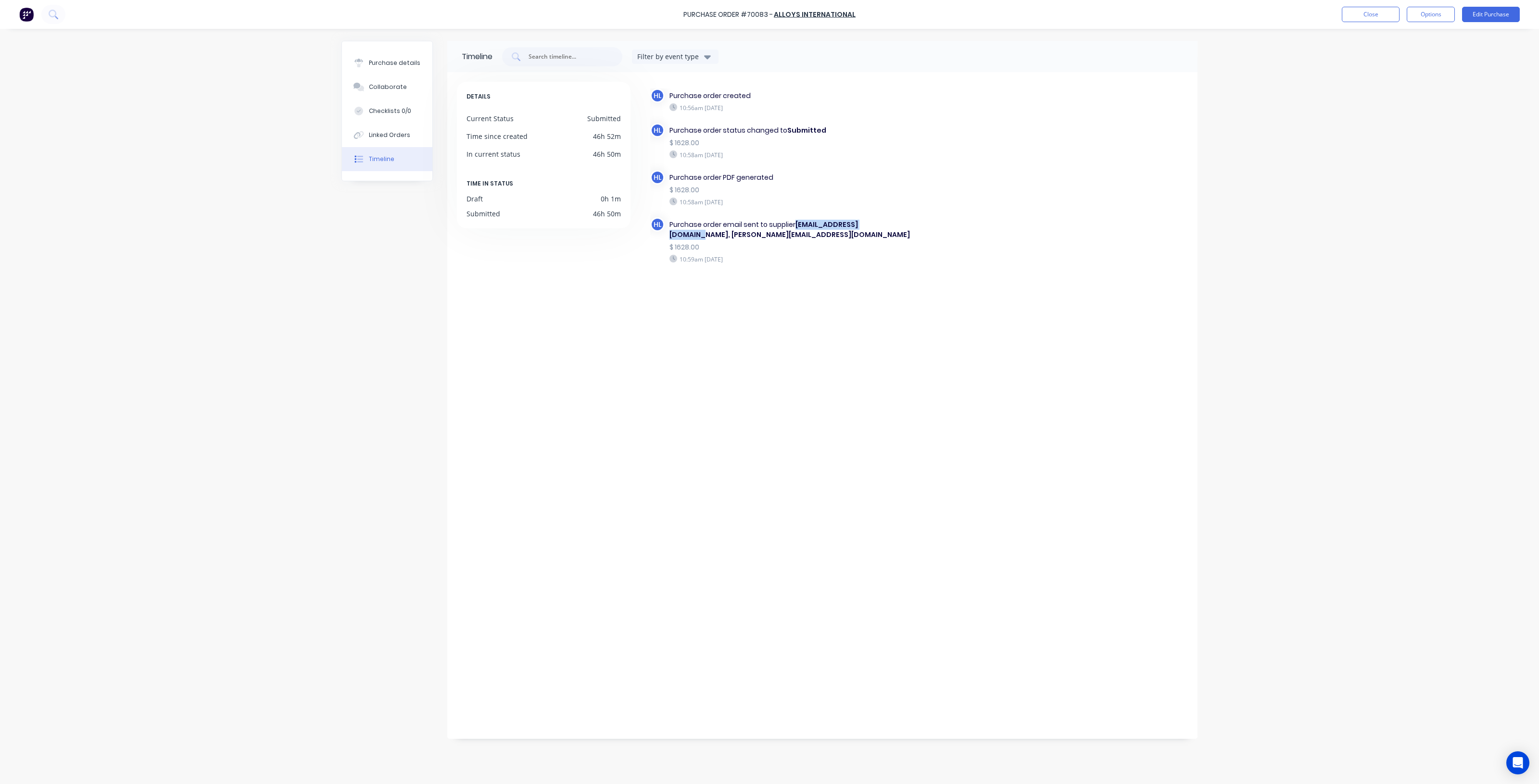
click at [796, 229] on b "DavidC@alloysint.com.au, kelisha.a@ontracgroup.com.au" at bounding box center [789, 230] width 240 height 20
copy b "DavidC@alloysint.com.au"
